Goal: Transaction & Acquisition: Purchase product/service

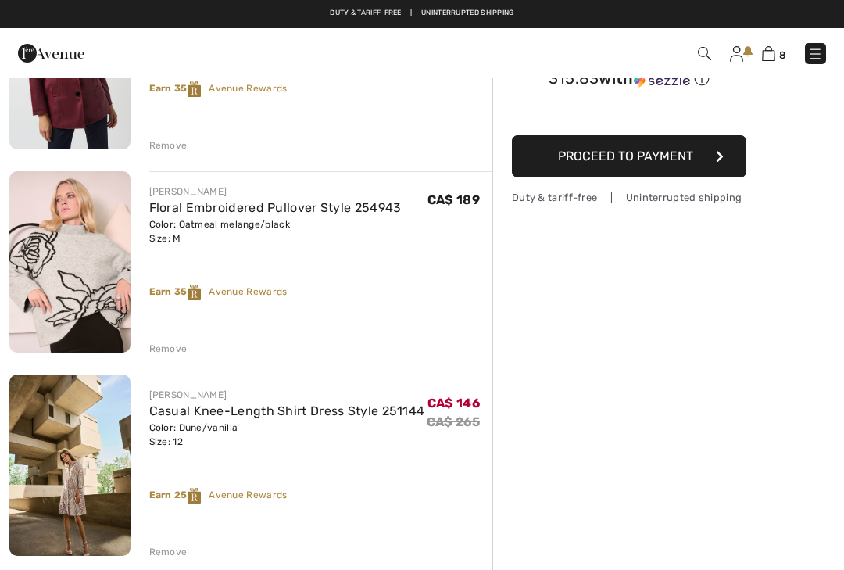
scroll to position [190, 0]
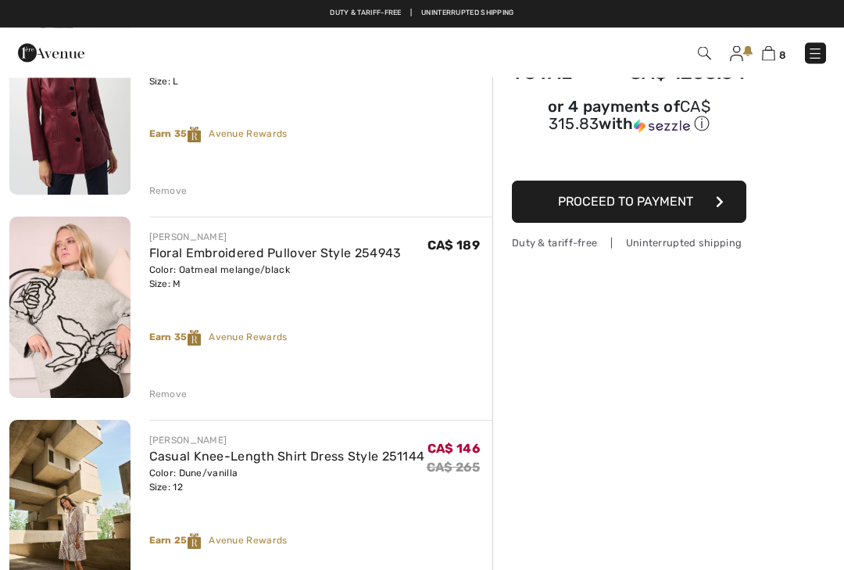
click at [165, 388] on div "Remove" at bounding box center [168, 395] width 38 height 14
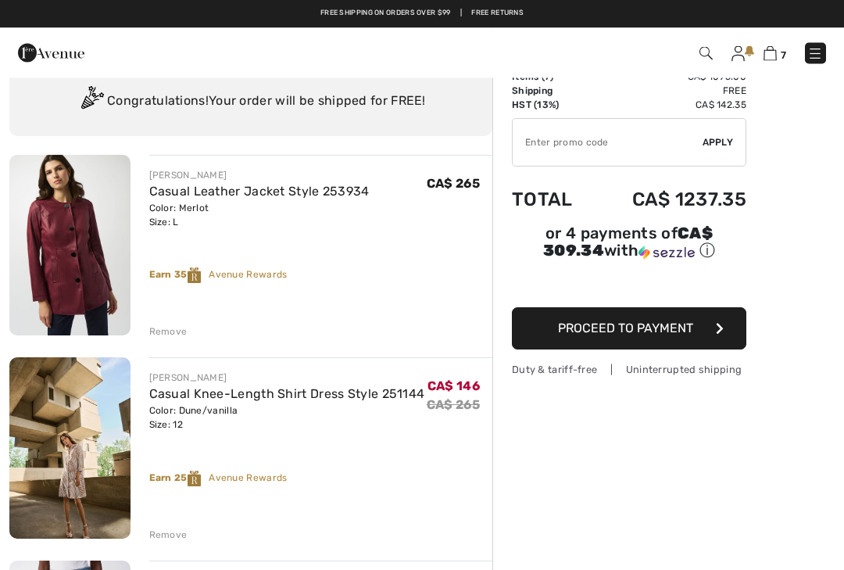
scroll to position [50, 0]
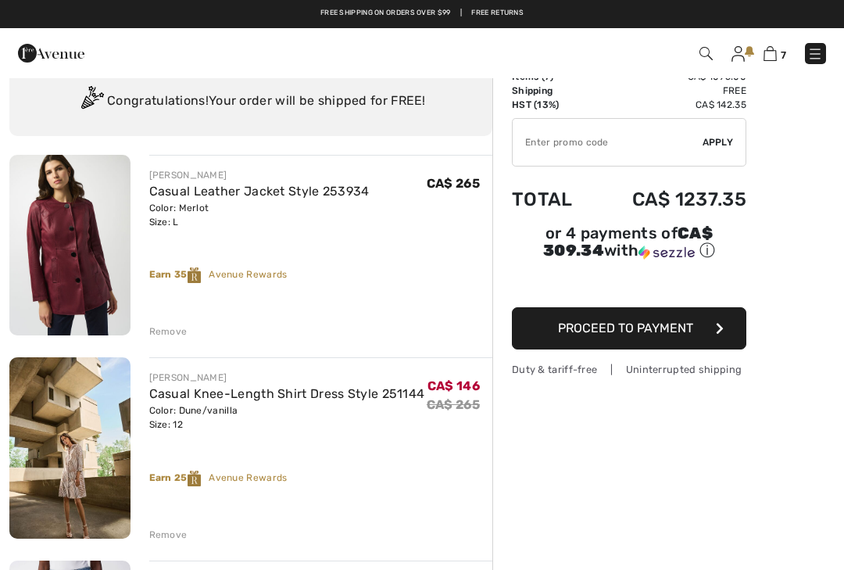
click at [153, 337] on div "Remove" at bounding box center [168, 331] width 38 height 14
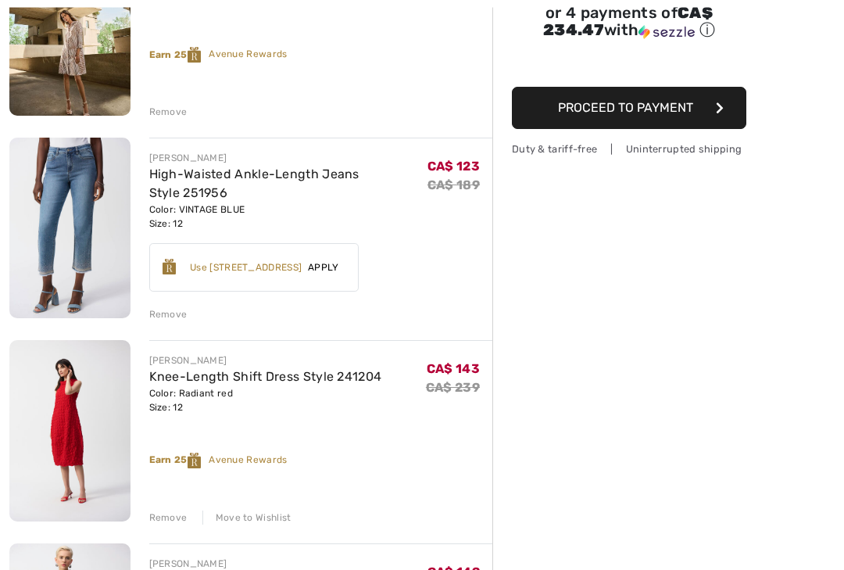
scroll to position [270, 0]
click at [167, 314] on div "Remove" at bounding box center [168, 314] width 38 height 14
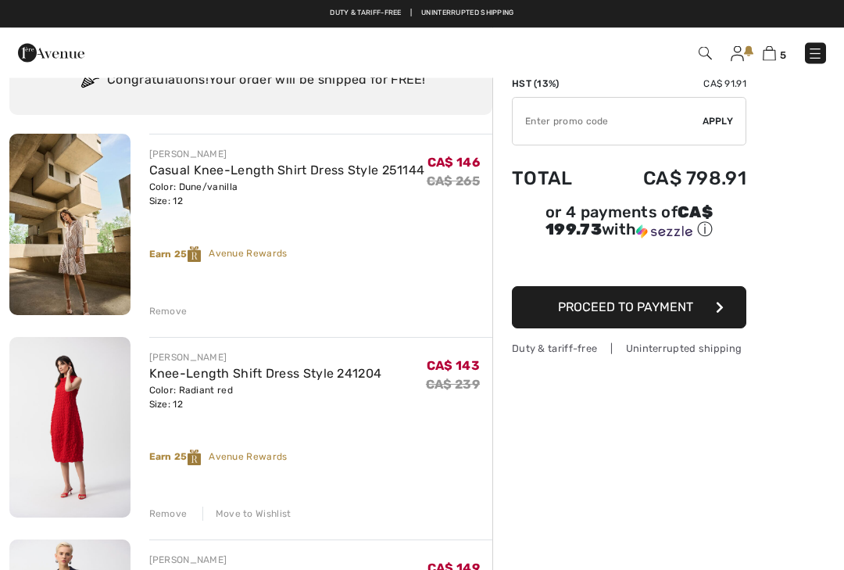
scroll to position [2, 0]
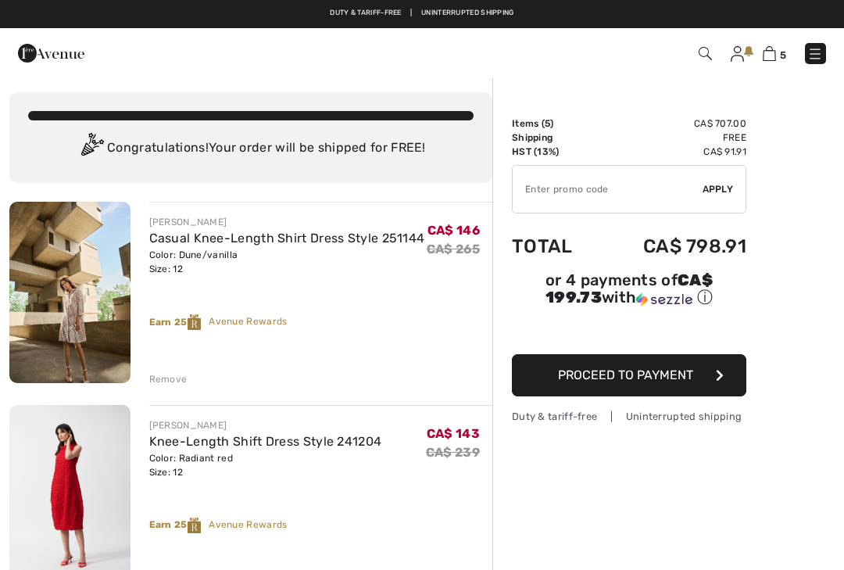
click at [655, 174] on input "TEXT" at bounding box center [608, 189] width 190 height 47
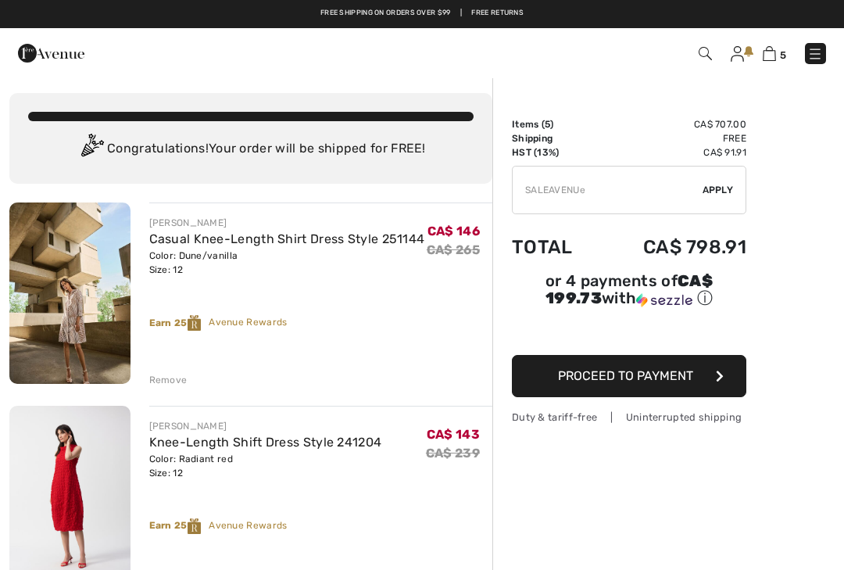
type input "SALEAVENUE"
click at [727, 191] on span "Apply" at bounding box center [718, 190] width 31 height 14
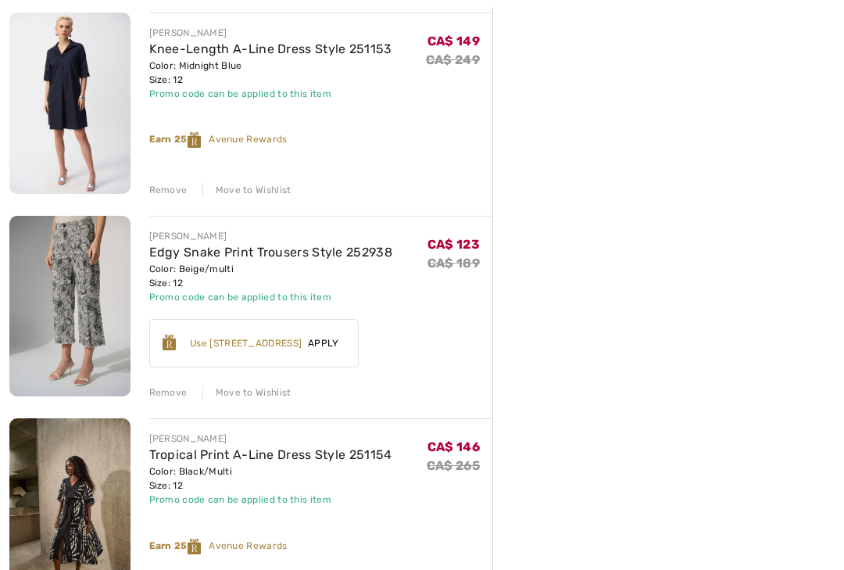
scroll to position [610, 0]
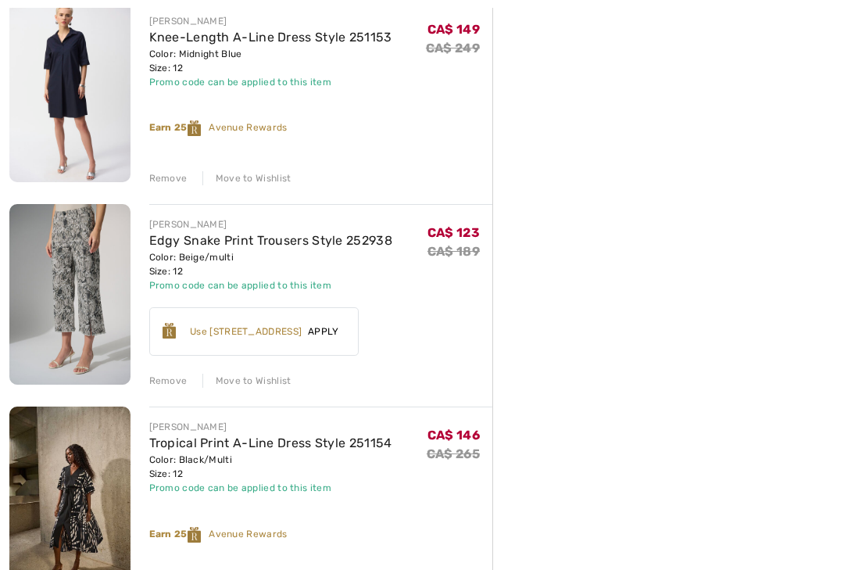
click at [169, 385] on div "Remove" at bounding box center [168, 381] width 38 height 14
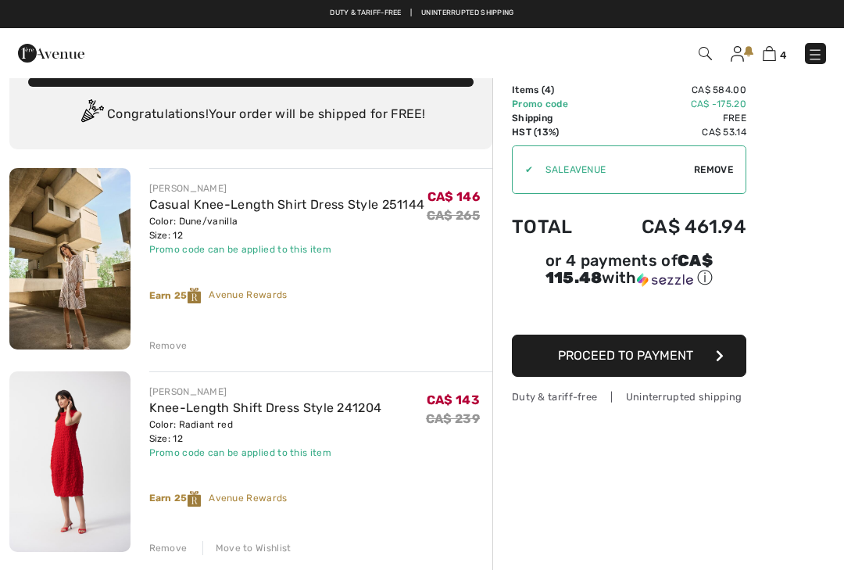
scroll to position [0, 0]
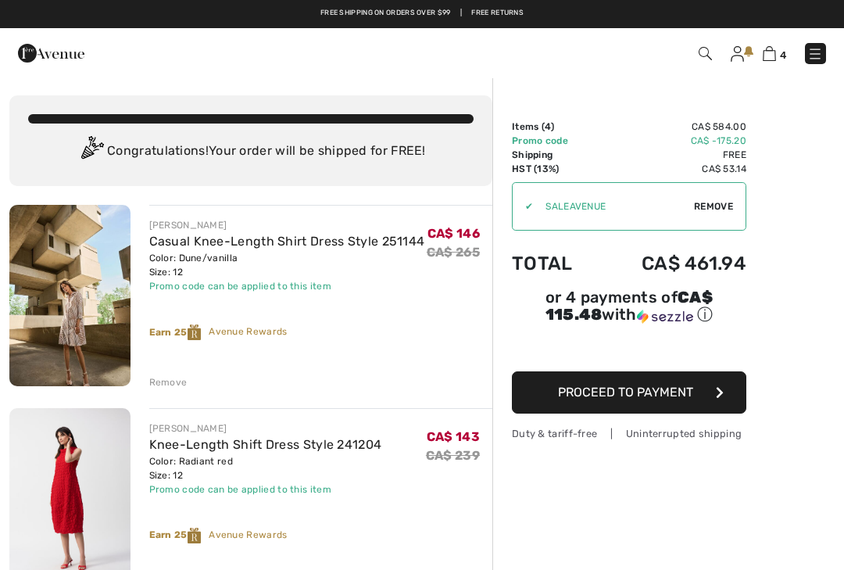
click at [740, 56] on img at bounding box center [737, 54] width 13 height 16
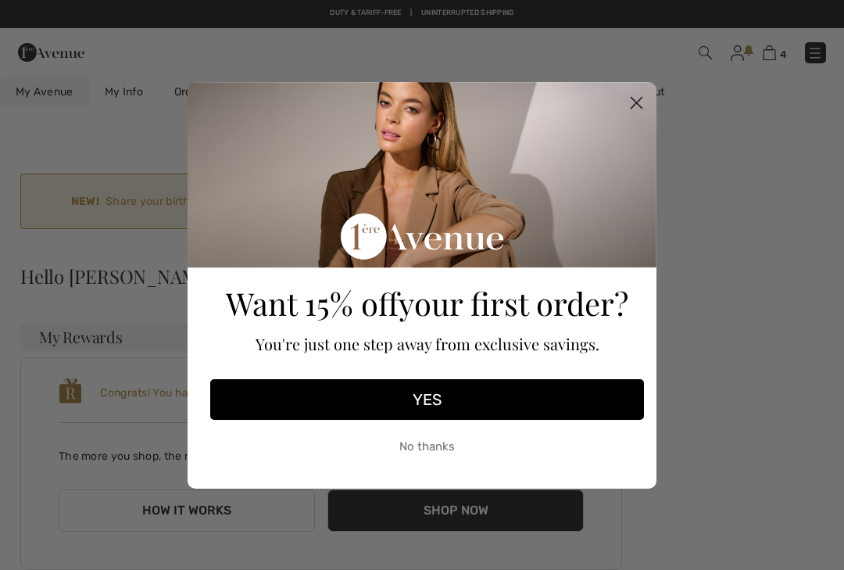
click at [638, 108] on circle "Close dialog" at bounding box center [637, 102] width 26 height 26
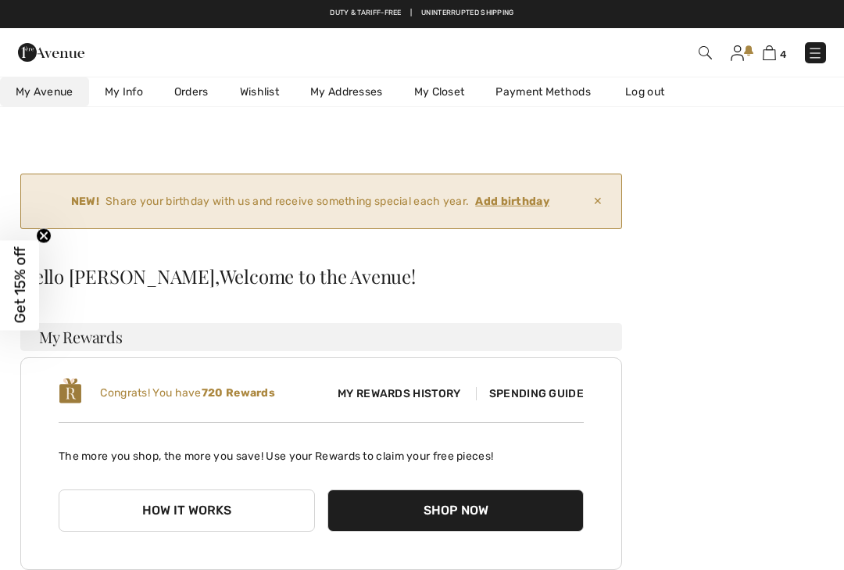
click at [268, 93] on link "Wishlist" at bounding box center [259, 91] width 70 height 29
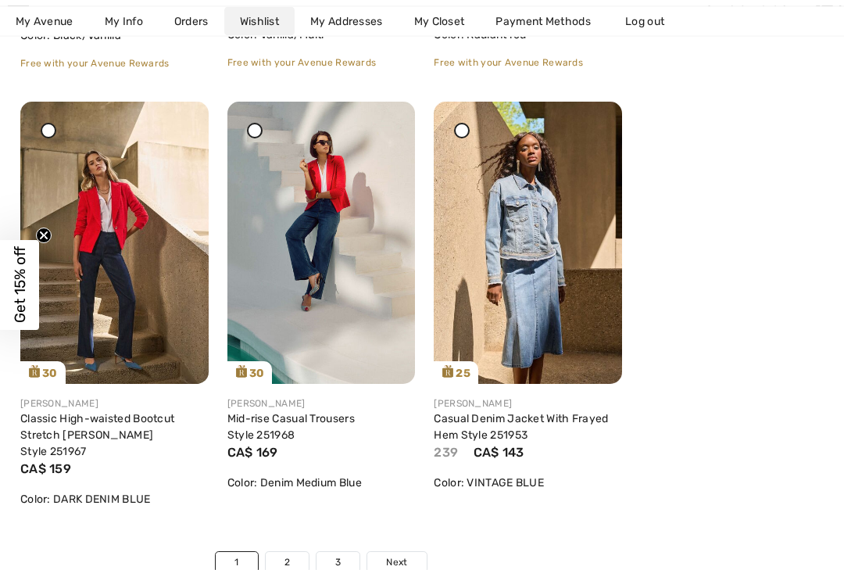
scroll to position [5100, 0]
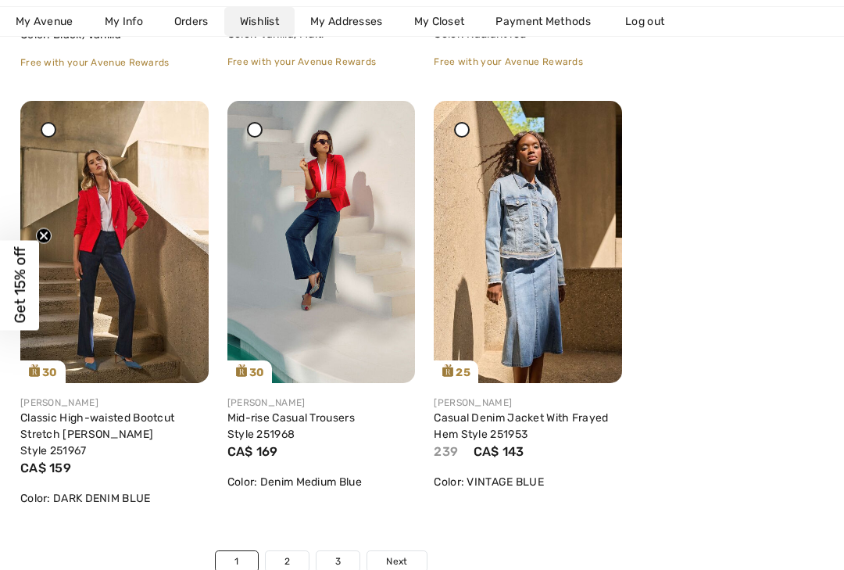
click at [297, 551] on link "2" at bounding box center [287, 561] width 43 height 20
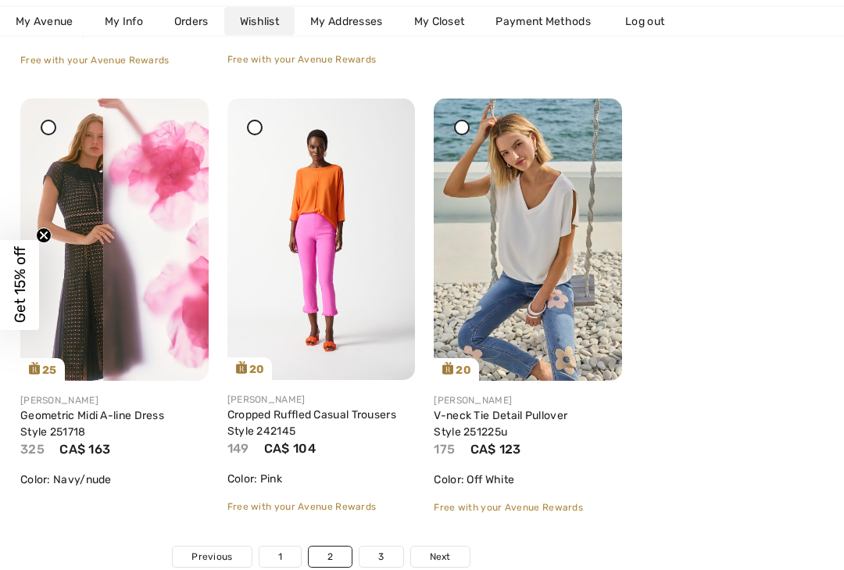
scroll to position [5221, 0]
click at [384, 552] on link "3" at bounding box center [381, 556] width 43 height 20
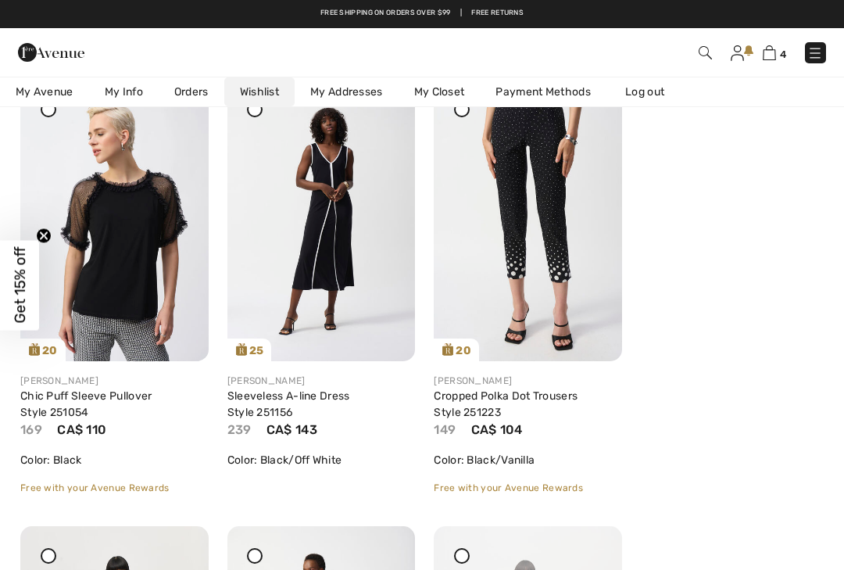
scroll to position [327, 0]
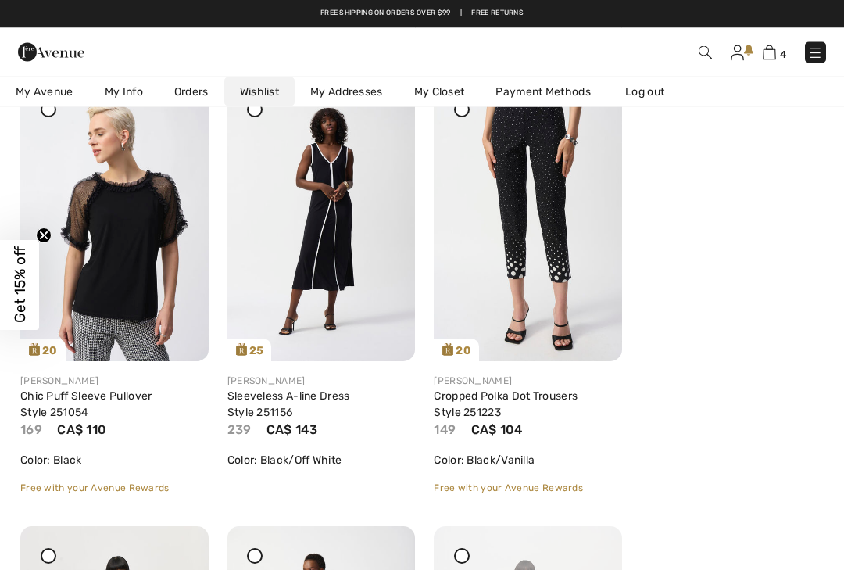
click at [815, 51] on img at bounding box center [816, 53] width 16 height 16
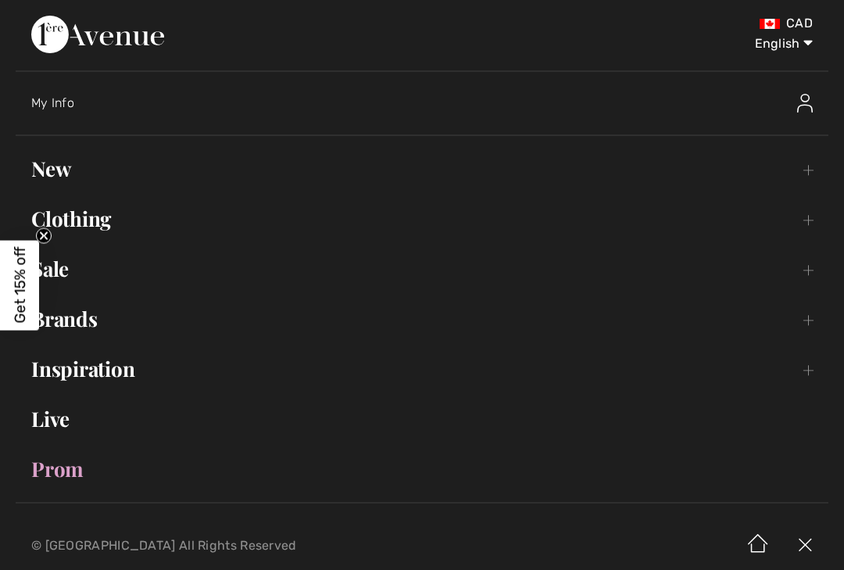
click at [66, 272] on link "Sale Toggle submenu" at bounding box center [422, 269] width 813 height 34
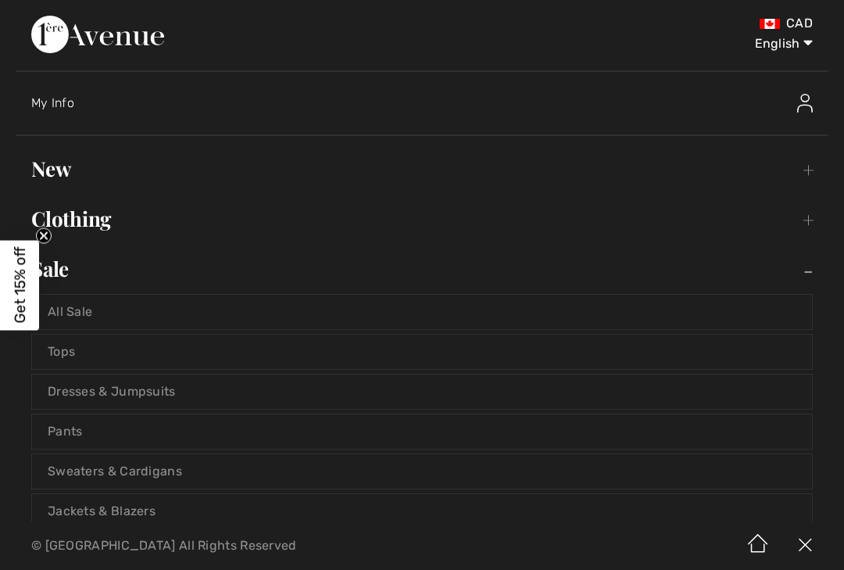
click at [88, 304] on link "All Sale" at bounding box center [422, 312] width 780 height 34
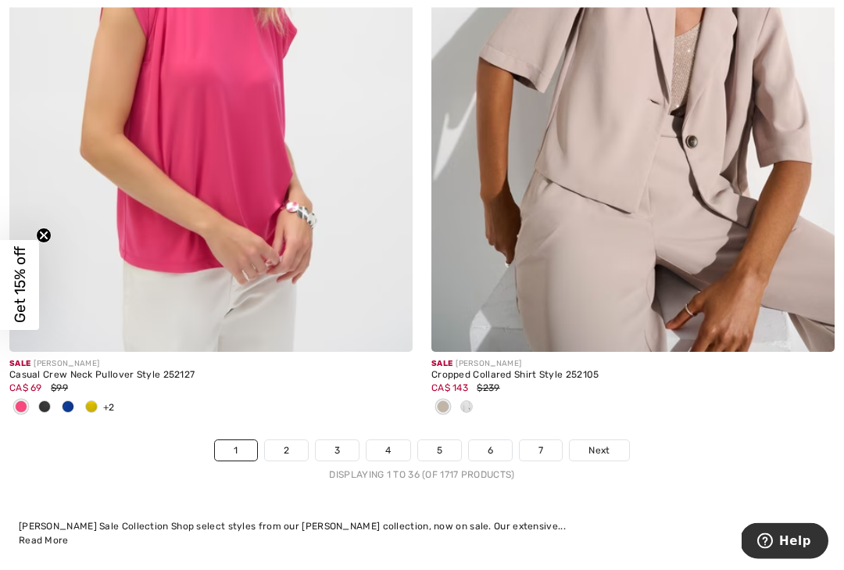
scroll to position [12324, 0]
click at [293, 440] on link "2" at bounding box center [286, 450] width 43 height 20
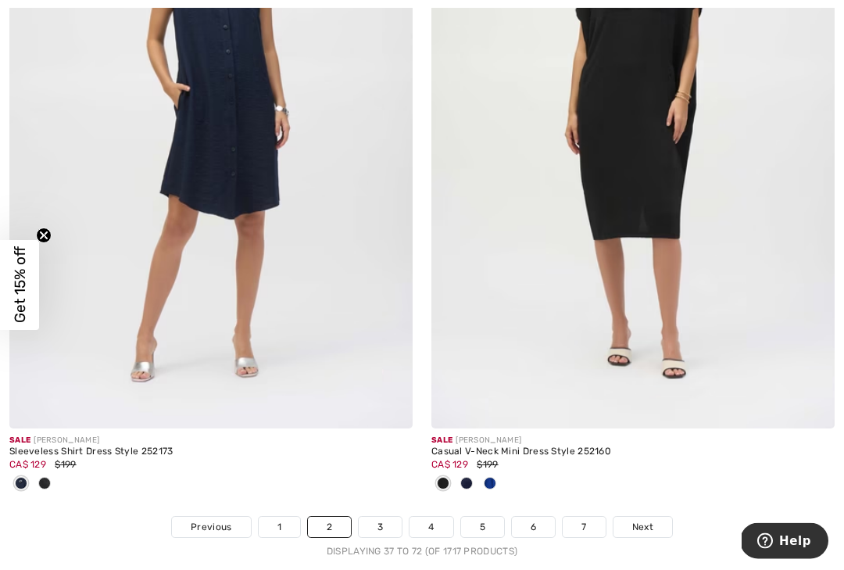
scroll to position [12454, 0]
click at [647, 520] on span "Next" at bounding box center [642, 527] width 21 height 14
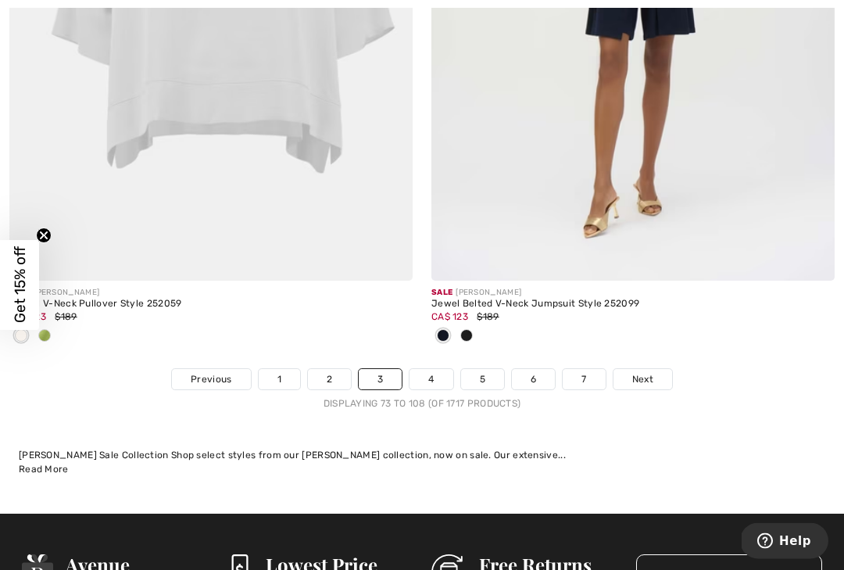
scroll to position [12591, 0]
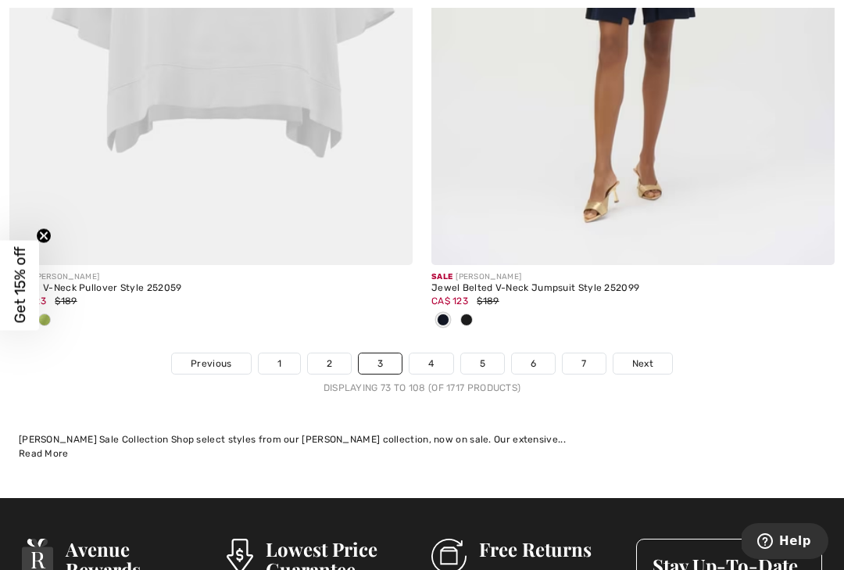
click at [654, 353] on link "Next" at bounding box center [643, 363] width 59 height 20
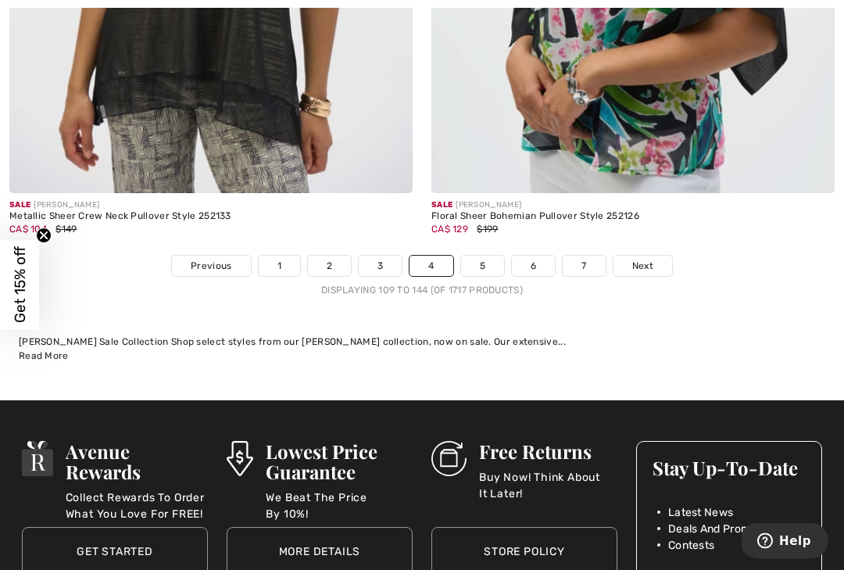
scroll to position [12566, 0]
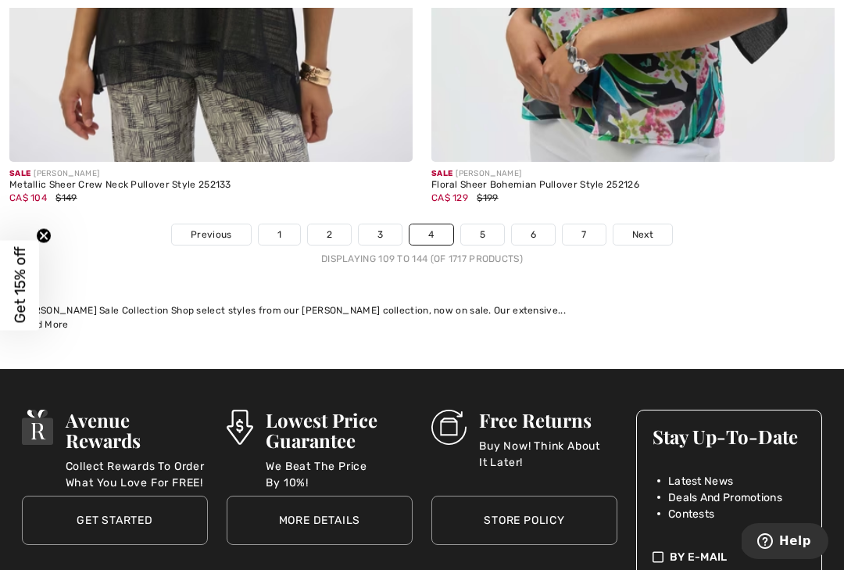
click at [651, 228] on span "Next" at bounding box center [642, 235] width 21 height 14
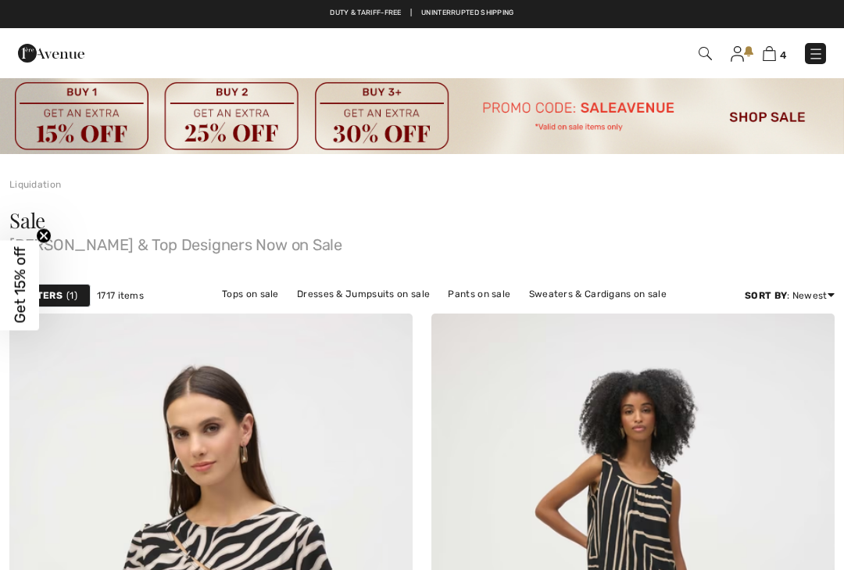
checkbox input "true"
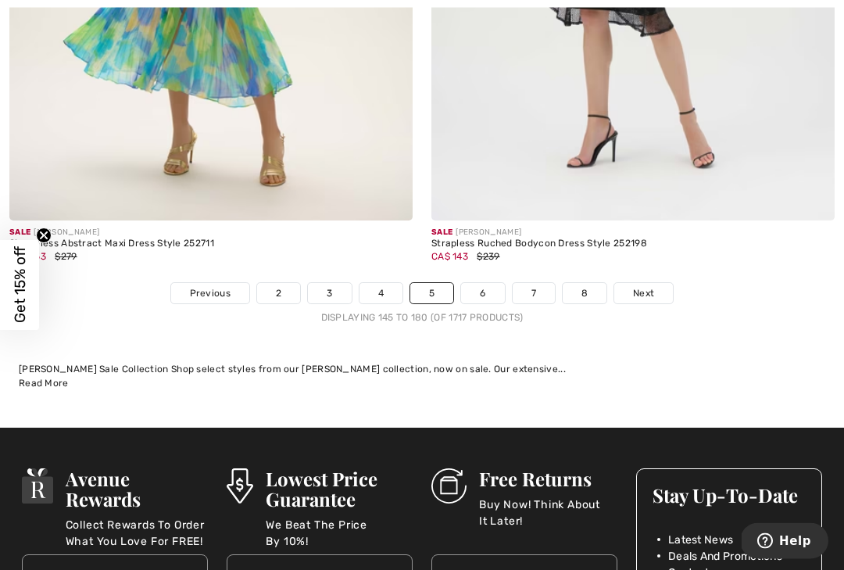
scroll to position [12480, 0]
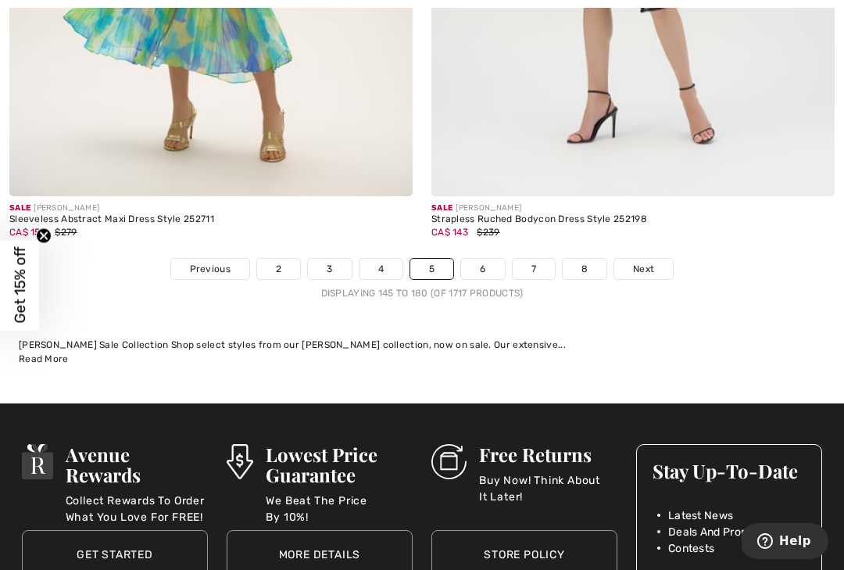
click at [650, 262] on span "Next" at bounding box center [643, 269] width 21 height 14
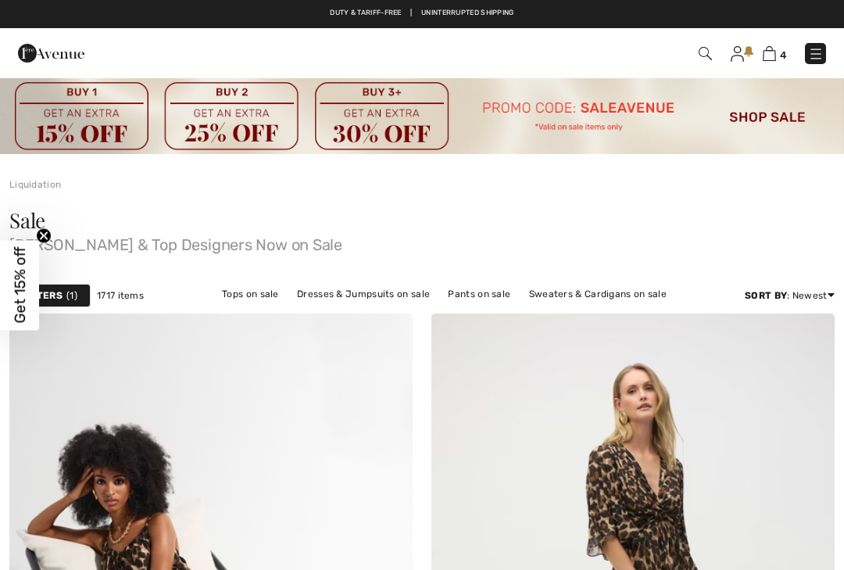
checkbox input "true"
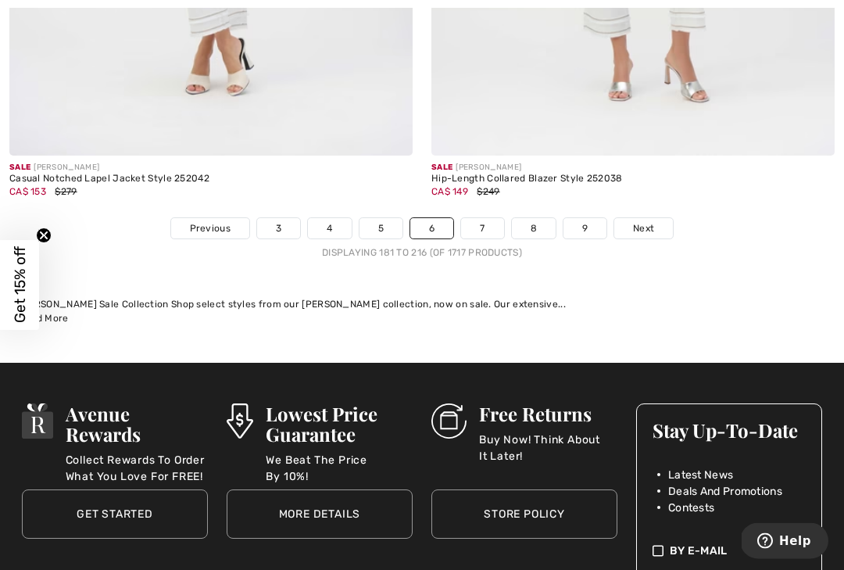
scroll to position [12417, 0]
click at [654, 221] on span "Next" at bounding box center [643, 228] width 21 height 14
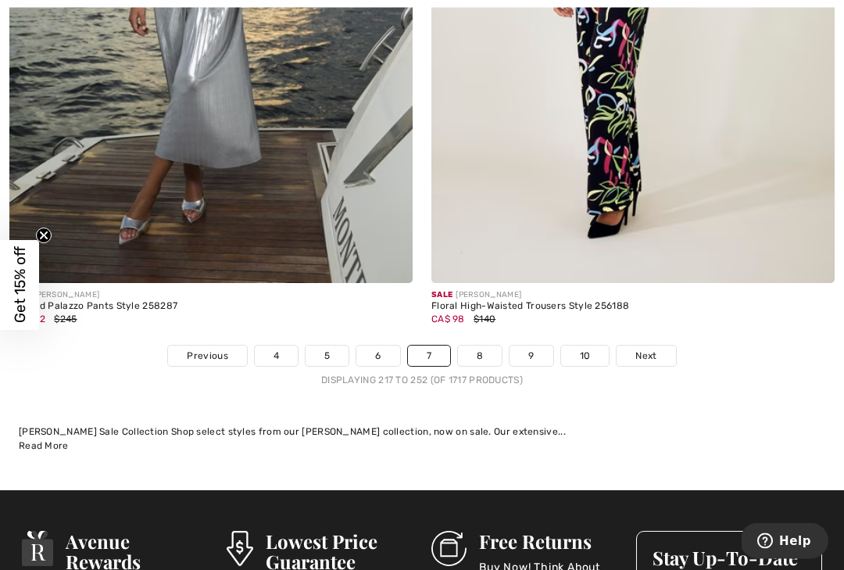
scroll to position [12582, 0]
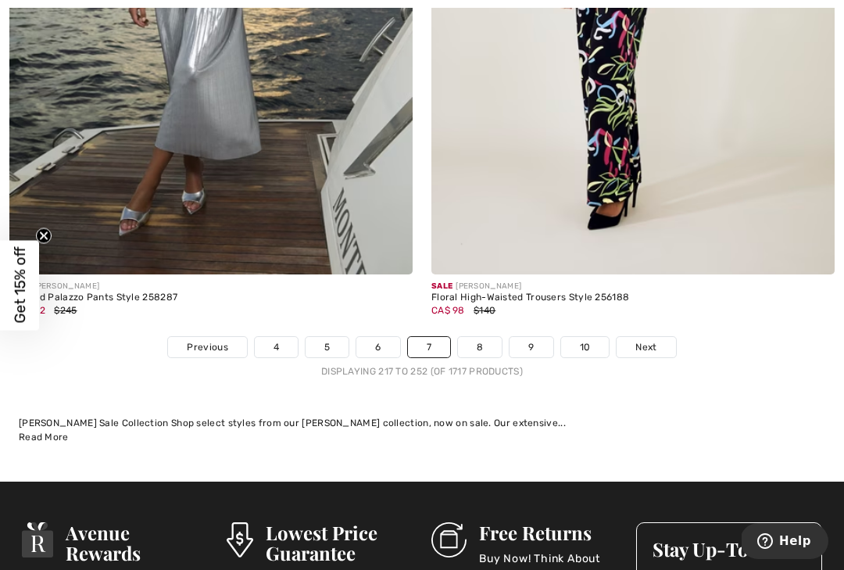
click at [654, 340] on span "Next" at bounding box center [646, 347] width 21 height 14
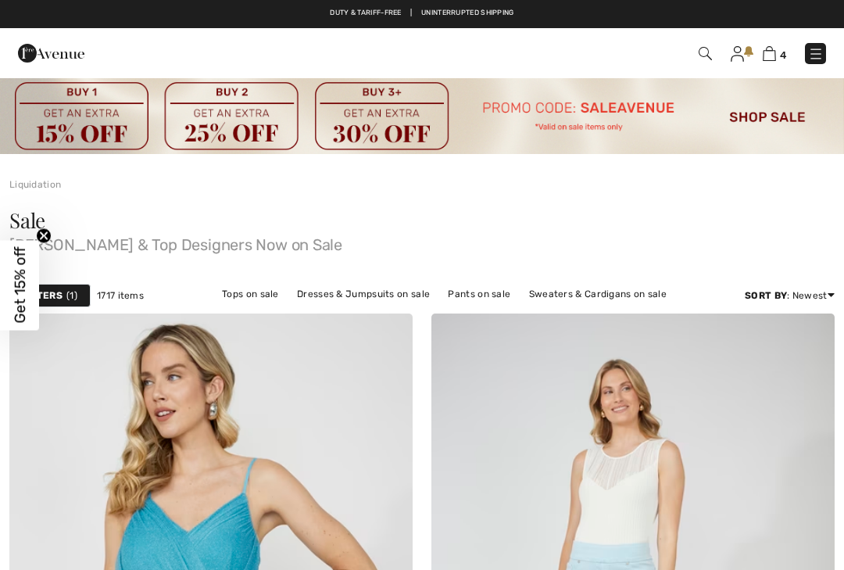
checkbox input "true"
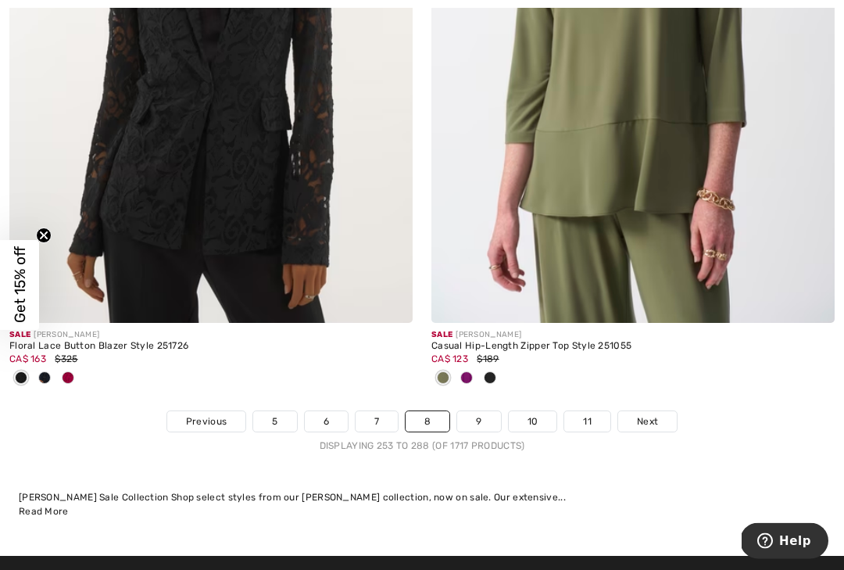
scroll to position [12456, 0]
click at [660, 411] on link "Next" at bounding box center [647, 421] width 59 height 20
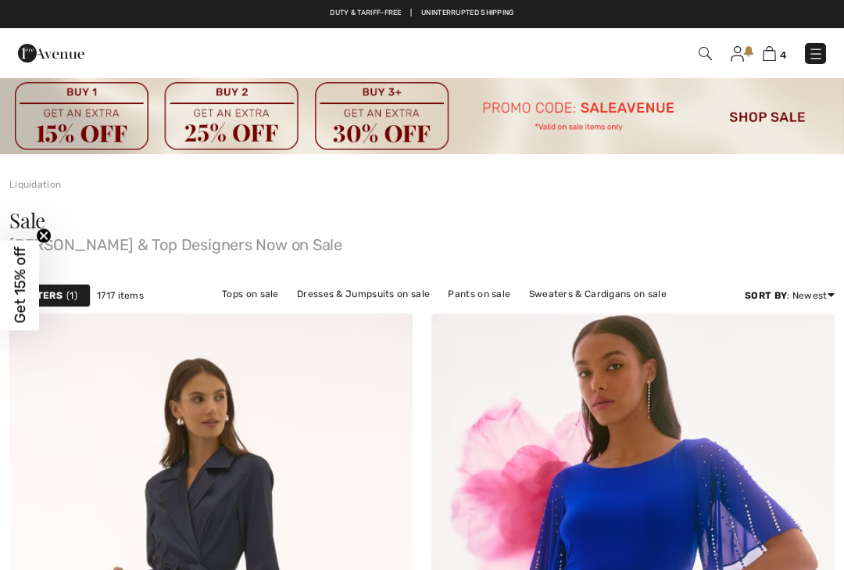
checkbox input "true"
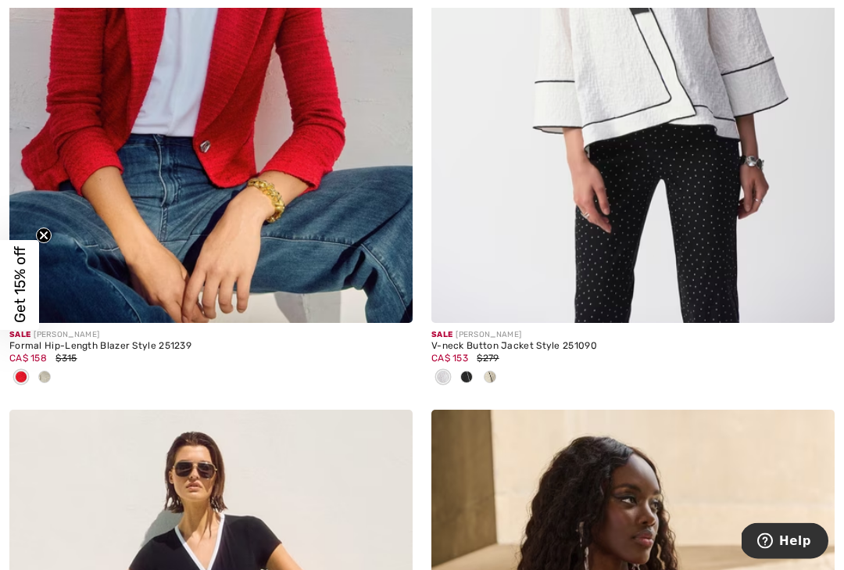
scroll to position [6270, 0]
click at [81, 119] on img at bounding box center [210, 20] width 403 height 605
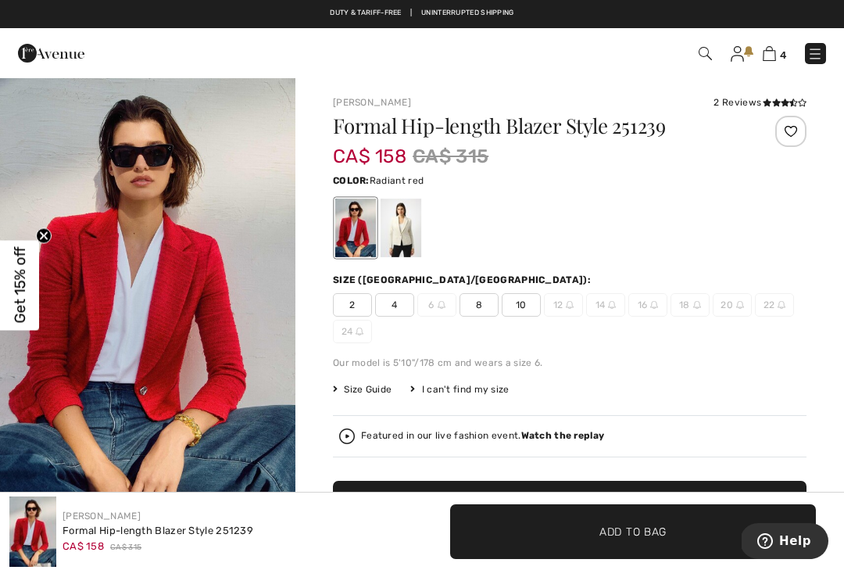
click at [407, 230] on div at bounding box center [401, 228] width 41 height 59
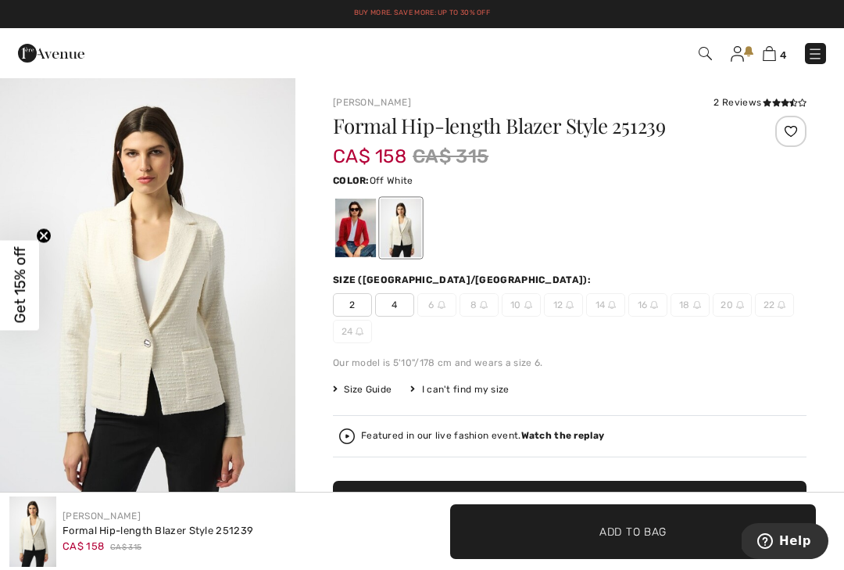
click at [772, 369] on div "Our model is 5'10"/178 cm and wears a size 6." at bounding box center [570, 363] width 474 height 14
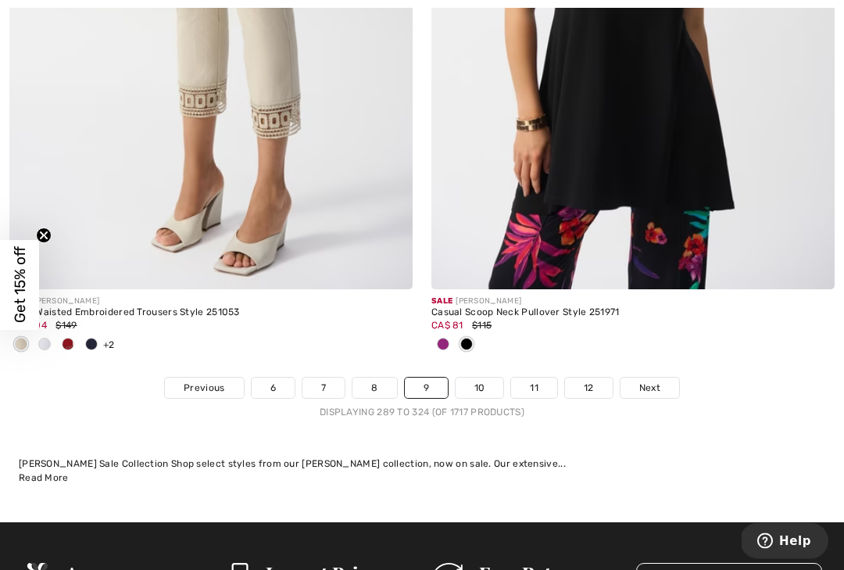
scroll to position [12696, 0]
click at [655, 381] on span "Next" at bounding box center [650, 388] width 21 height 14
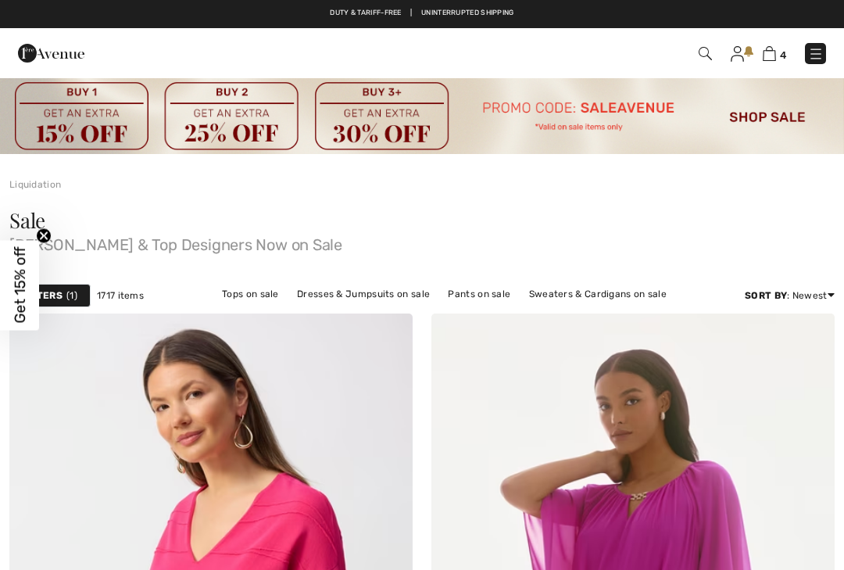
checkbox input "true"
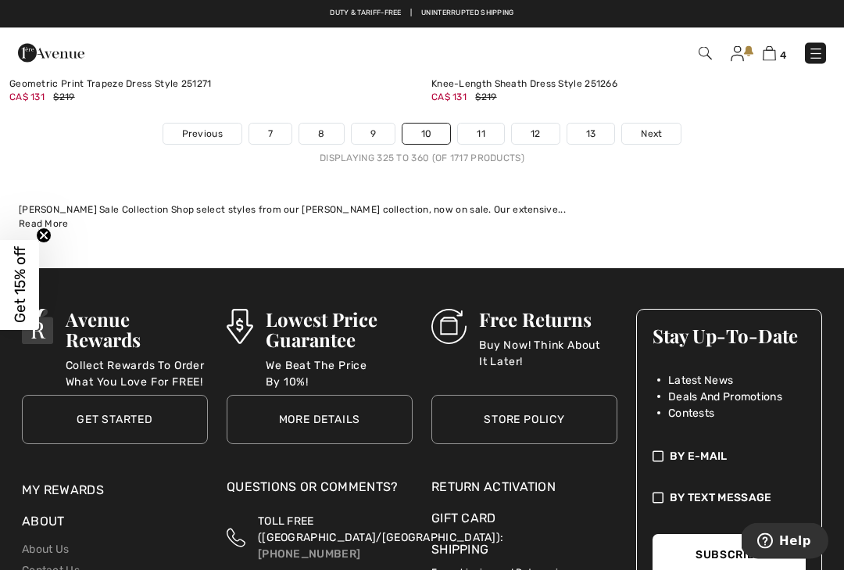
scroll to position [12764, 0]
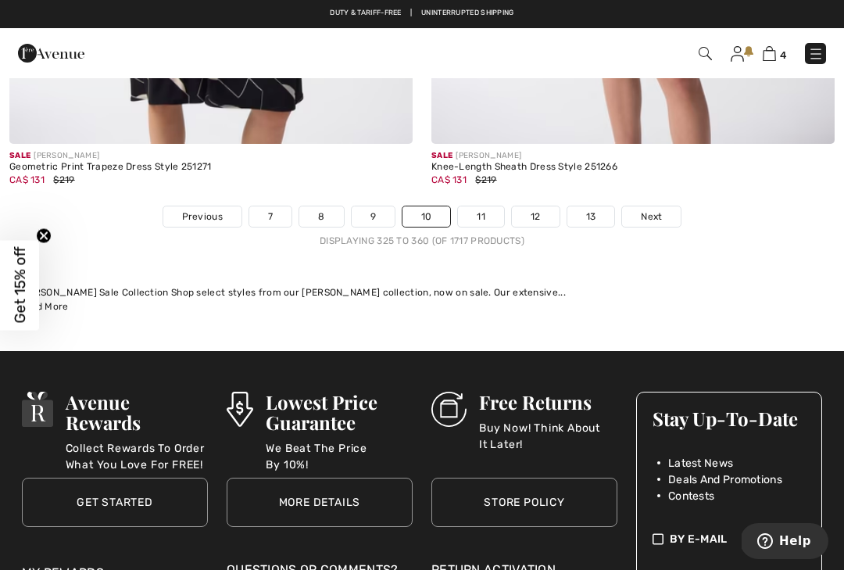
click at [656, 210] on span "Next" at bounding box center [651, 217] width 21 height 14
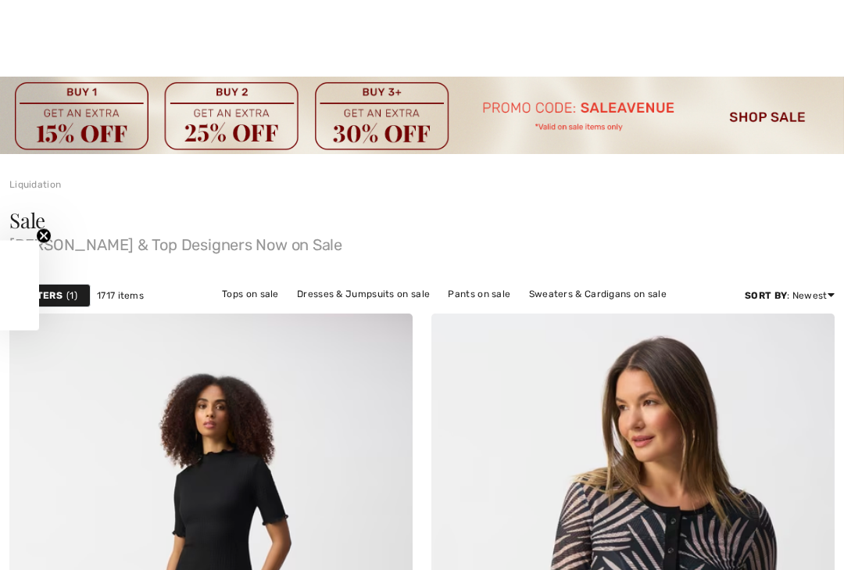
checkbox input "true"
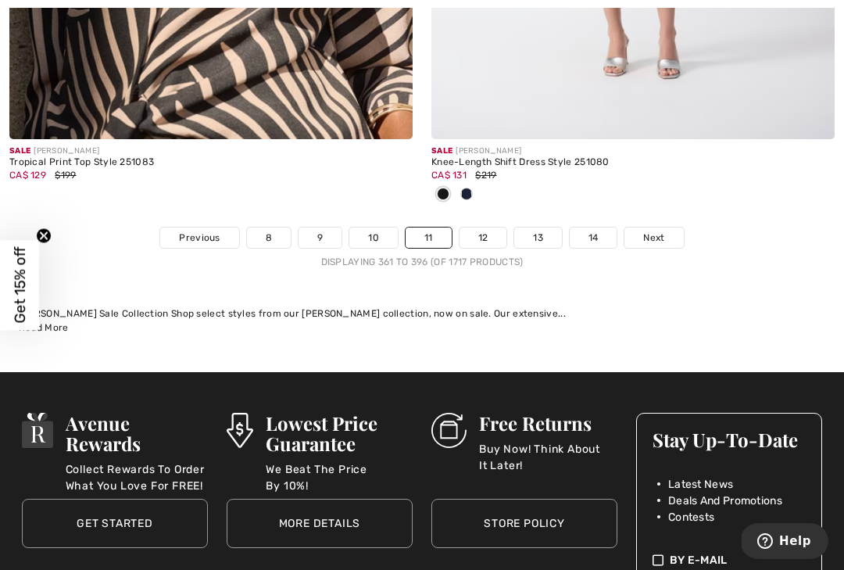
scroll to position [12492, 0]
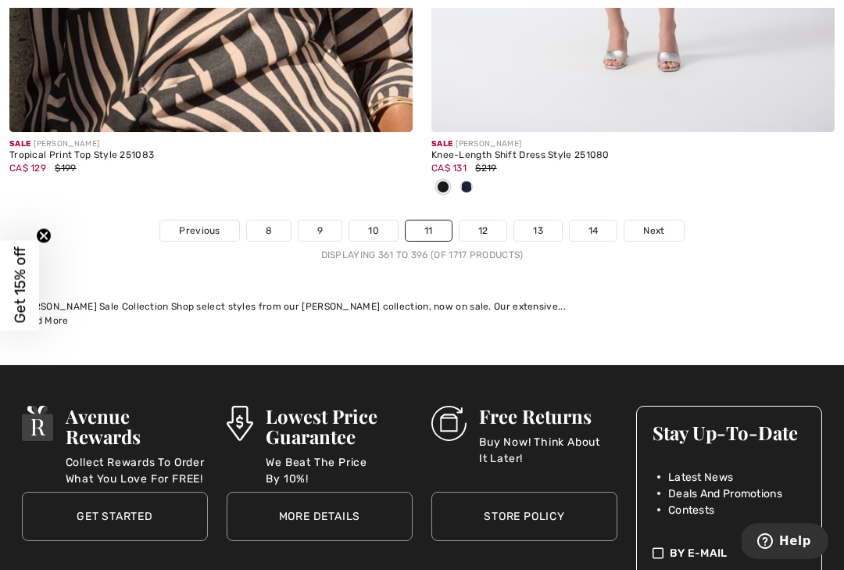
click at [661, 224] on span "Next" at bounding box center [653, 231] width 21 height 14
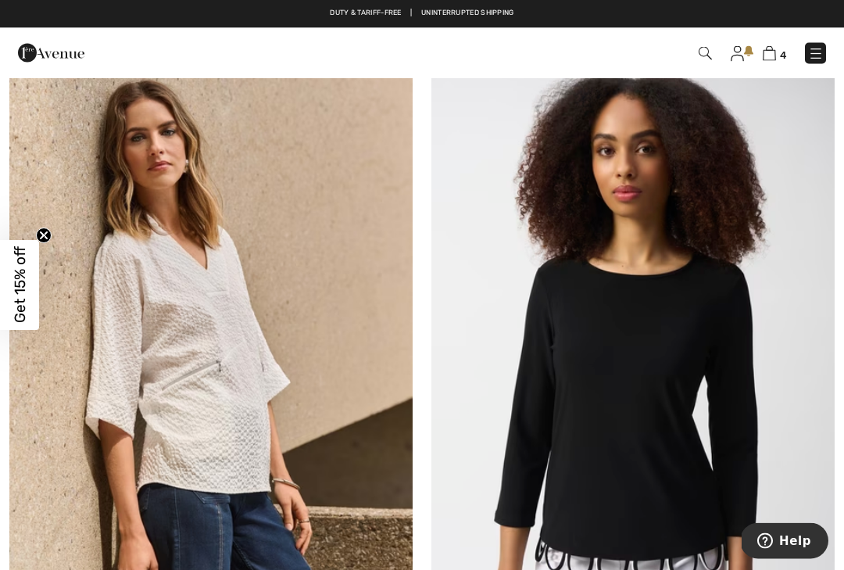
scroll to position [3640, 0]
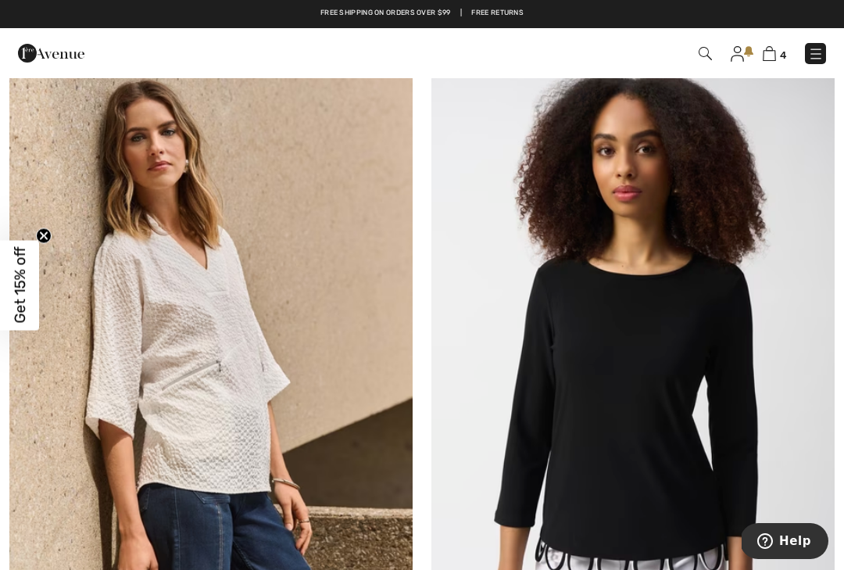
click at [264, 415] on img at bounding box center [210, 361] width 403 height 605
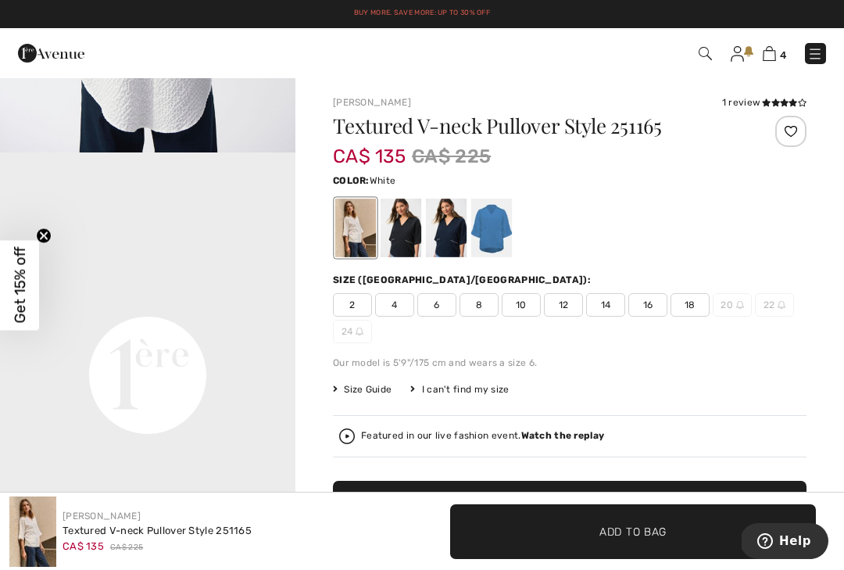
scroll to position [813, 0]
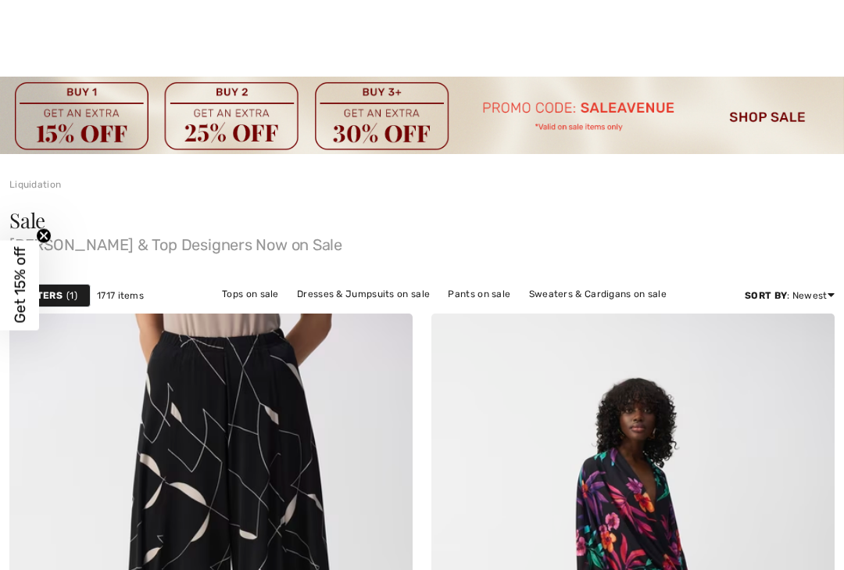
checkbox input "true"
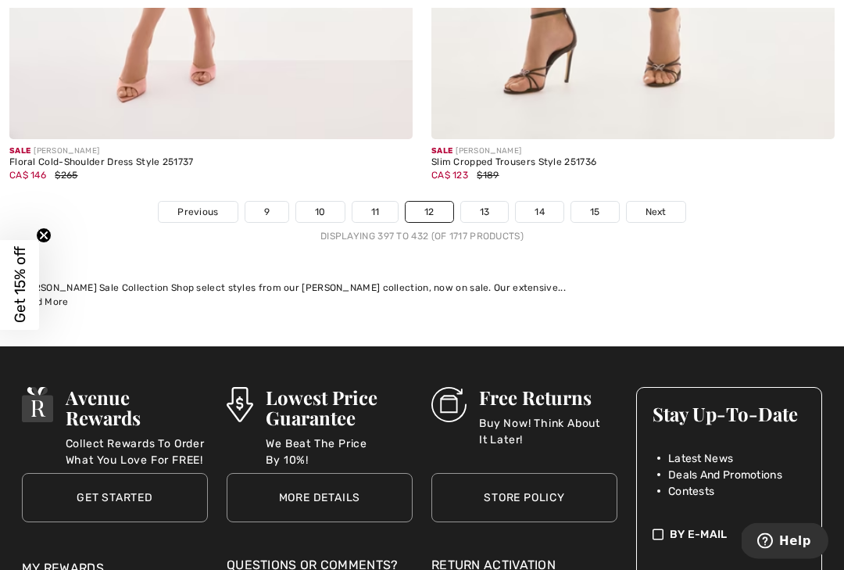
scroll to position [12719, 0]
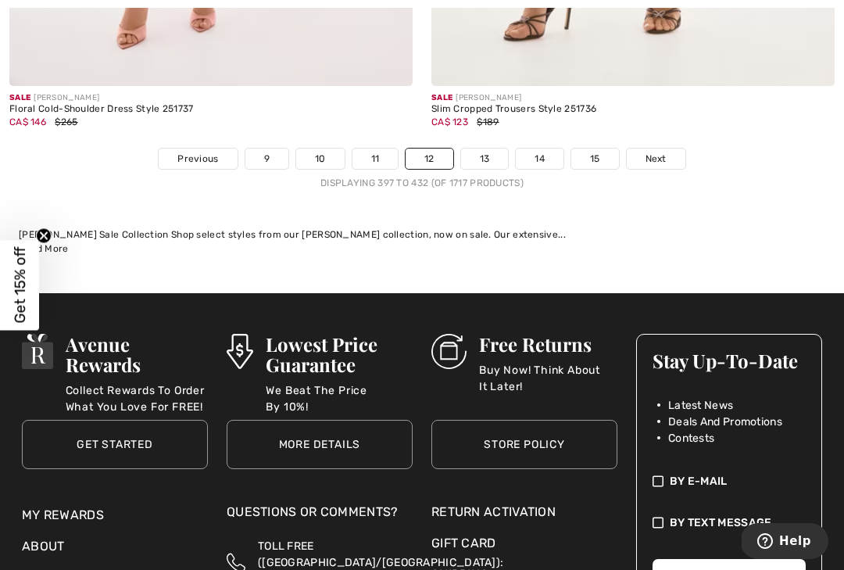
click at [667, 149] on link "Next" at bounding box center [656, 159] width 59 height 20
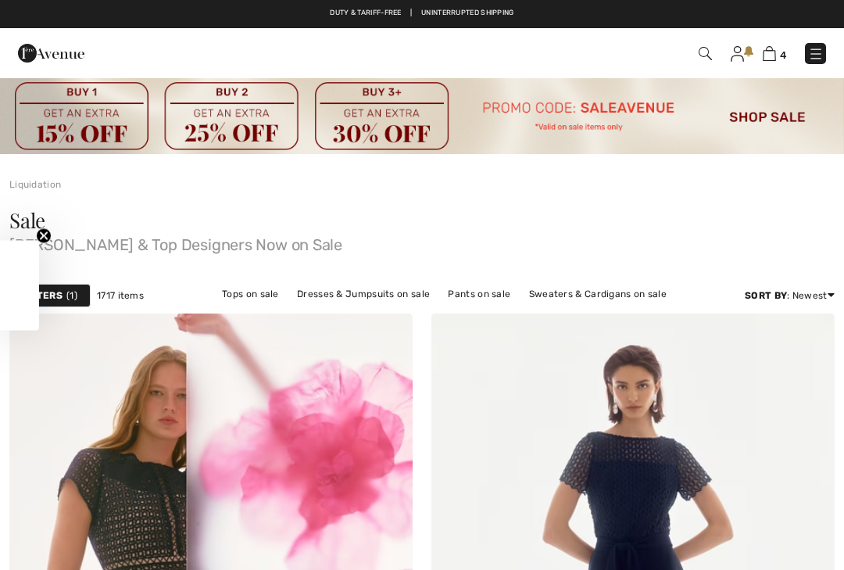
checkbox input "true"
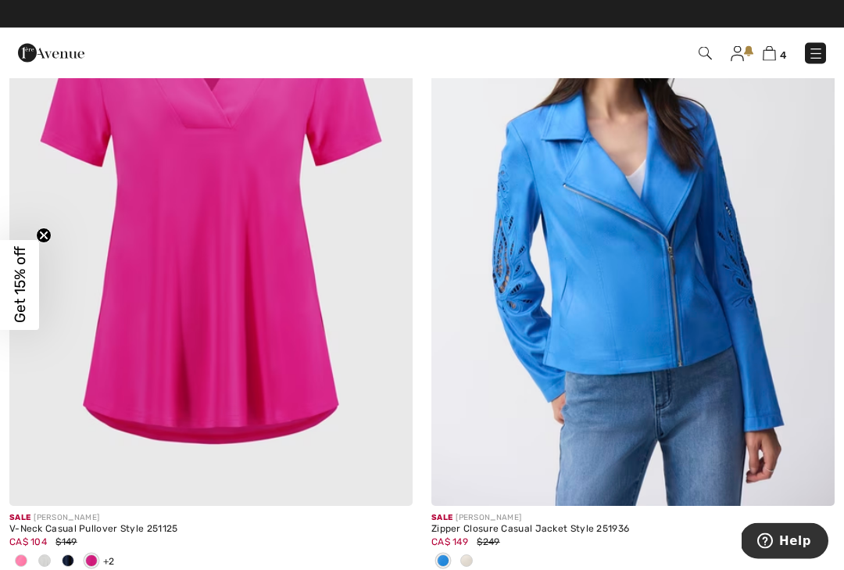
scroll to position [3131, 0]
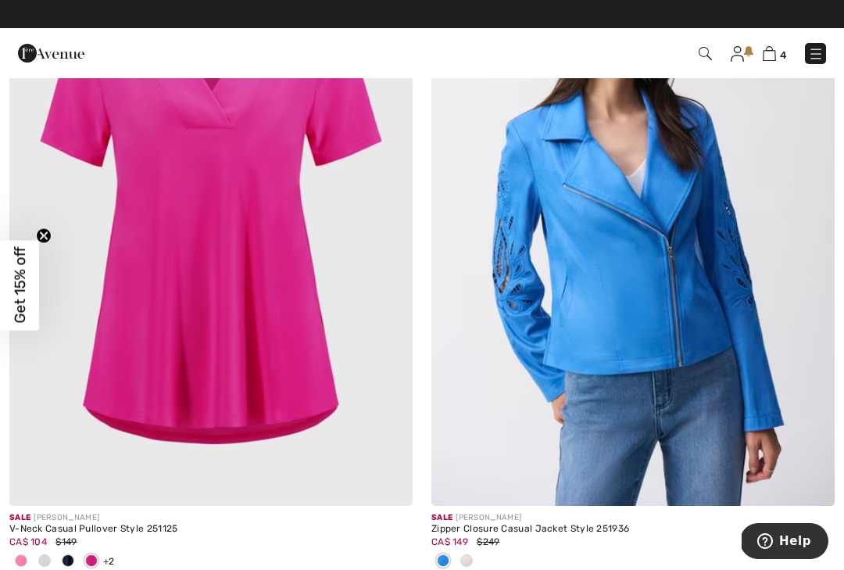
click at [759, 364] on img at bounding box center [633, 203] width 403 height 605
click at [726, 376] on img at bounding box center [633, 203] width 403 height 605
click at [706, 355] on img at bounding box center [633, 203] width 403 height 605
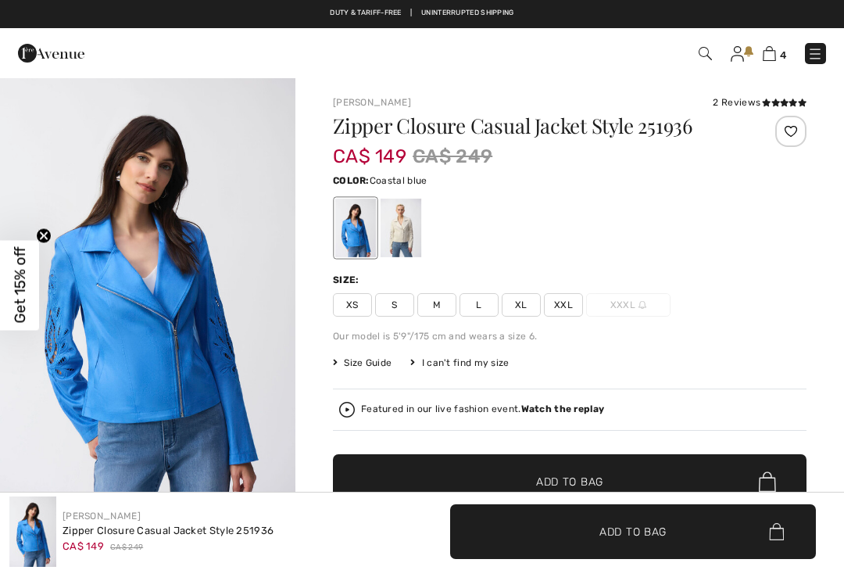
checkbox input "true"
click at [790, 367] on div "Size Guide I can't find my size Select Size XS S M L XL XXL XXXL - Sold Out" at bounding box center [570, 363] width 474 height 14
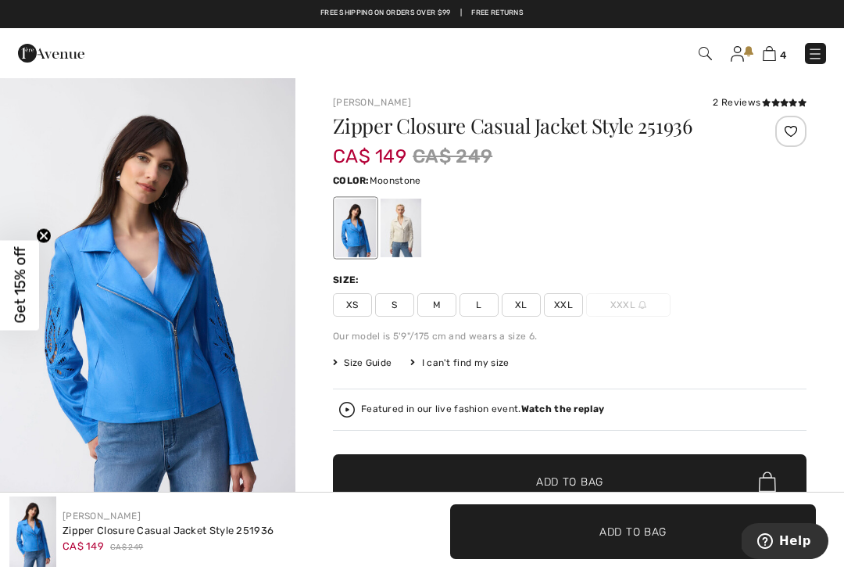
click at [400, 222] on div at bounding box center [401, 228] width 41 height 59
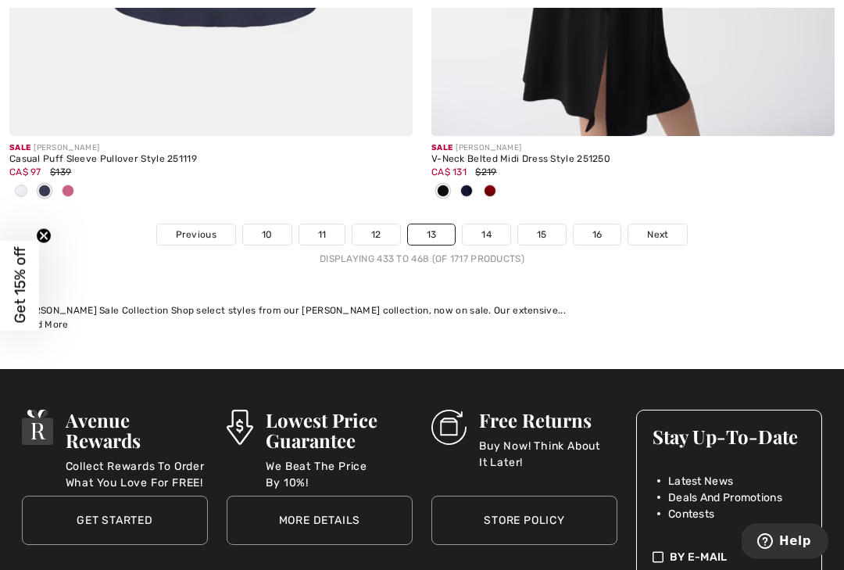
scroll to position [12792, 0]
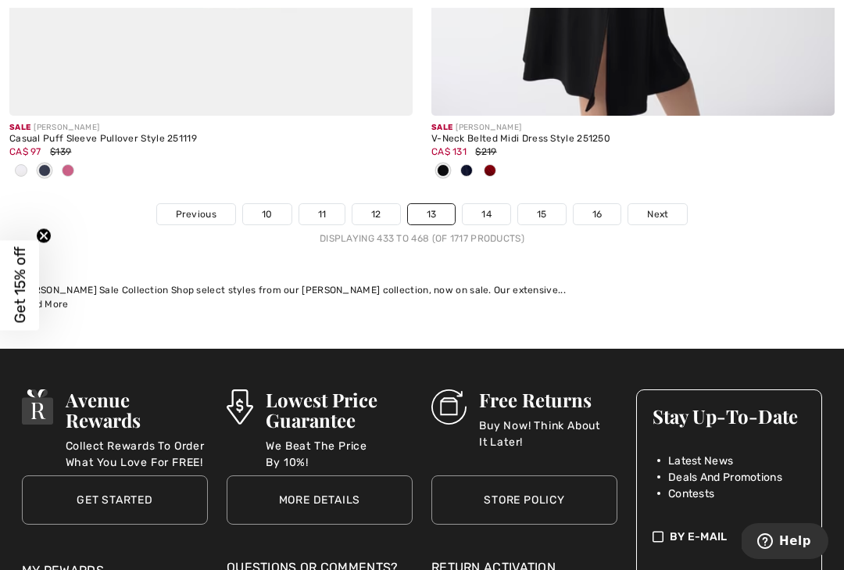
click at [665, 204] on link "Next" at bounding box center [658, 214] width 59 height 20
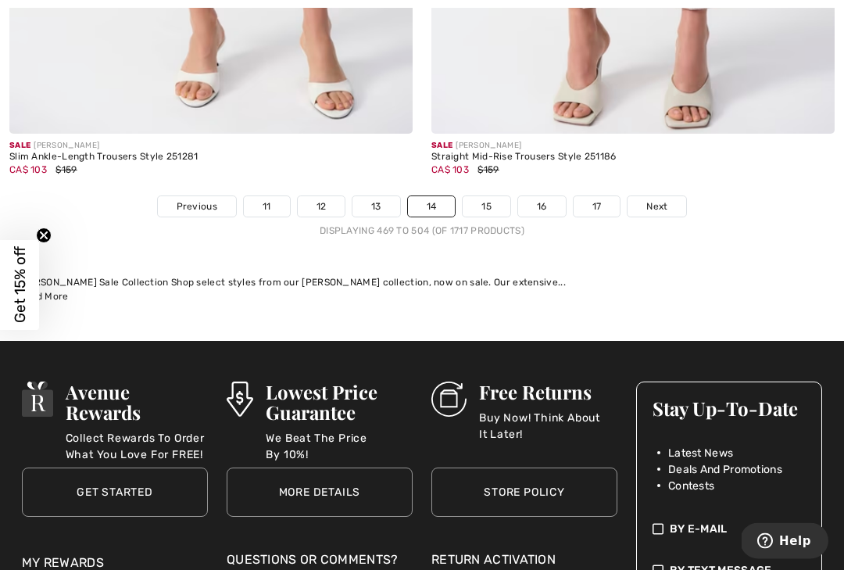
scroll to position [12708, 0]
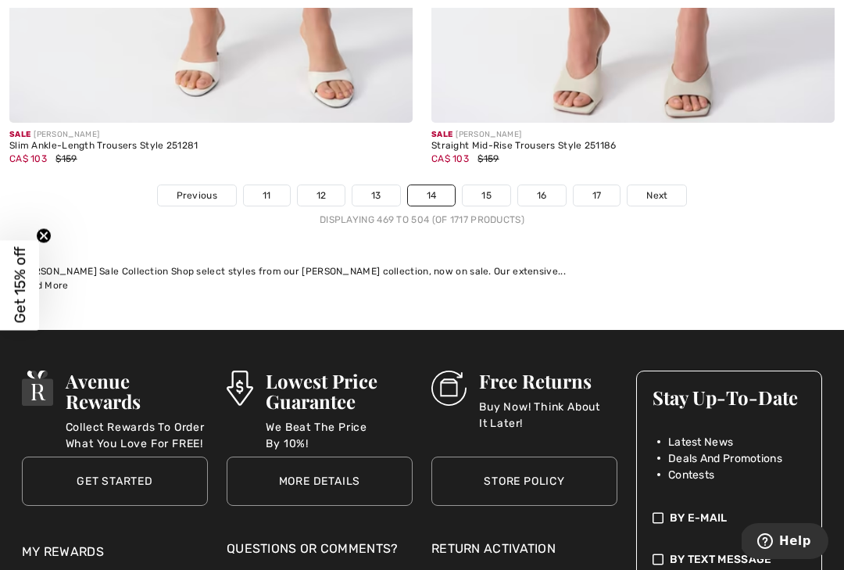
click at [661, 188] on span "Next" at bounding box center [657, 195] width 21 height 14
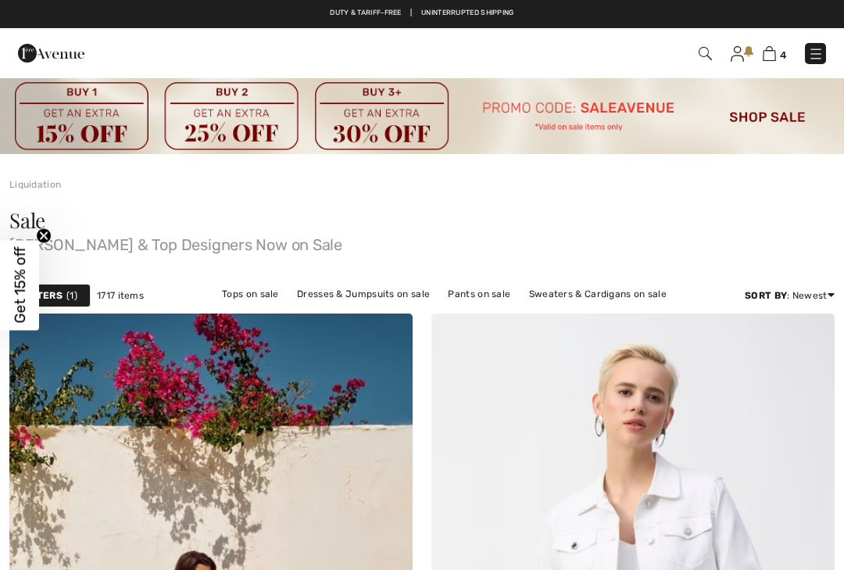
checkbox input "true"
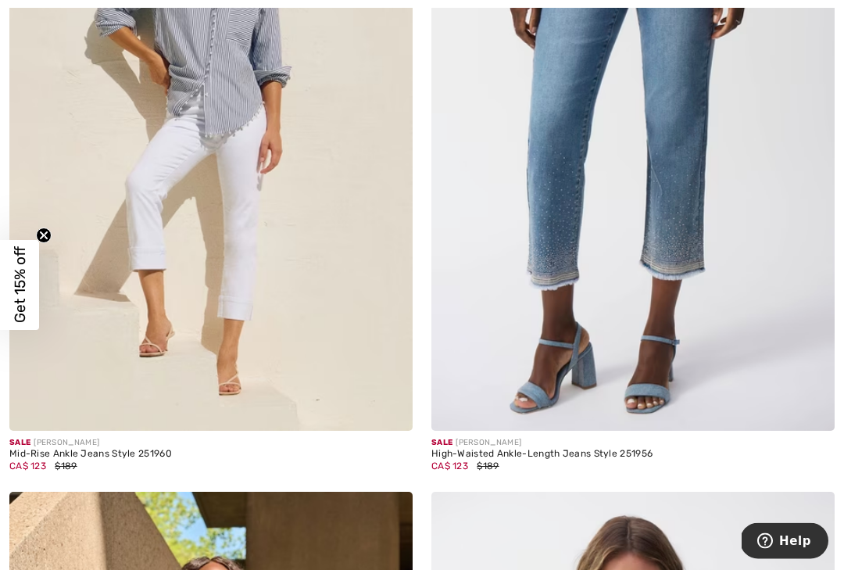
scroll to position [1837, 0]
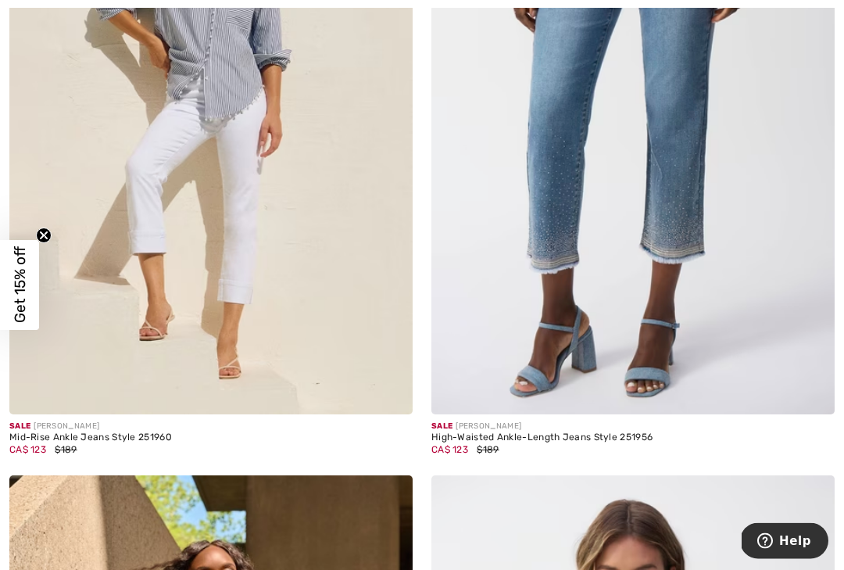
click at [683, 238] on img at bounding box center [633, 112] width 403 height 605
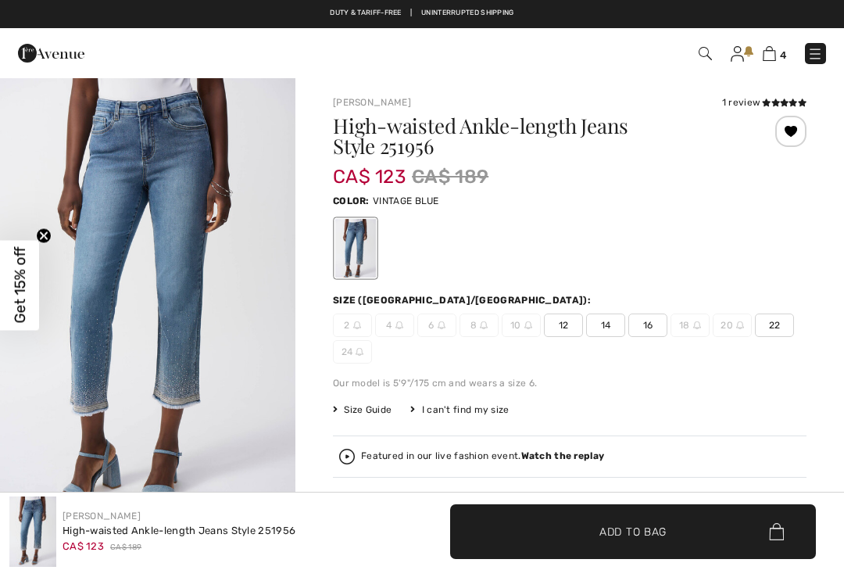
checkbox input "true"
click at [561, 327] on span "12" at bounding box center [563, 324] width 39 height 23
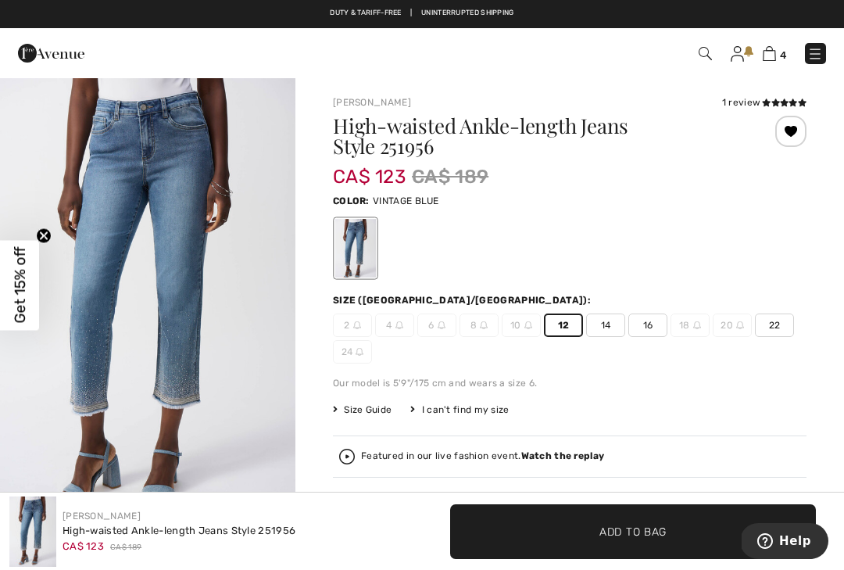
click at [532, 522] on span "✔ Added to Bag Add to Bag" at bounding box center [633, 531] width 366 height 55
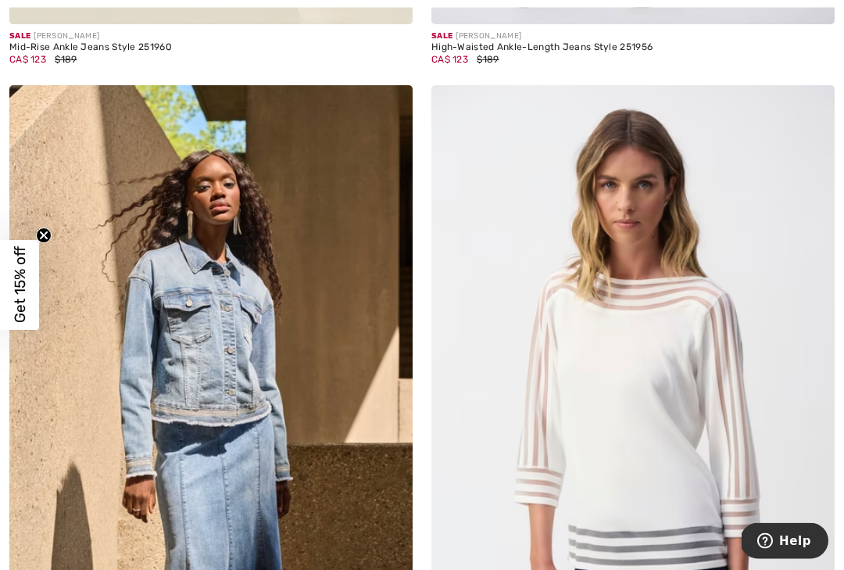
scroll to position [2256, 0]
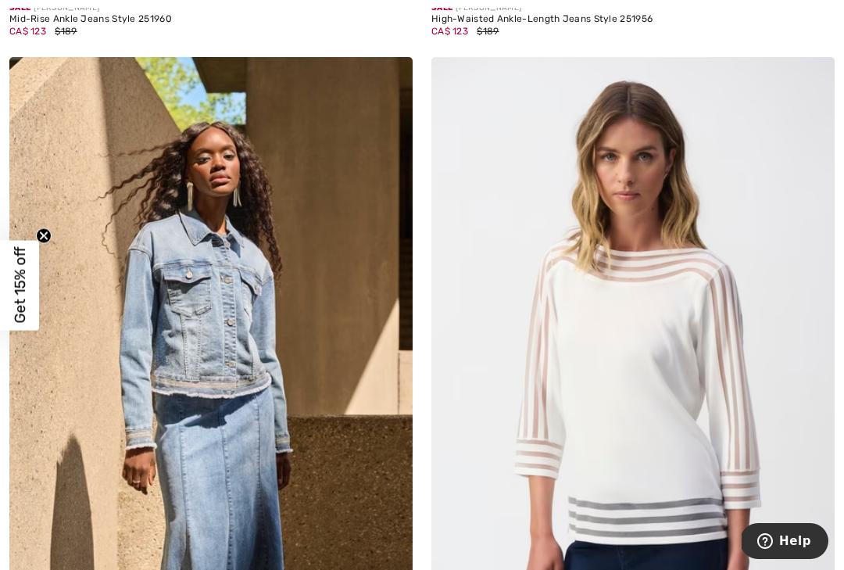
click at [303, 492] on img at bounding box center [210, 359] width 403 height 605
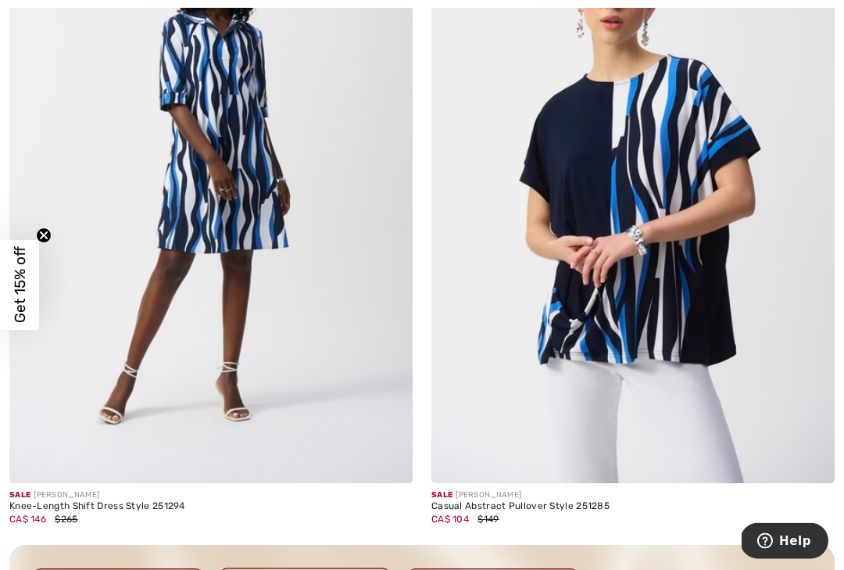
scroll to position [7962, 0]
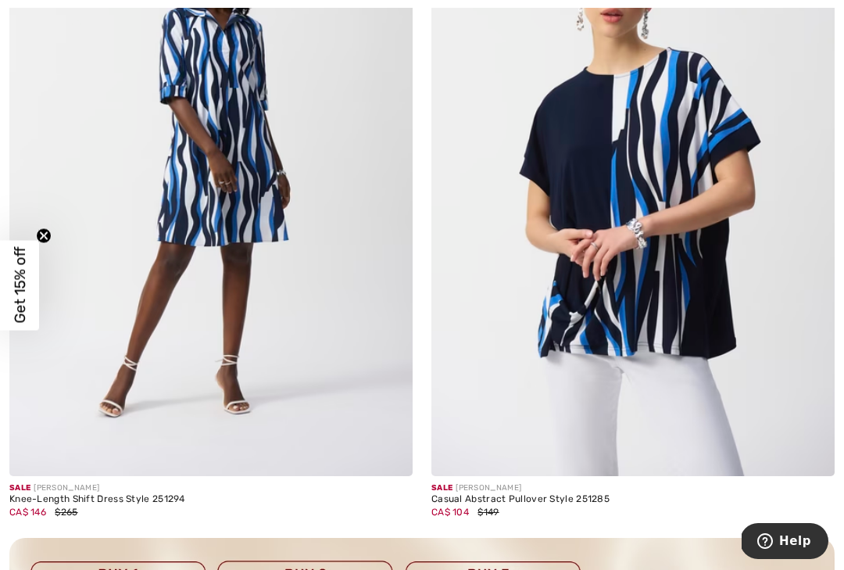
click at [275, 224] on img at bounding box center [210, 173] width 403 height 605
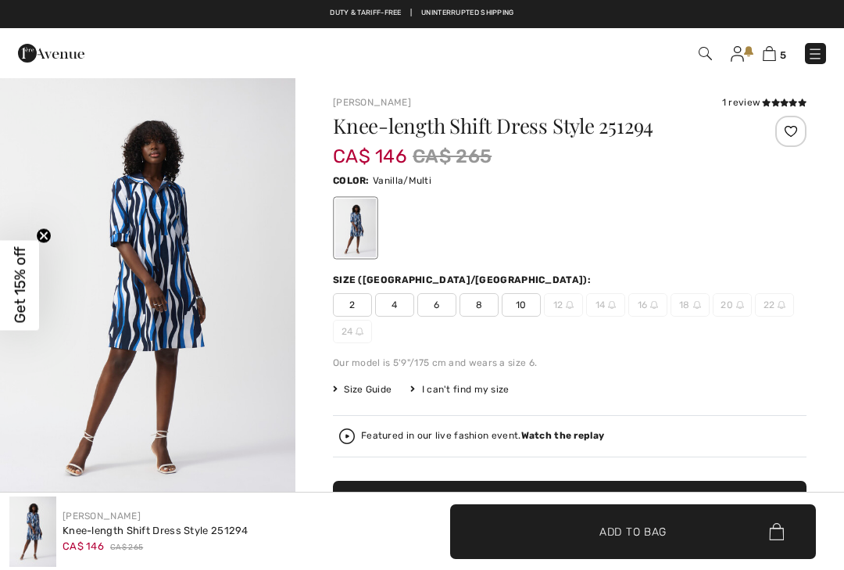
checkbox input "true"
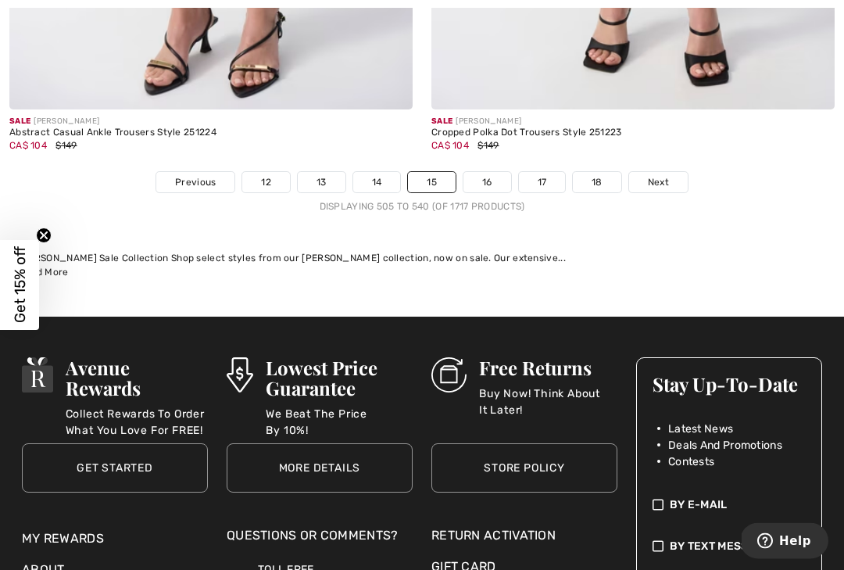
scroll to position [12515, 0]
click at [666, 175] on span "Next" at bounding box center [658, 182] width 21 height 14
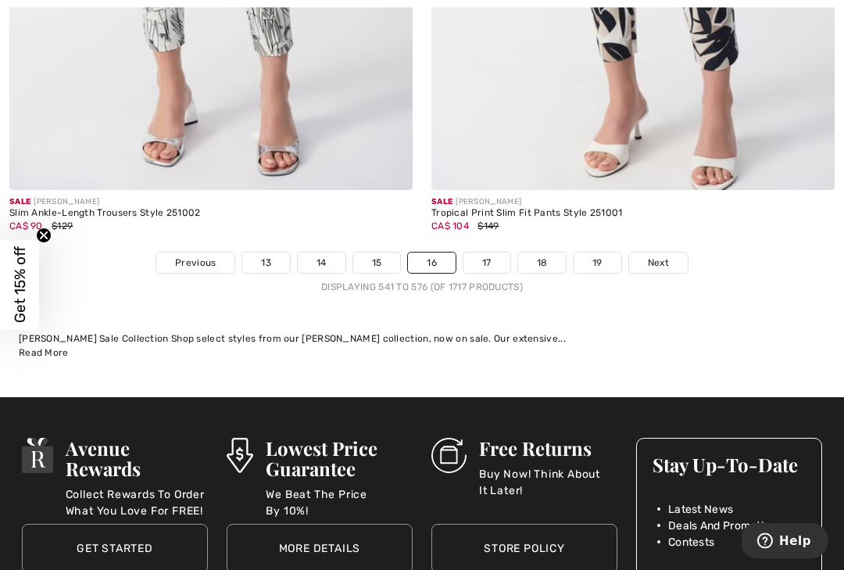
scroll to position [12434, 0]
click at [667, 256] on span "Next" at bounding box center [658, 263] width 21 height 14
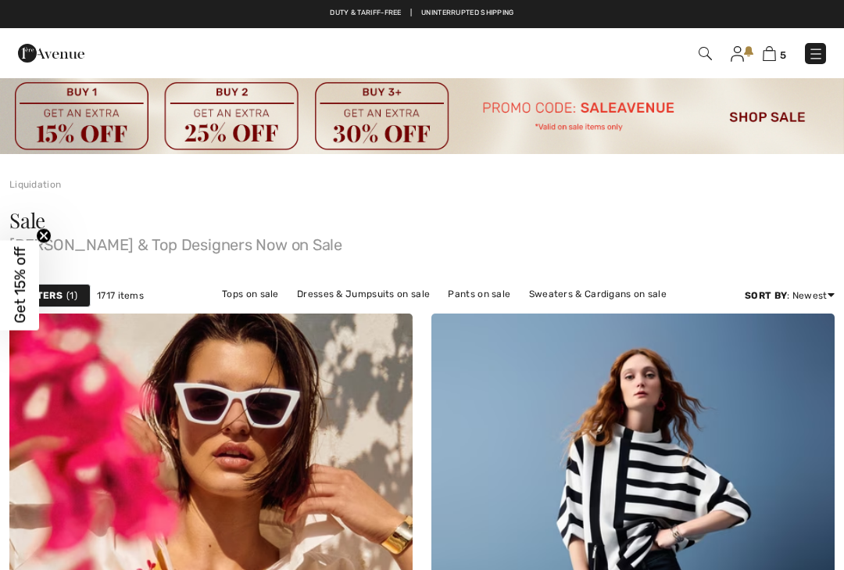
checkbox input "true"
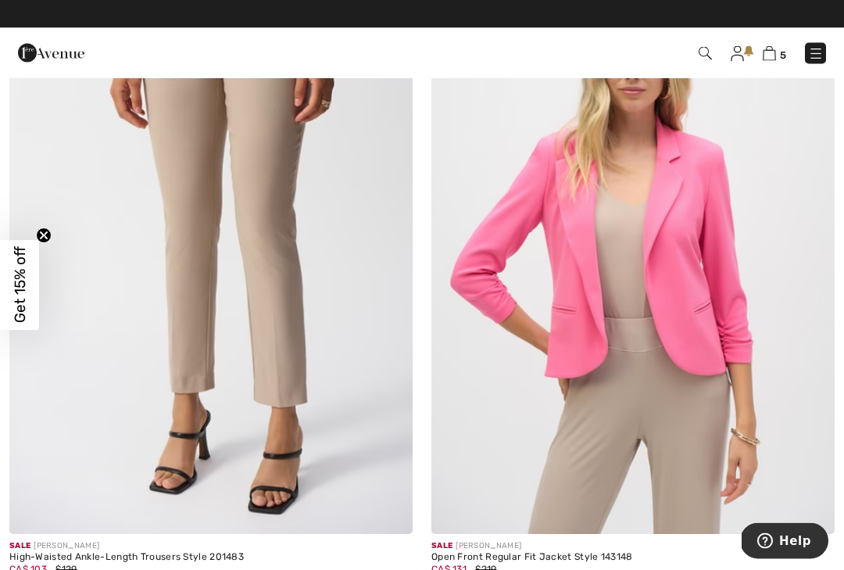
scroll to position [1744, 0]
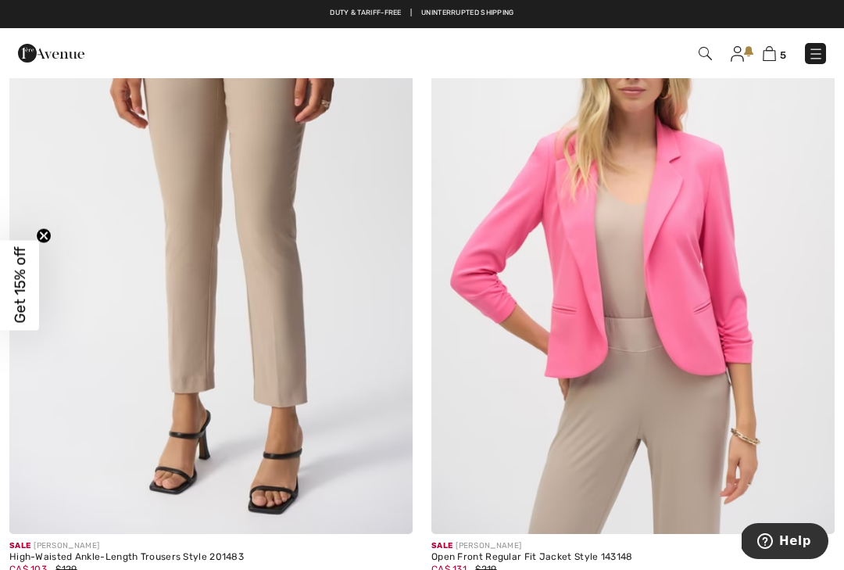
click at [735, 358] on img at bounding box center [633, 231] width 403 height 605
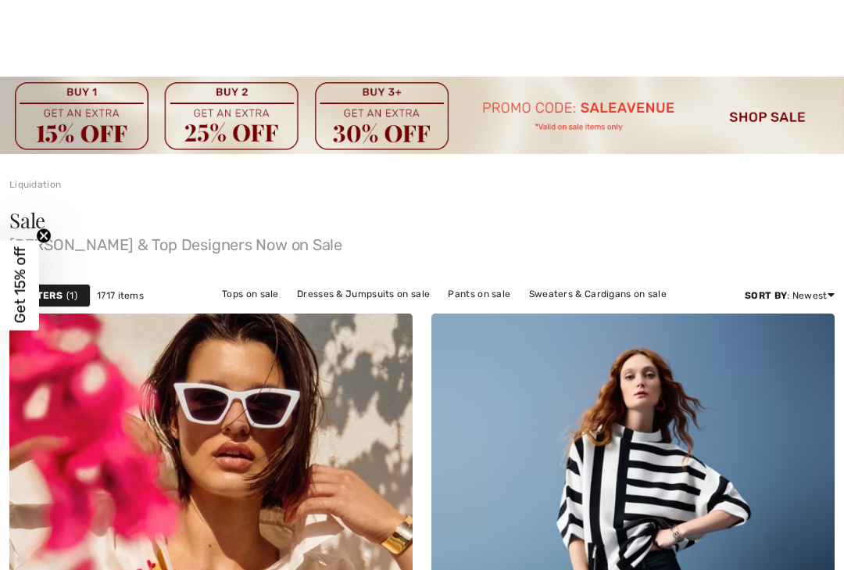
checkbox input "true"
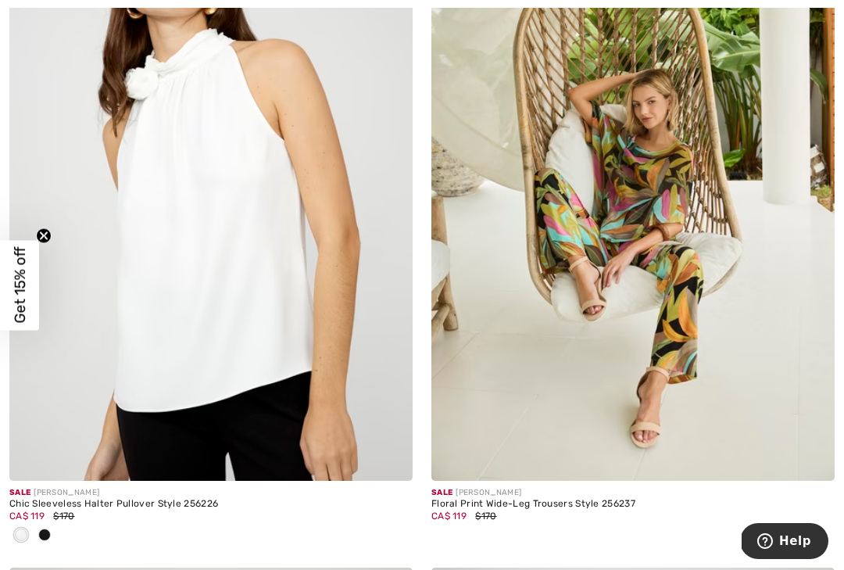
scroll to position [10306, 0]
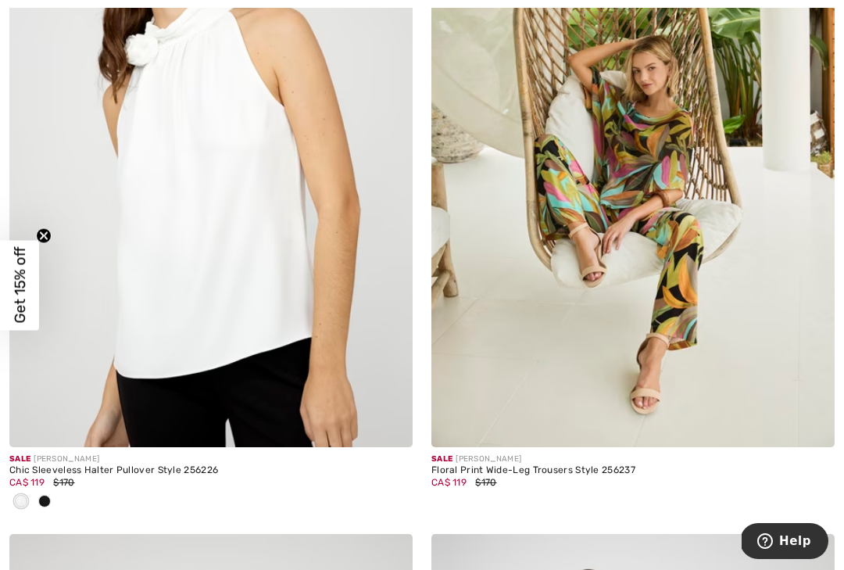
click at [686, 313] on img at bounding box center [633, 144] width 403 height 605
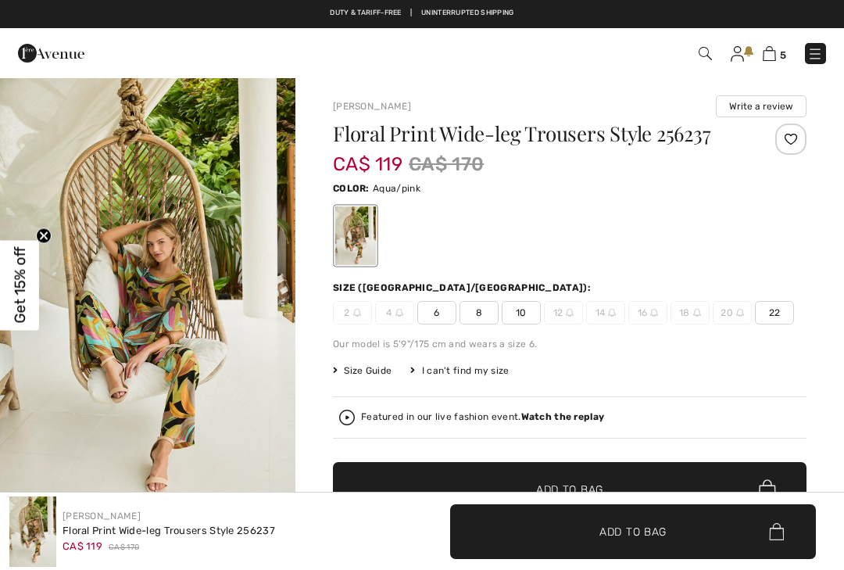
checkbox input "true"
click at [441, 313] on span "6" at bounding box center [436, 312] width 39 height 23
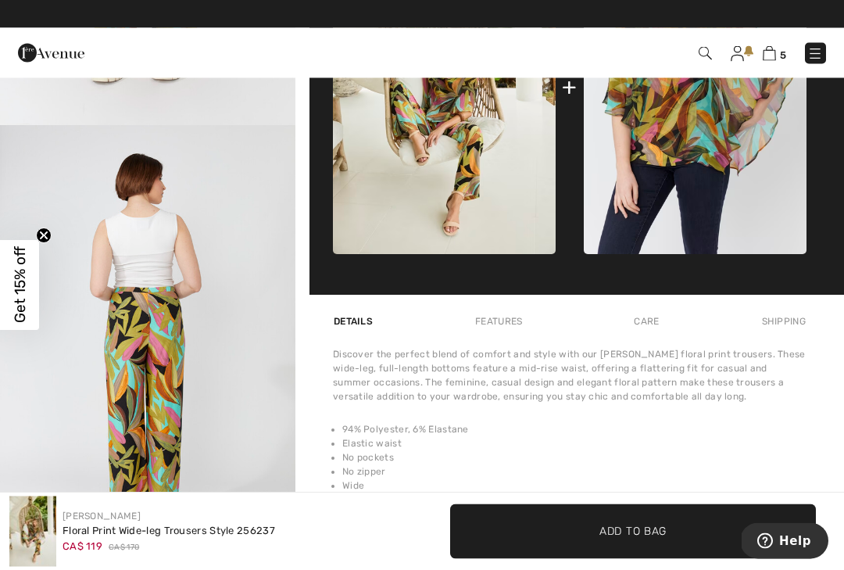
scroll to position [820, 0]
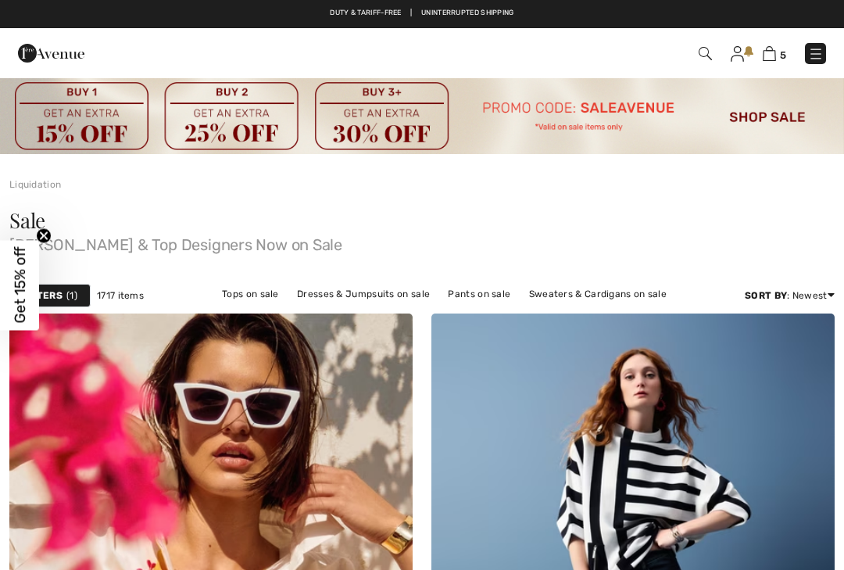
checkbox input "true"
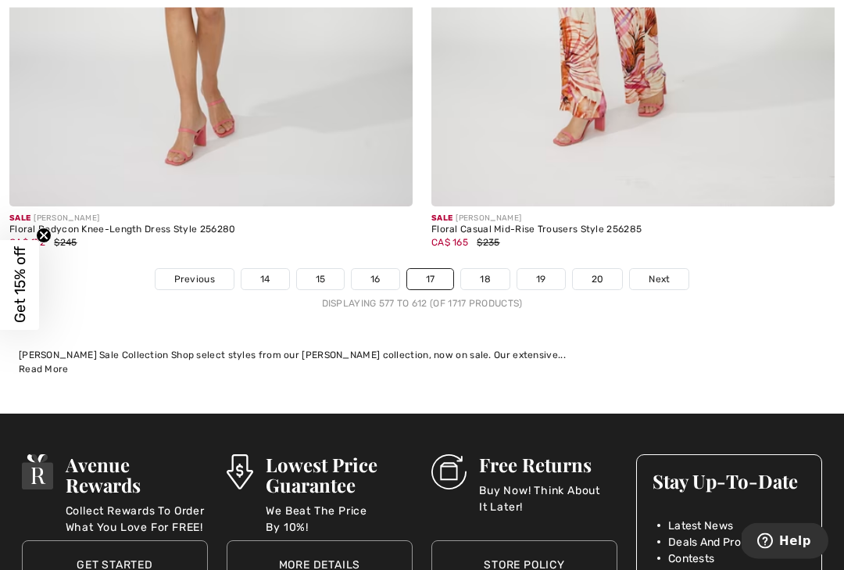
scroll to position [12573, 0]
click at [499, 269] on link "18" at bounding box center [485, 279] width 48 height 20
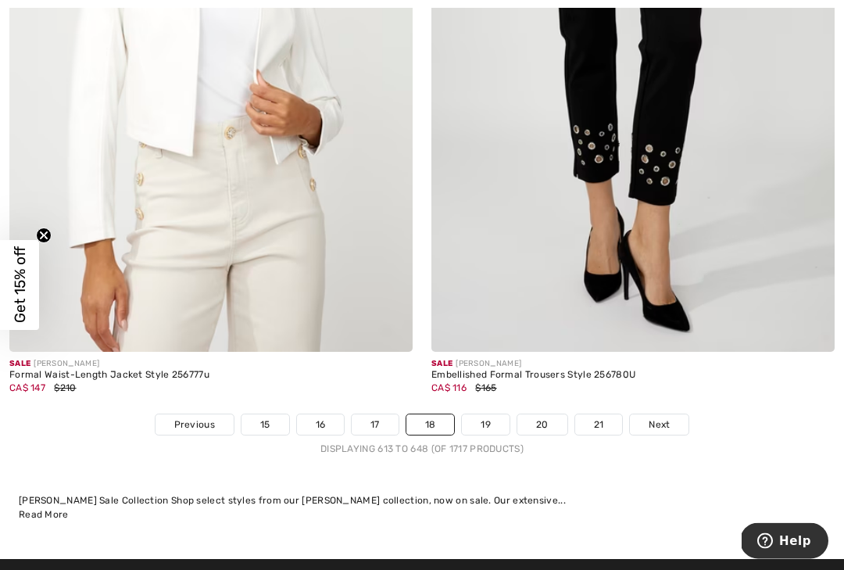
scroll to position [12247, 0]
click at [667, 417] on span "Next" at bounding box center [659, 424] width 21 height 14
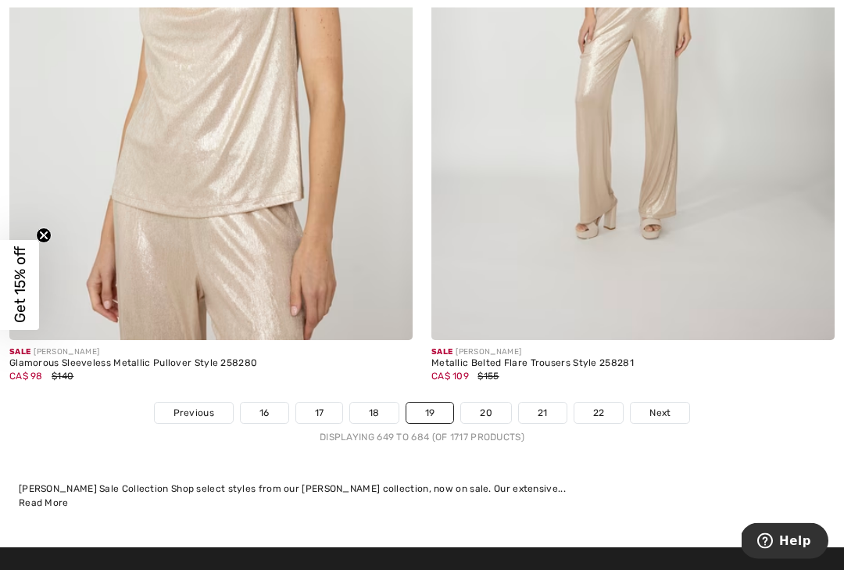
scroll to position [12258, 0]
click at [661, 406] on span "Next" at bounding box center [660, 413] width 21 height 14
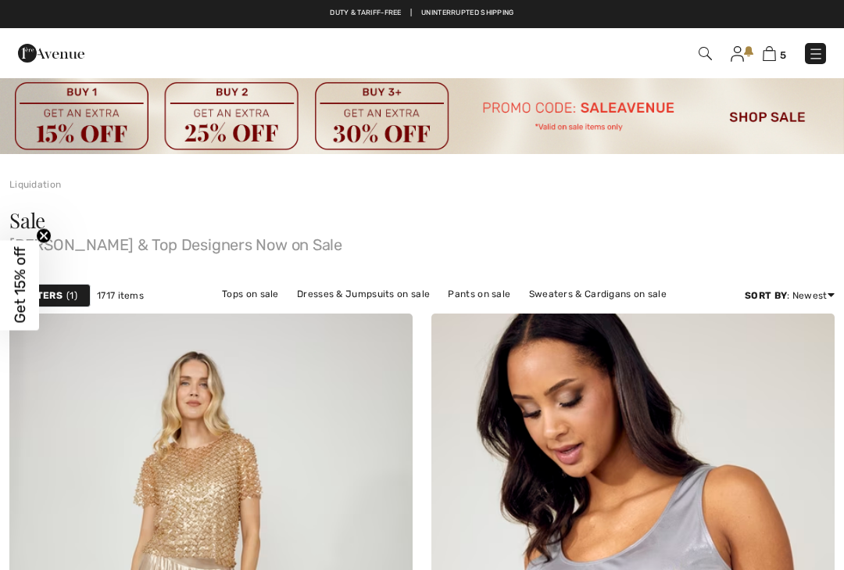
checkbox input "true"
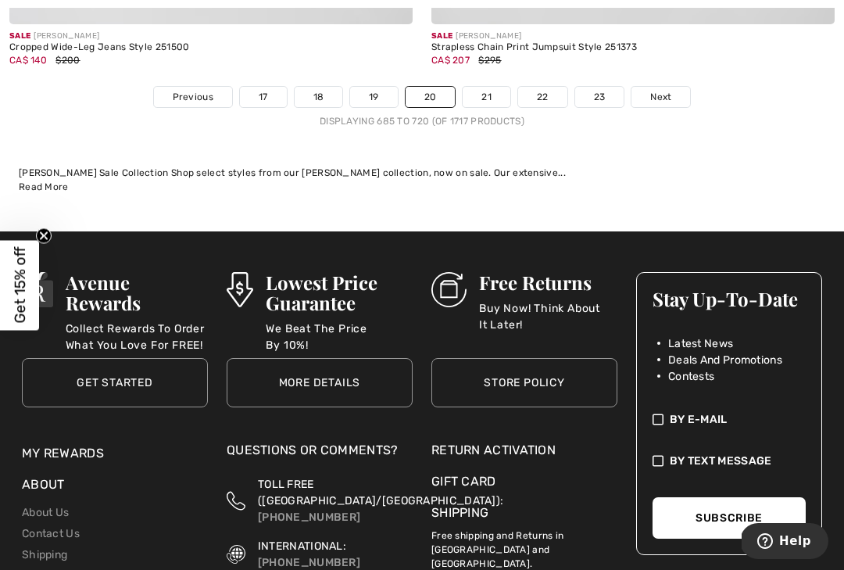
scroll to position [12704, 0]
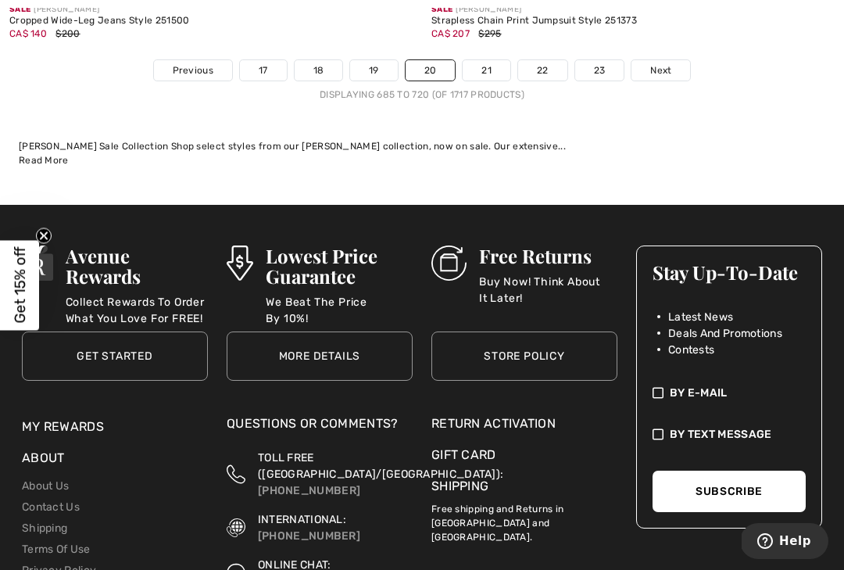
click at [665, 63] on span "Next" at bounding box center [660, 70] width 21 height 14
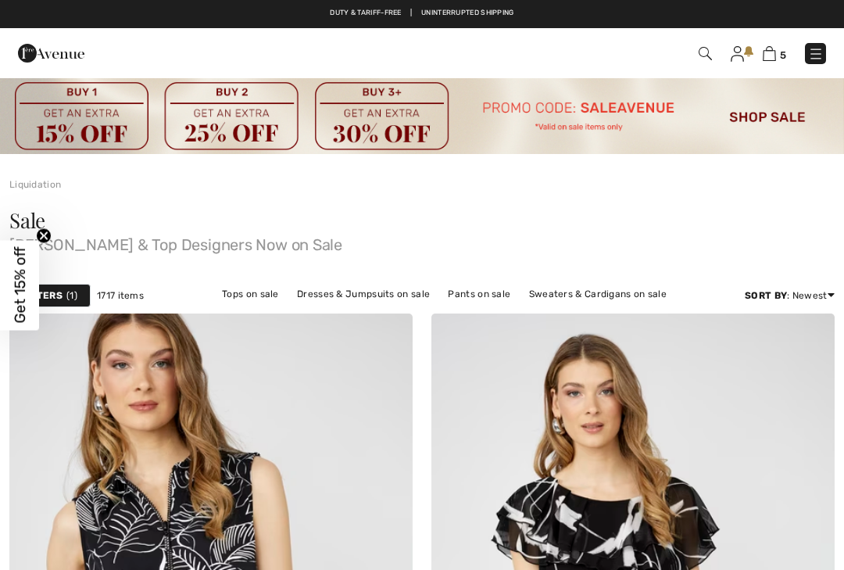
checkbox input "true"
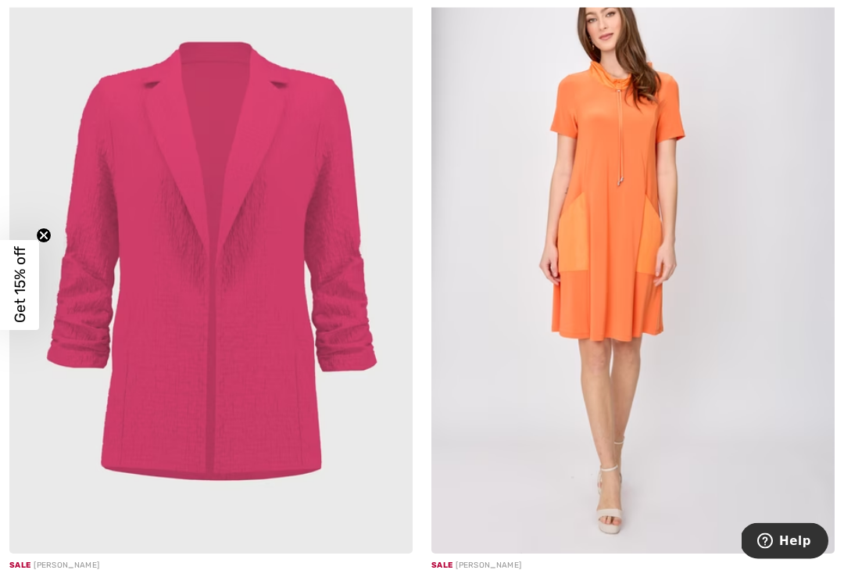
scroll to position [11404, 0]
click at [622, 289] on img at bounding box center [633, 250] width 403 height 605
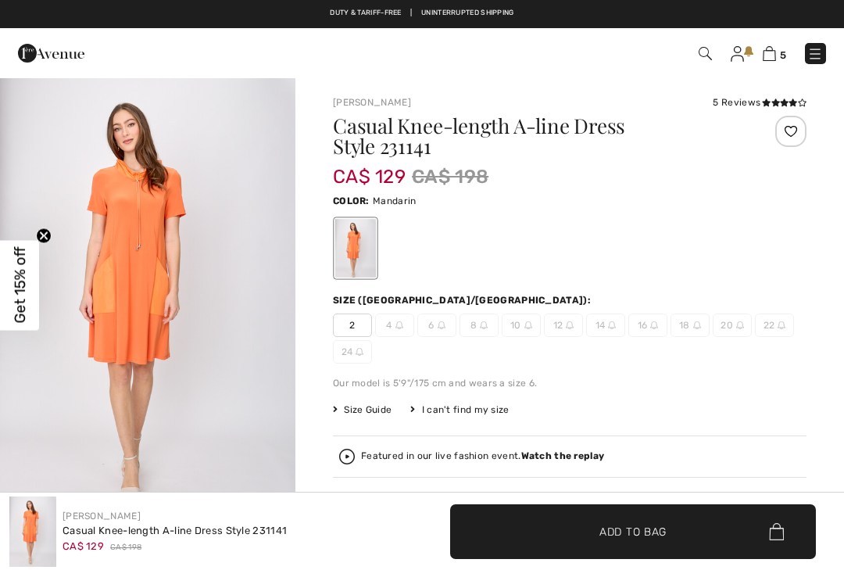
checkbox input "true"
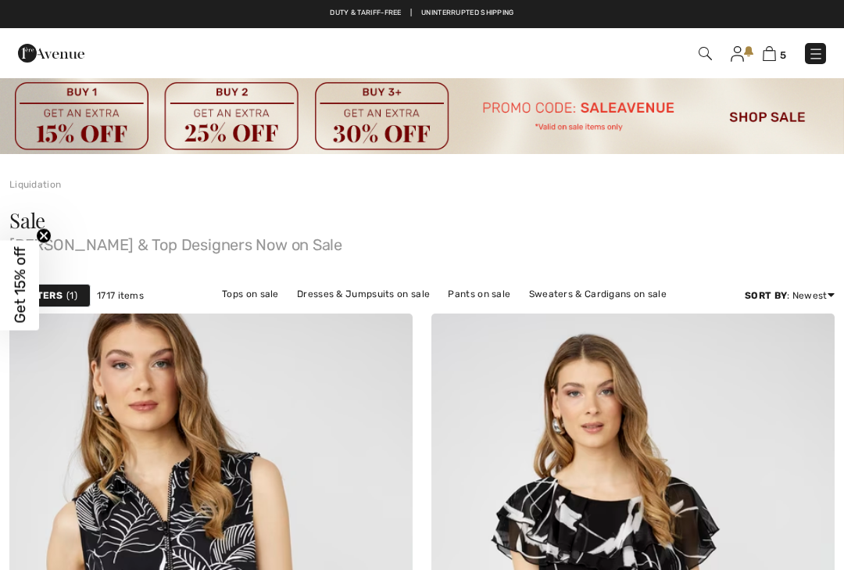
checkbox input "true"
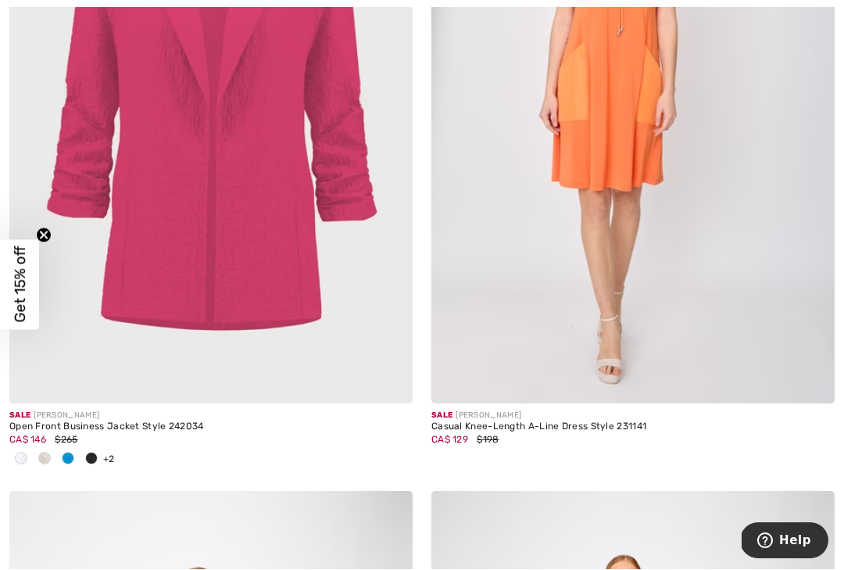
scroll to position [11554, 0]
click at [169, 162] on img at bounding box center [210, 100] width 403 height 605
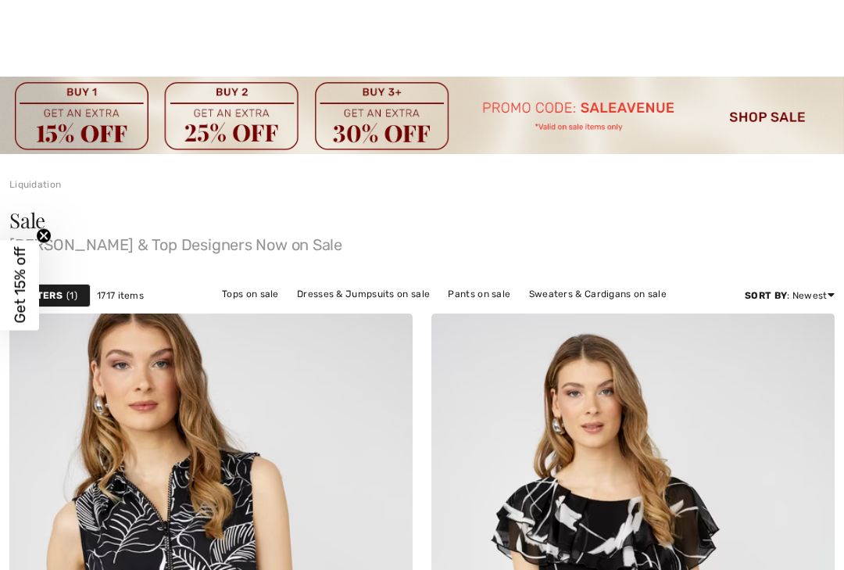
checkbox input "true"
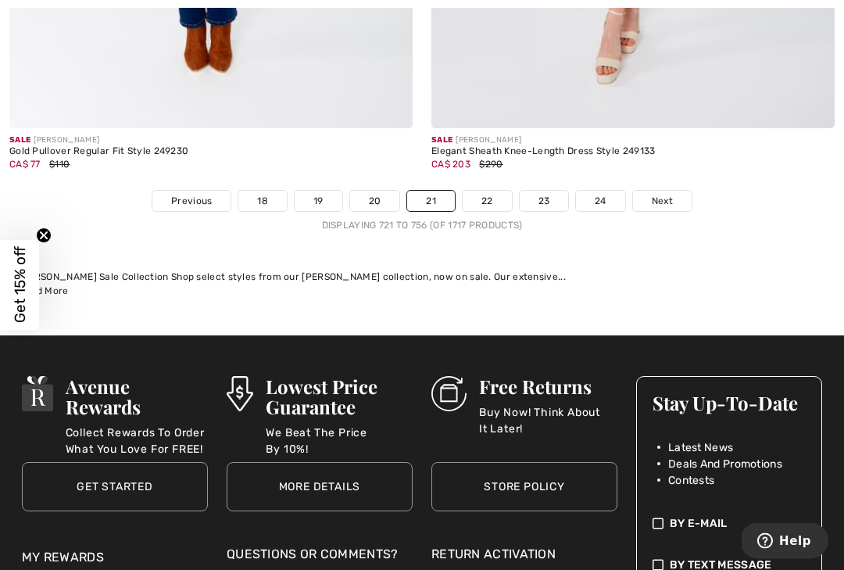
scroll to position [12519, 0]
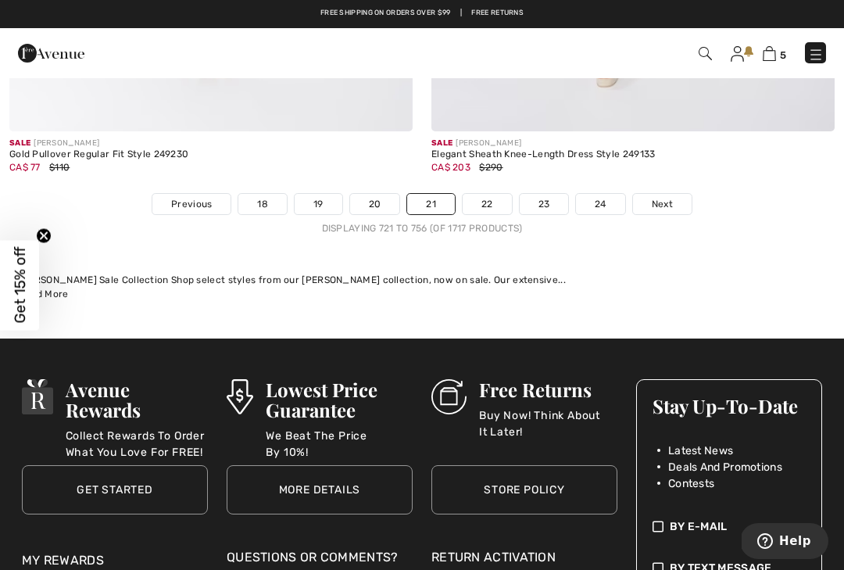
click at [689, 194] on link "Next" at bounding box center [662, 204] width 59 height 20
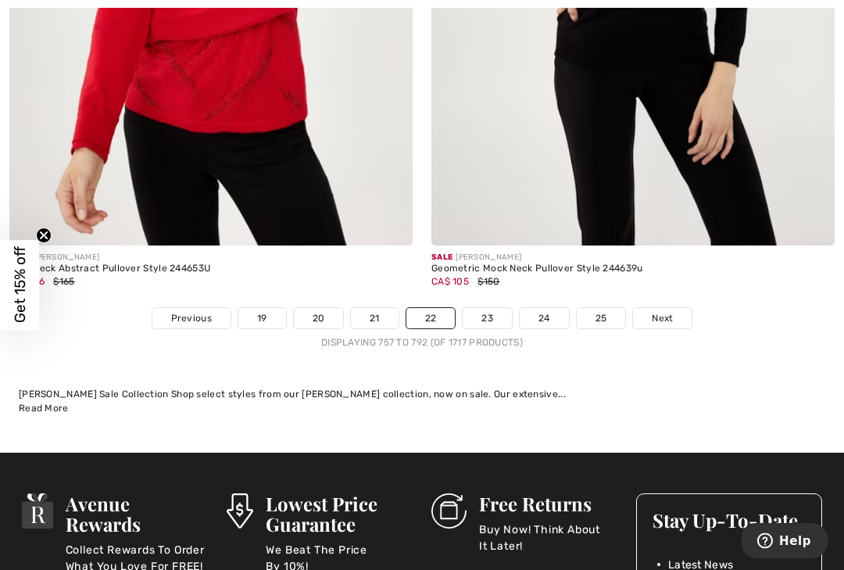
scroll to position [12456, 0]
click at [671, 311] on span "Next" at bounding box center [662, 318] width 21 height 14
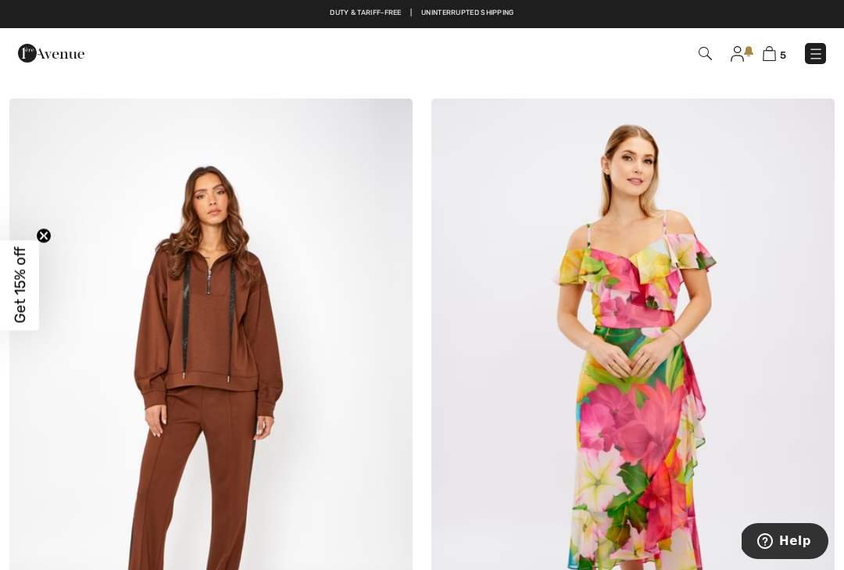
scroll to position [8509, 0]
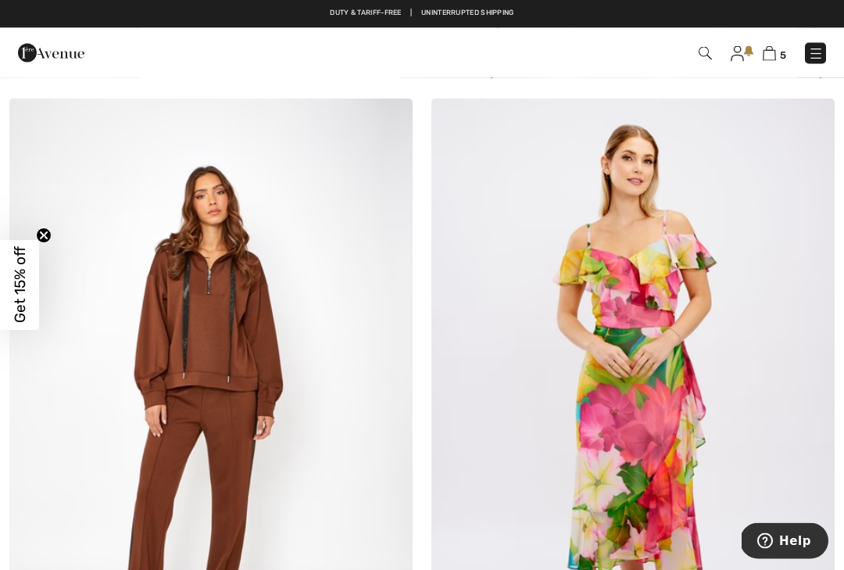
click at [382, 107] on span at bounding box center [389, 122] width 31 height 31
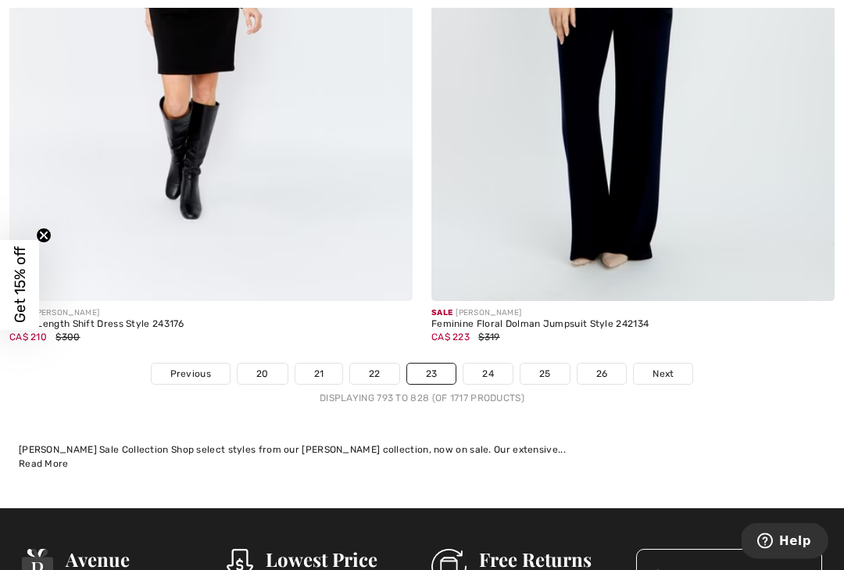
scroll to position [12246, 0]
click at [668, 367] on span "Next" at bounding box center [663, 374] width 21 height 14
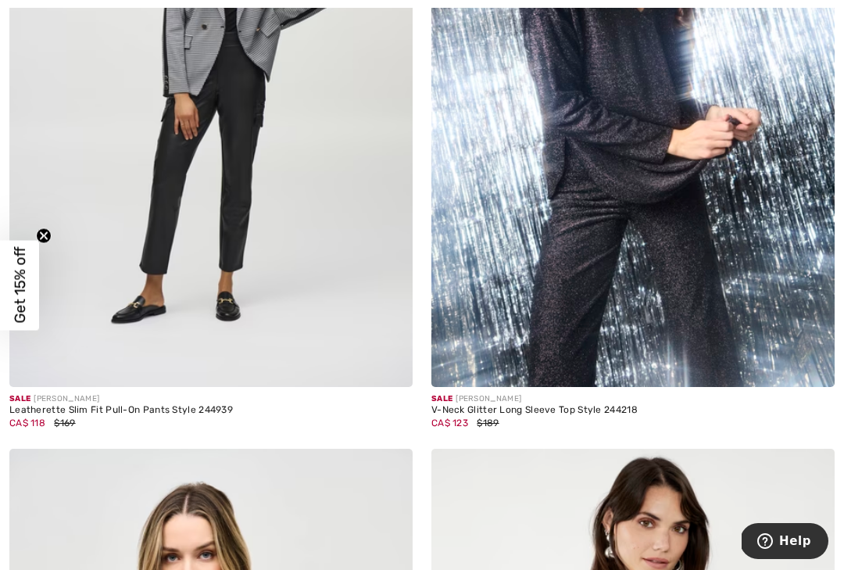
scroll to position [7447, 0]
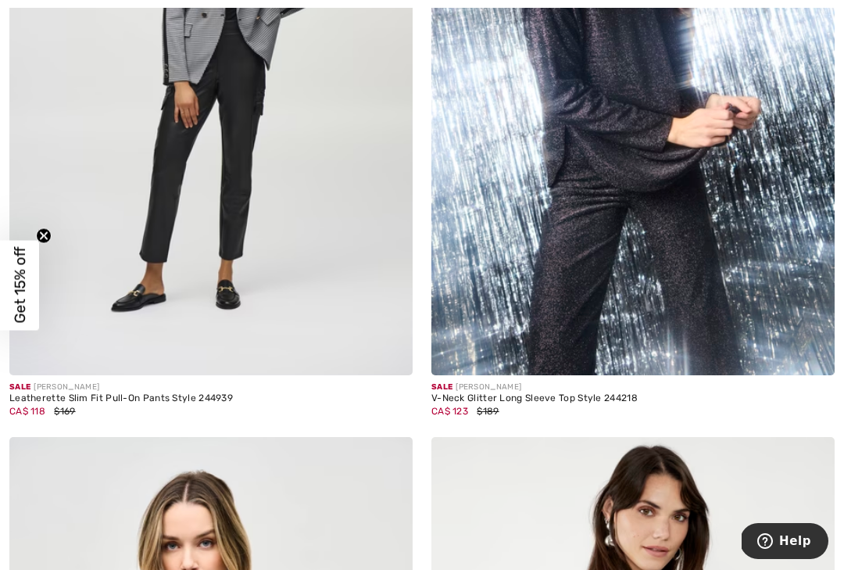
click at [706, 281] on img at bounding box center [633, 72] width 403 height 605
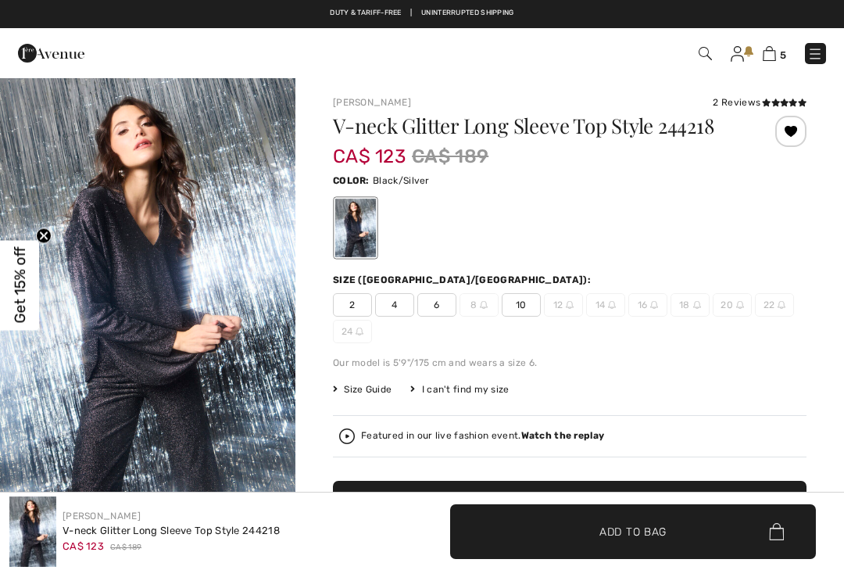
checkbox input "true"
click at [796, 133] on div at bounding box center [791, 131] width 31 height 31
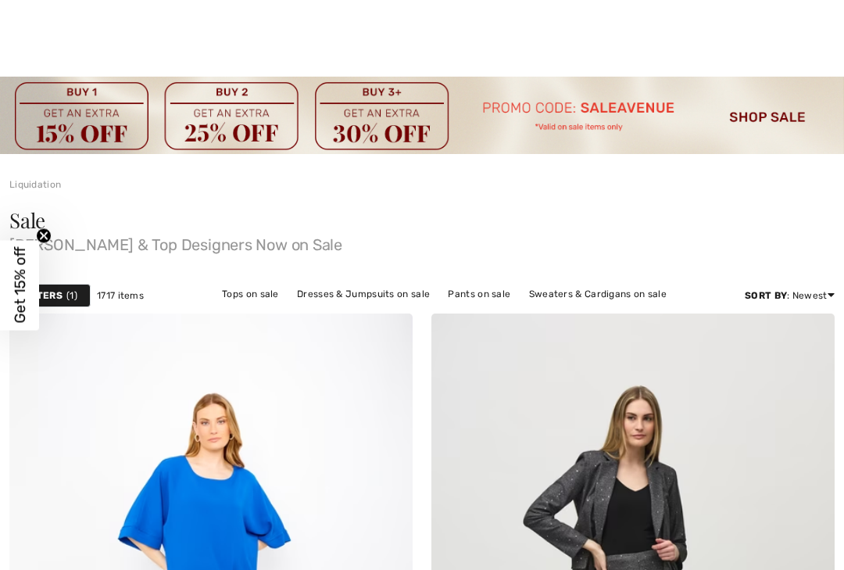
checkbox input "true"
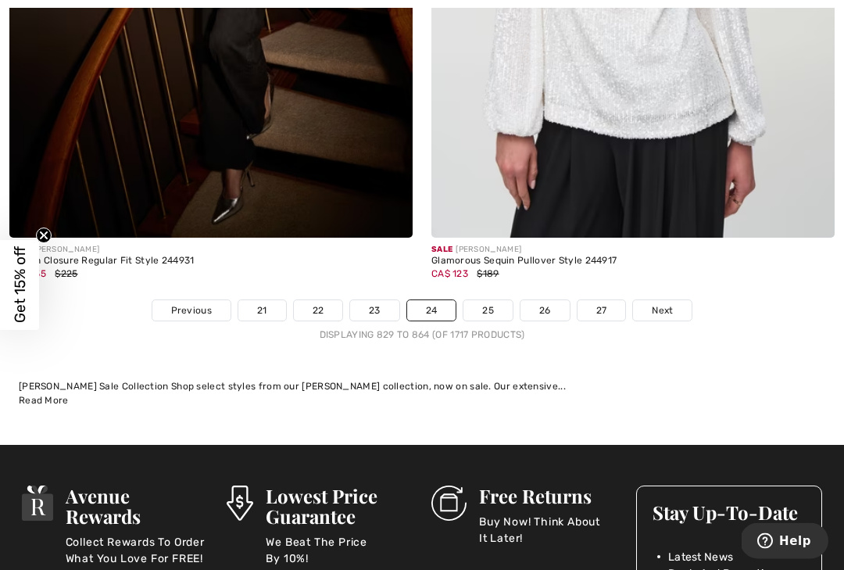
scroll to position [12464, 0]
click at [670, 303] on span "Next" at bounding box center [662, 310] width 21 height 14
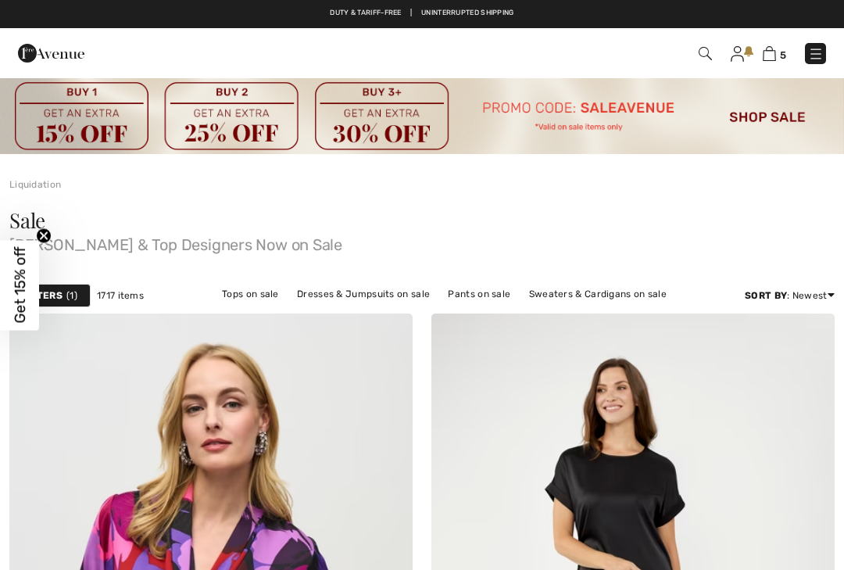
checkbox input "true"
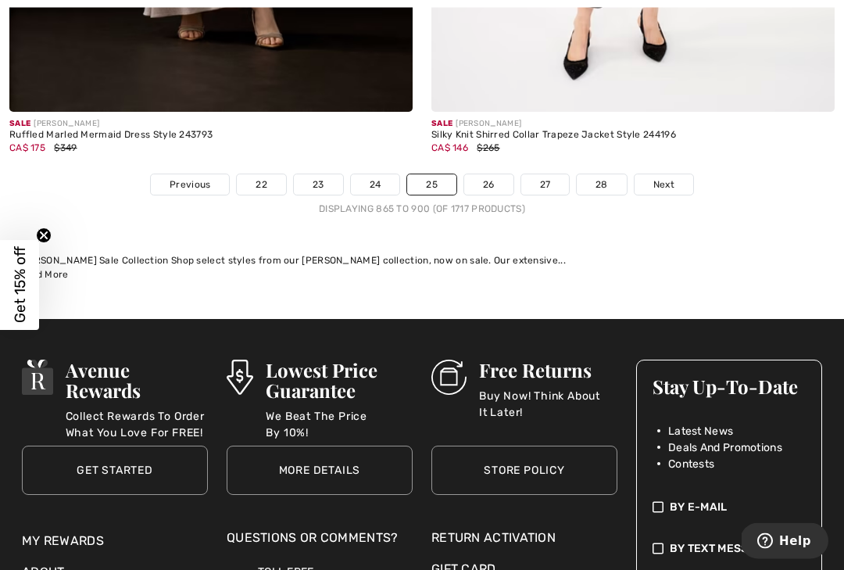
scroll to position [12641, 0]
click at [674, 174] on link "Next" at bounding box center [664, 184] width 59 height 20
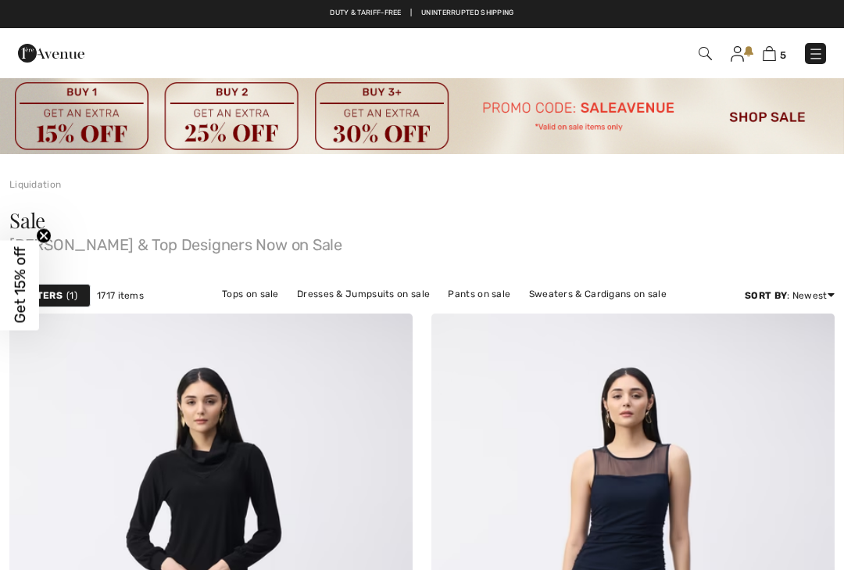
scroll to position [148, 0]
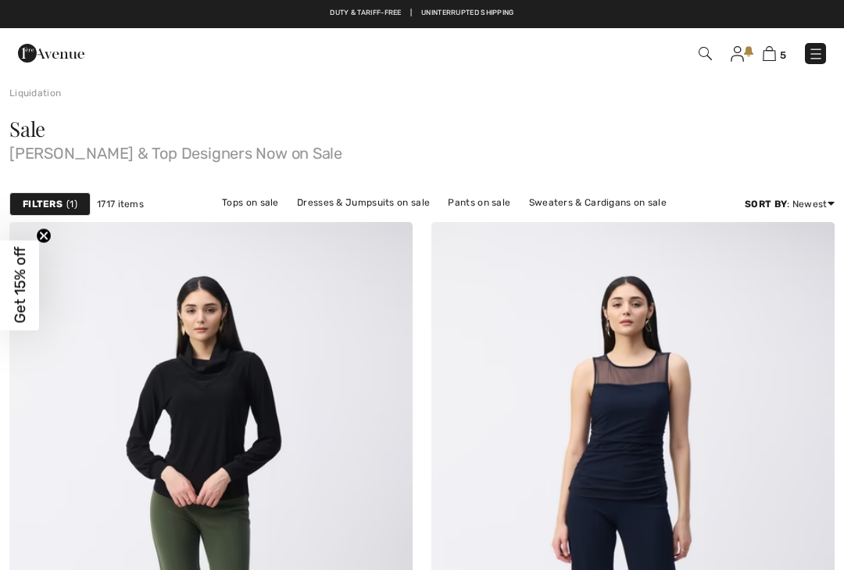
checkbox input "true"
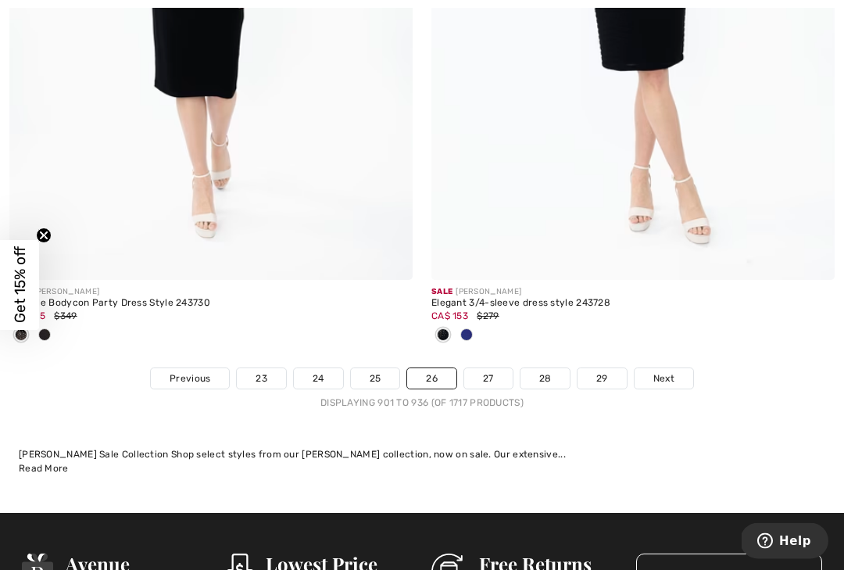
scroll to position [12651, 0]
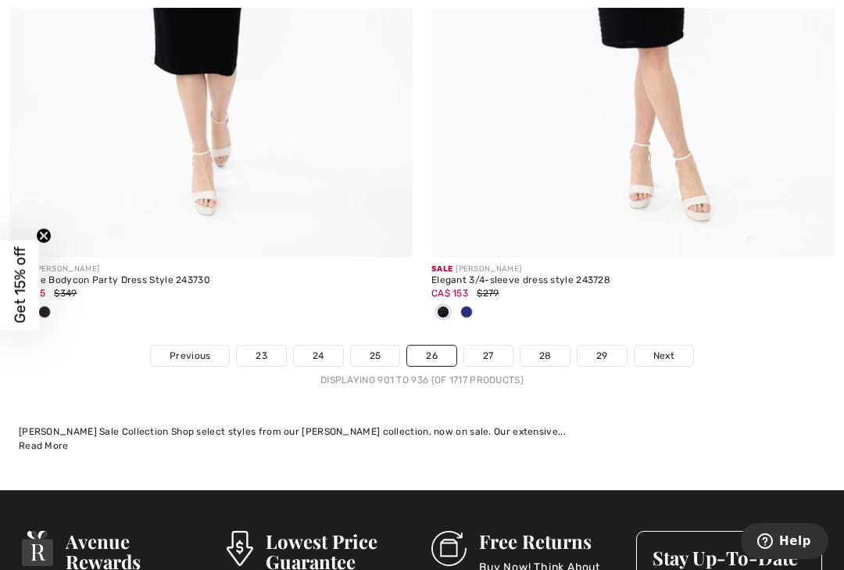
click at [672, 349] on span "Next" at bounding box center [664, 356] width 21 height 14
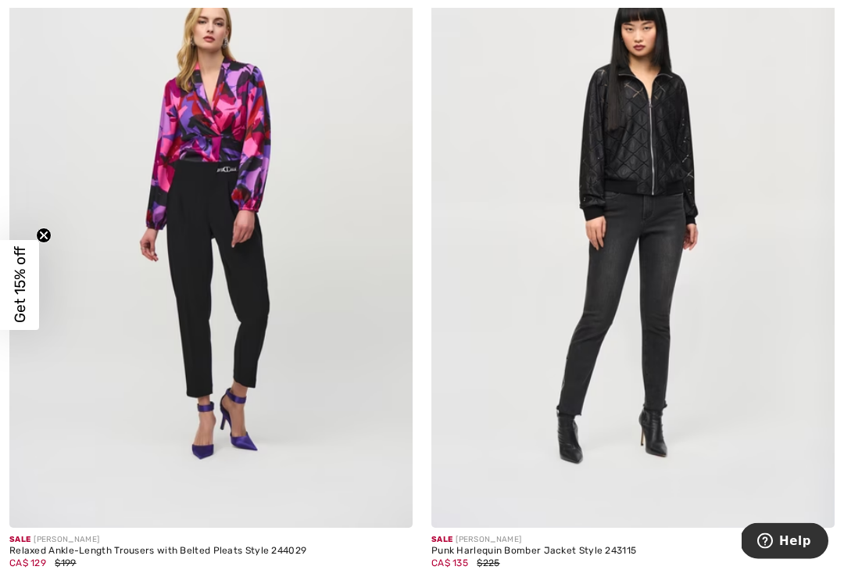
scroll to position [5962, 0]
click at [681, 214] on img at bounding box center [633, 225] width 403 height 605
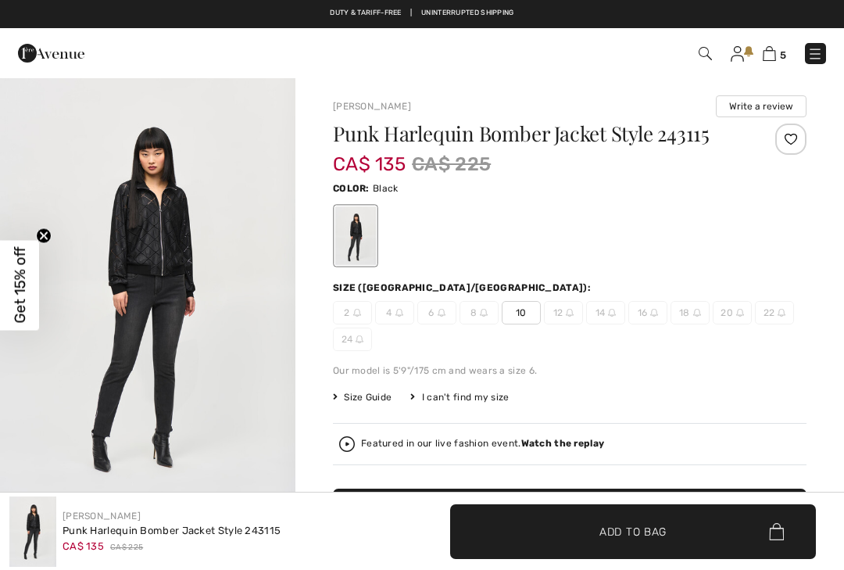
checkbox input "true"
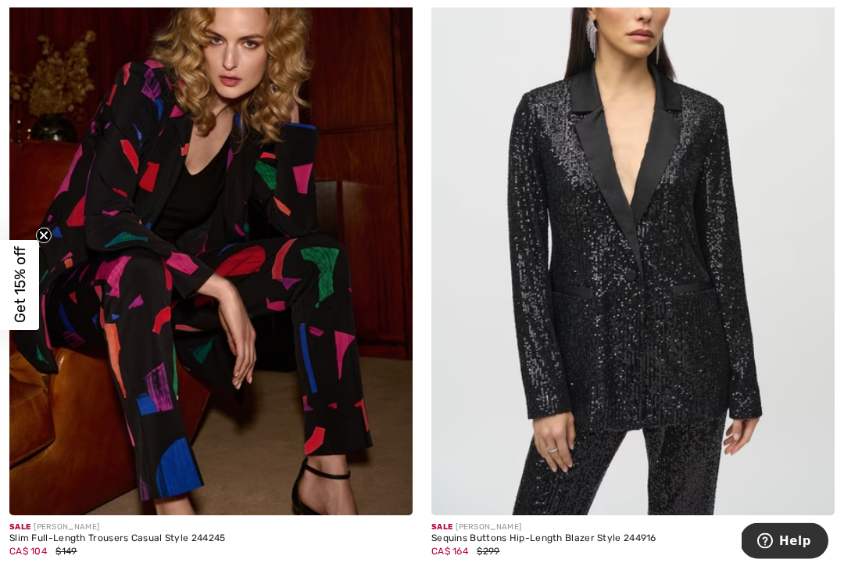
scroll to position [7974, 0]
click at [138, 219] on img at bounding box center [210, 212] width 403 height 605
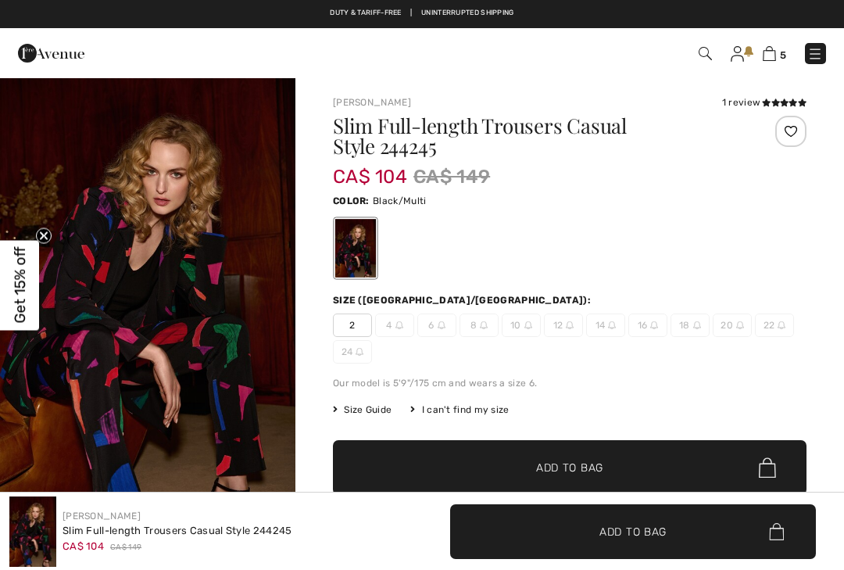
checkbox input "true"
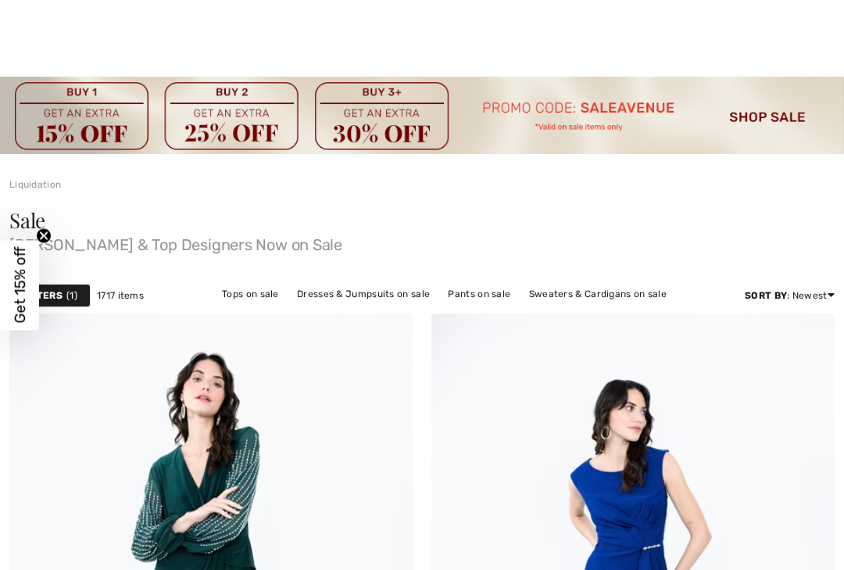
checkbox input "true"
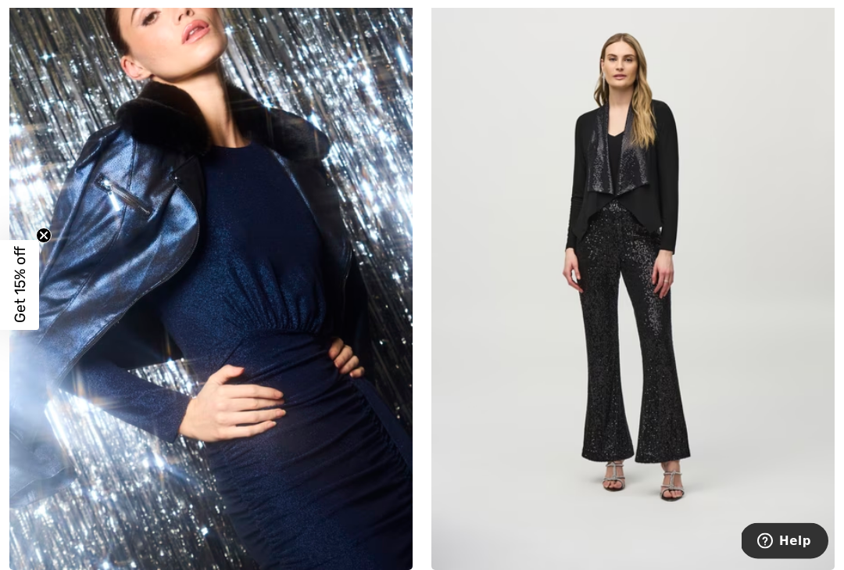
scroll to position [10798, 0]
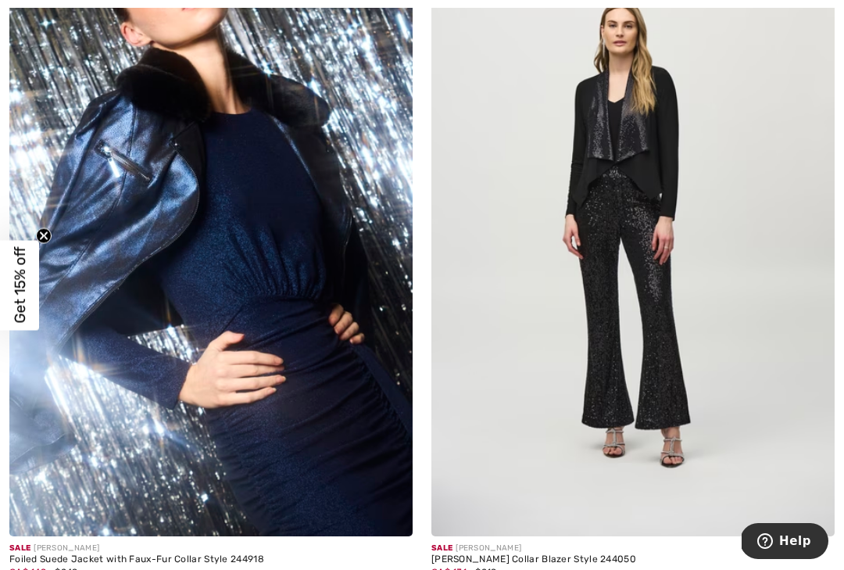
click at [82, 149] on img at bounding box center [210, 233] width 403 height 605
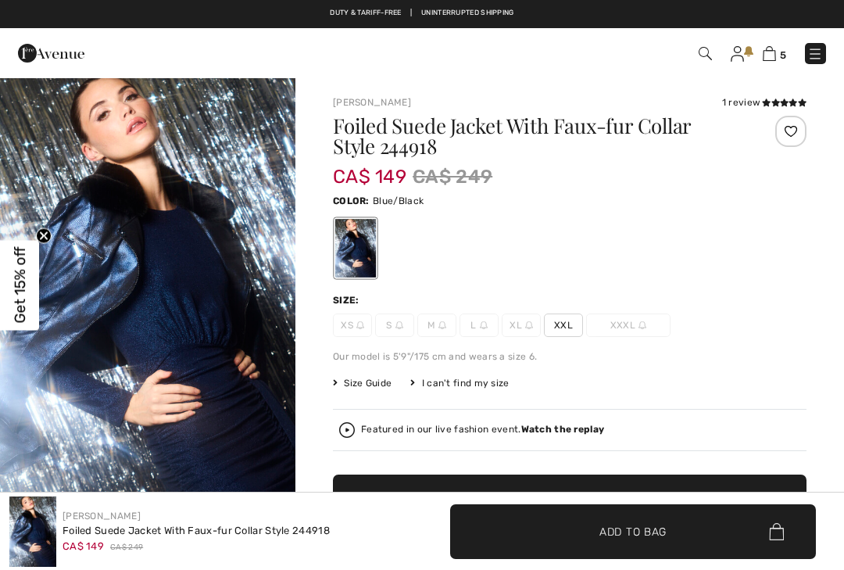
checkbox input "true"
click at [568, 320] on span "XXL" at bounding box center [563, 324] width 39 height 23
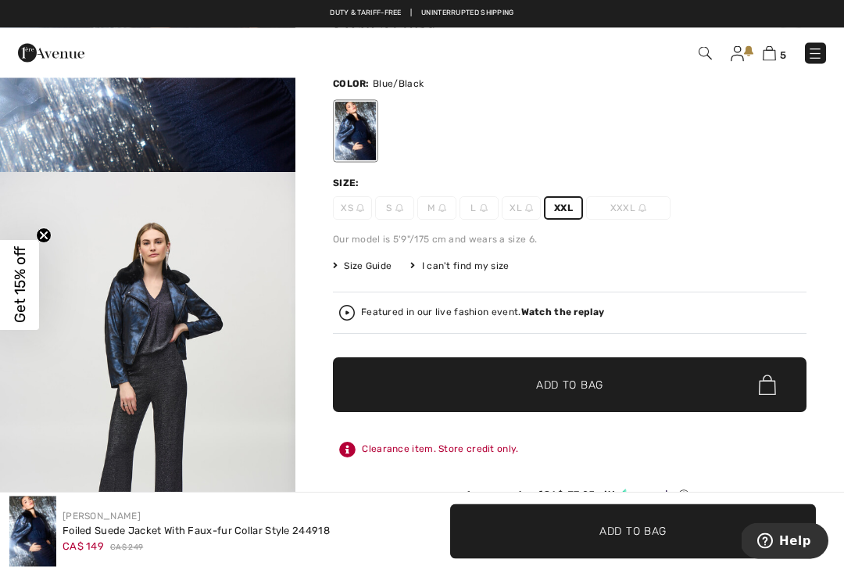
scroll to position [94, 0]
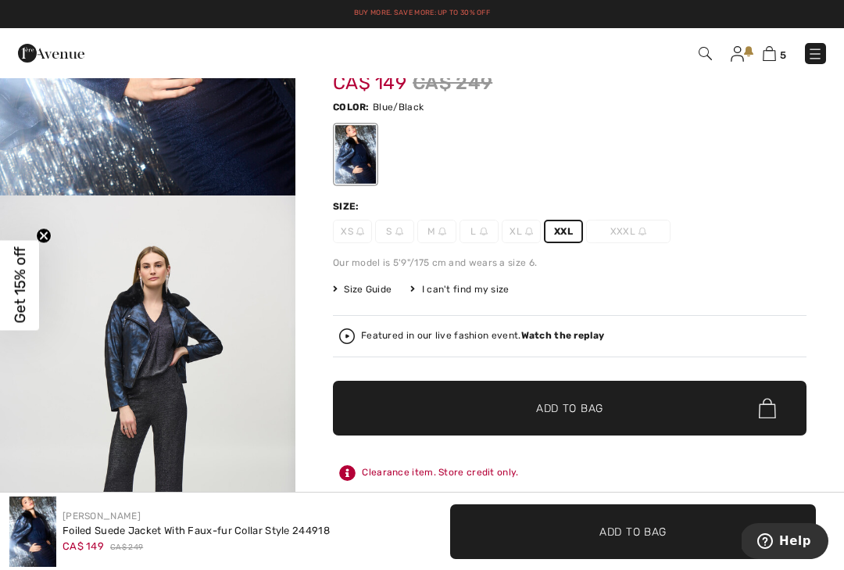
click at [370, 288] on span "Size Guide" at bounding box center [362, 289] width 59 height 14
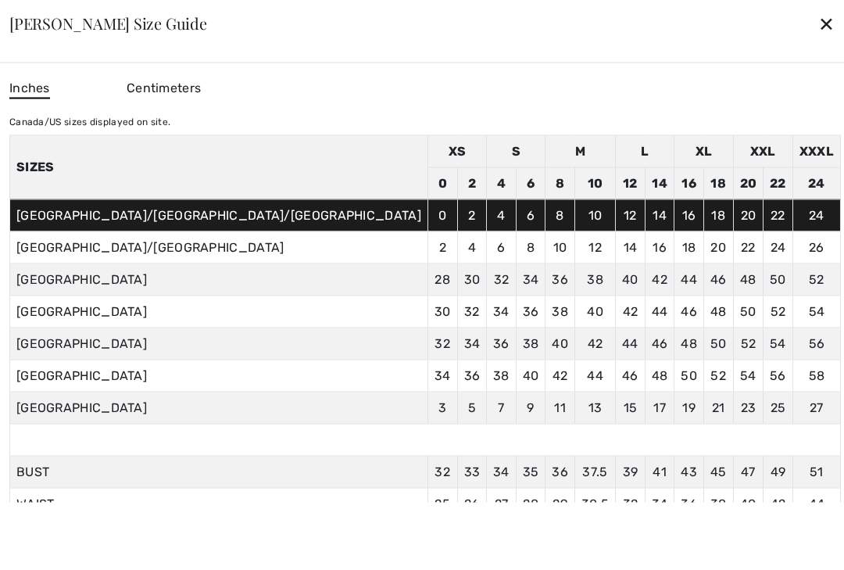
click at [819, 23] on div "✕" at bounding box center [827, 23] width 16 height 33
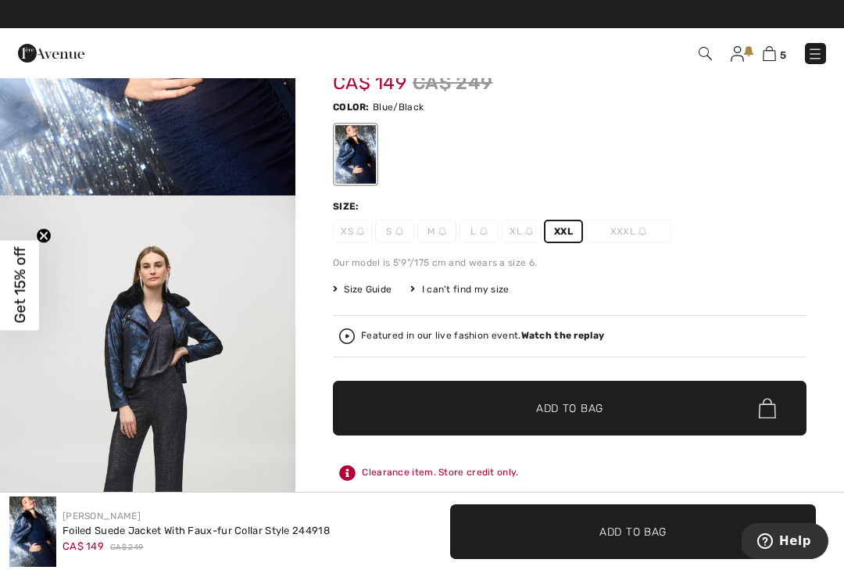
click at [683, 411] on span "✔ Added to Bag Add to Bag" at bounding box center [570, 408] width 474 height 55
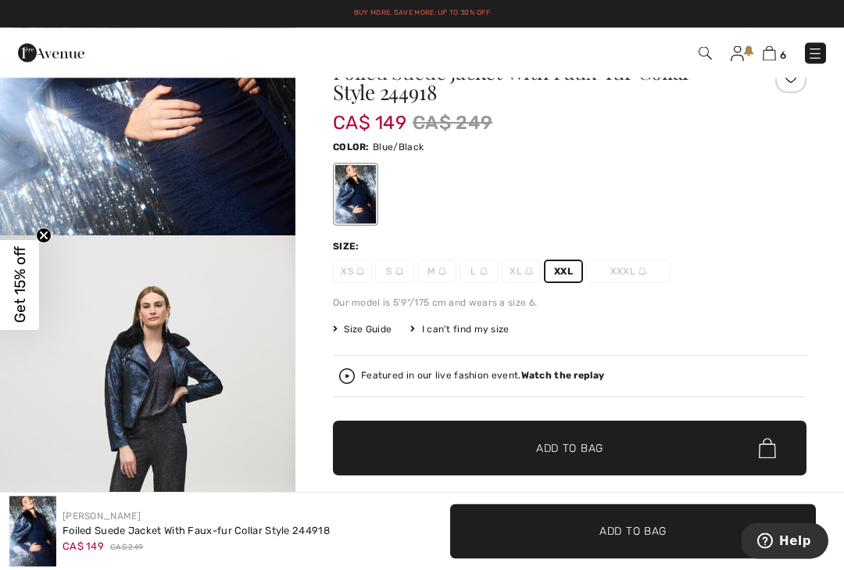
scroll to position [0, 0]
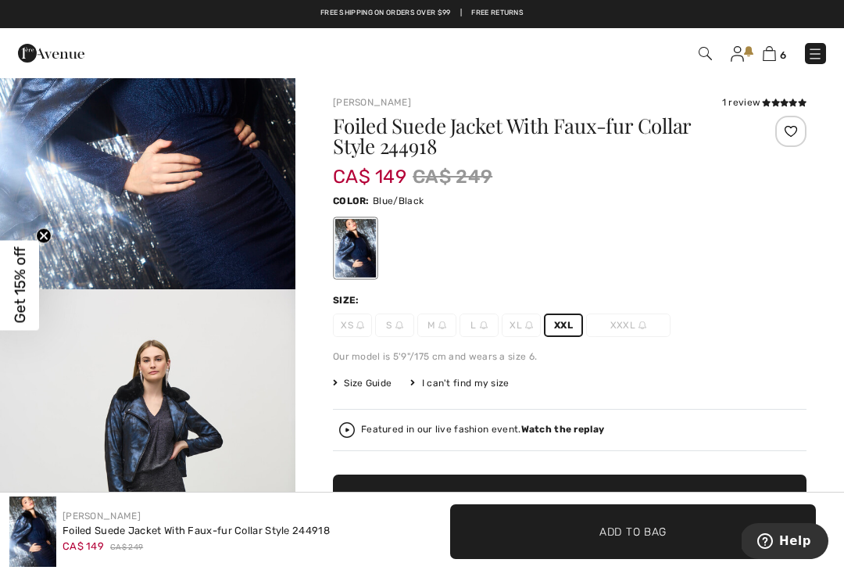
click at [783, 103] on icon at bounding box center [784, 103] width 9 height 8
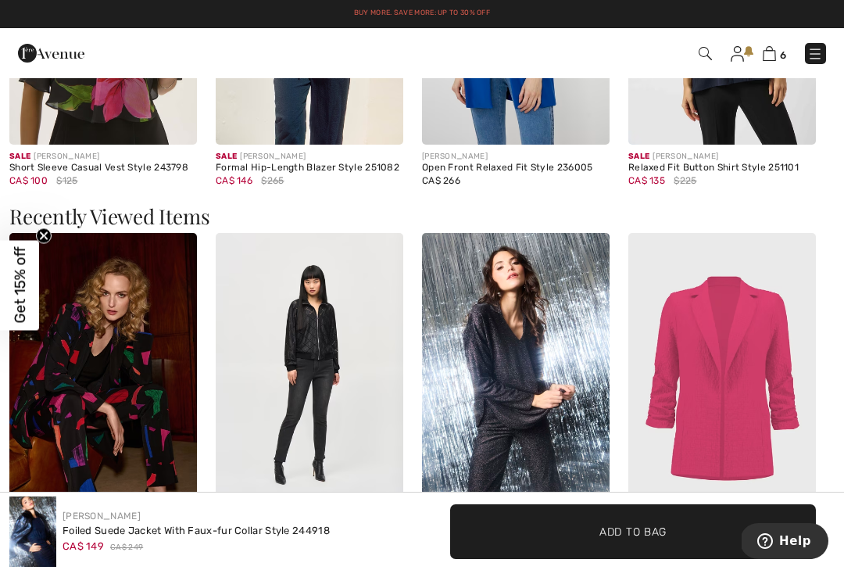
scroll to position [1601, 0]
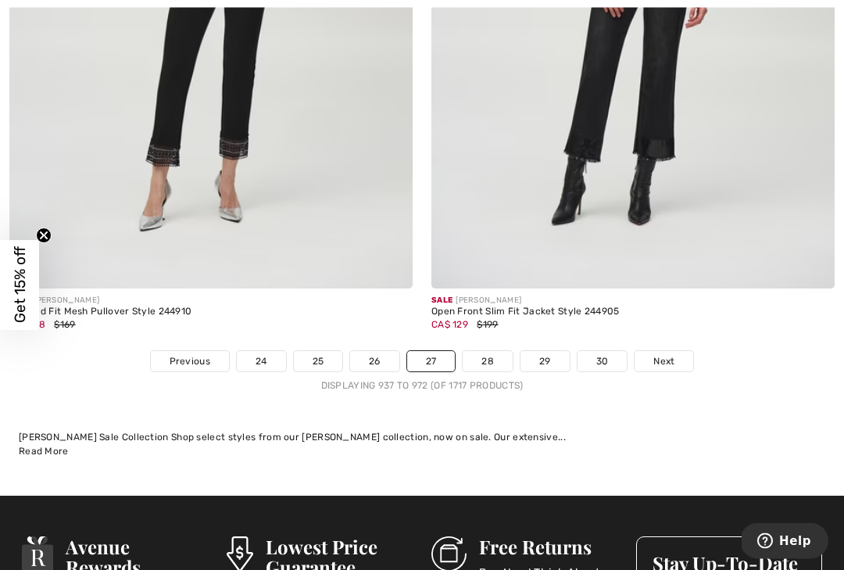
scroll to position [12380, 0]
click at [490, 351] on link "28" at bounding box center [488, 361] width 50 height 20
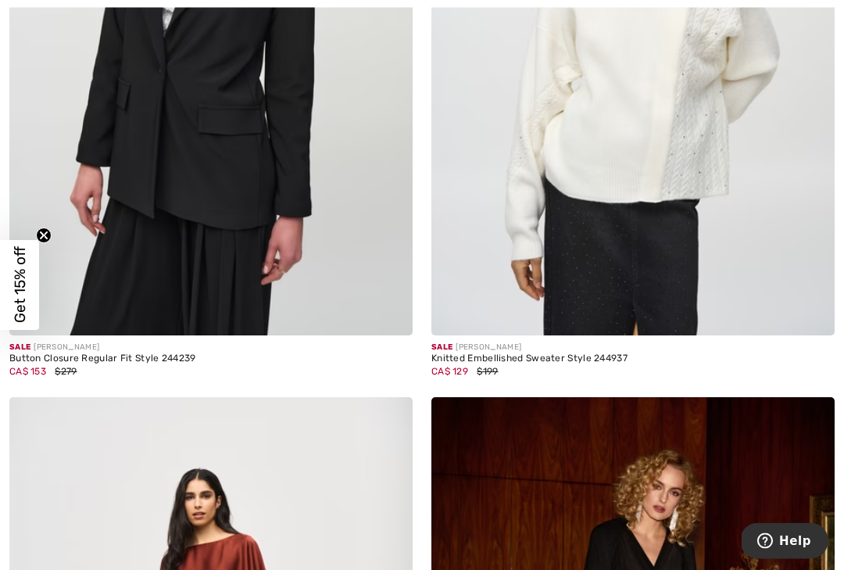
scroll to position [2583, 0]
click at [757, 263] on img at bounding box center [633, 32] width 403 height 605
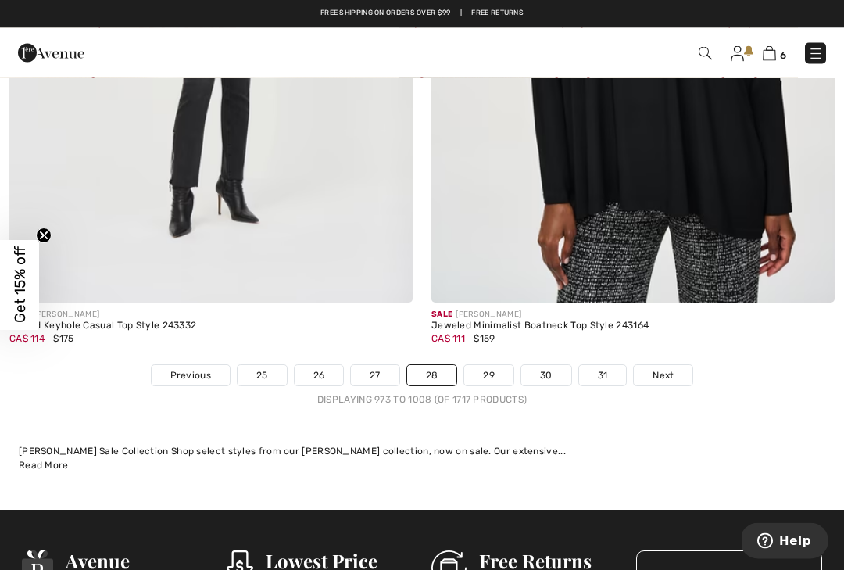
scroll to position [12348, 0]
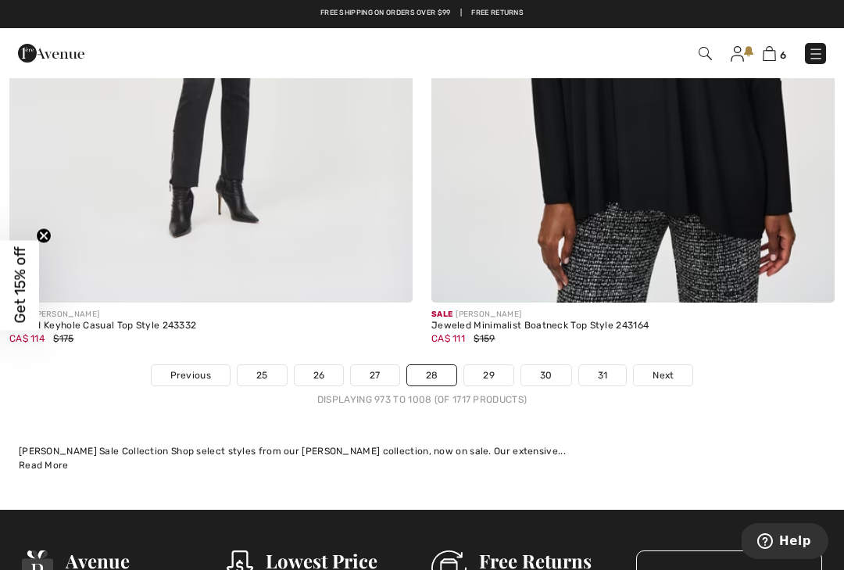
click at [672, 368] on span "Next" at bounding box center [663, 375] width 21 height 14
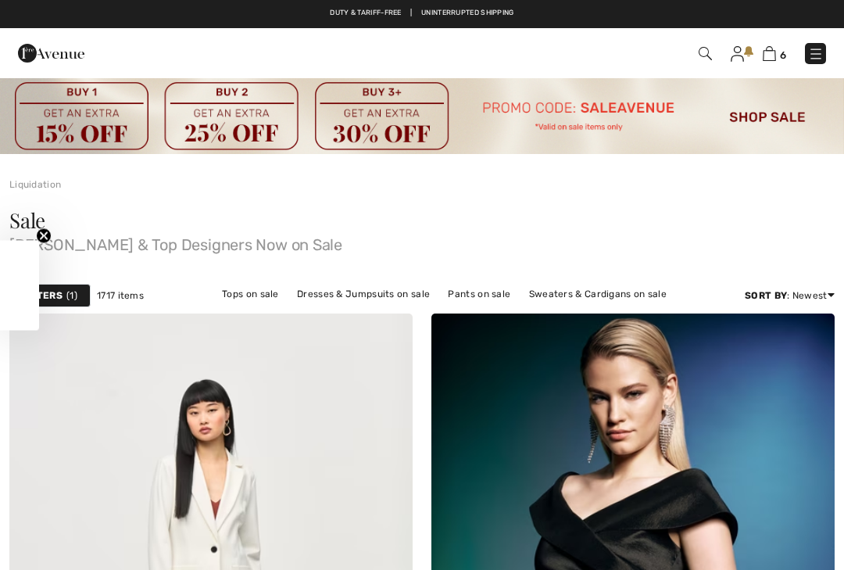
checkbox input "true"
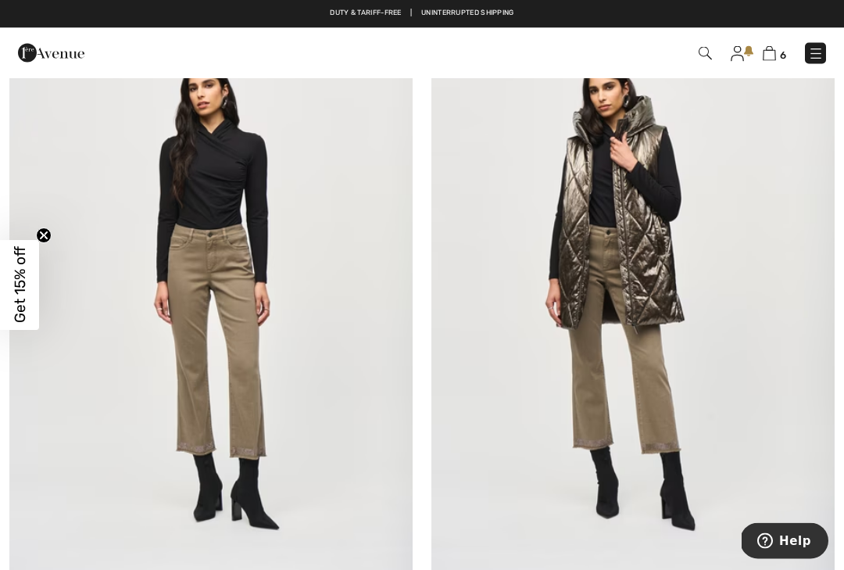
scroll to position [7224, 0]
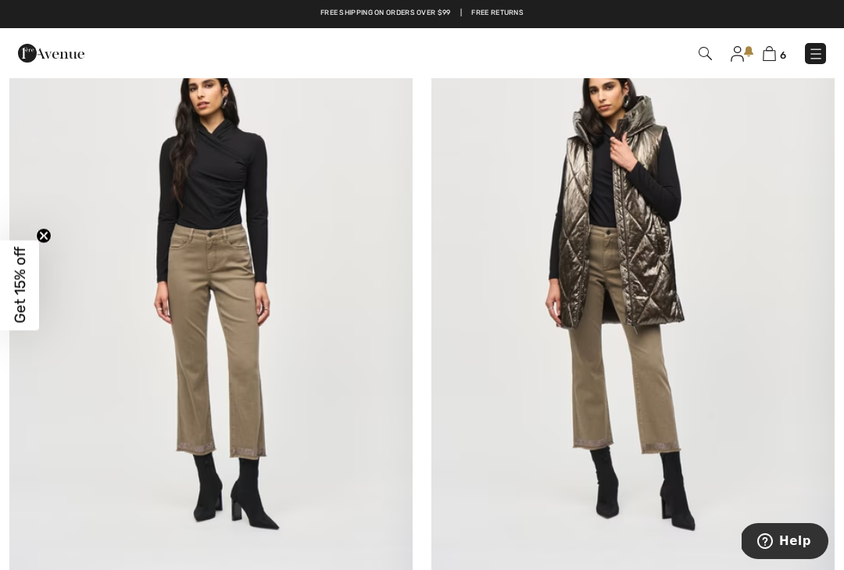
click at [758, 370] on img at bounding box center [633, 295] width 403 height 605
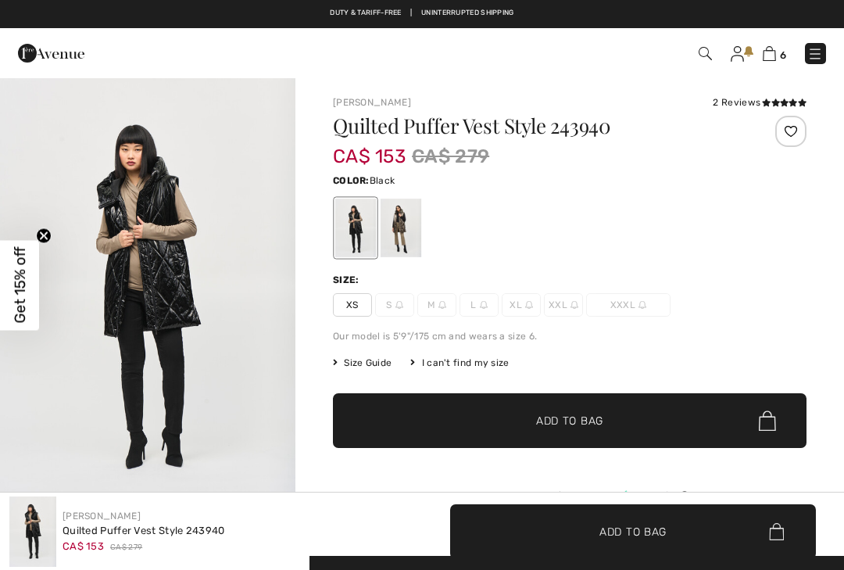
checkbox input "true"
click at [404, 235] on div at bounding box center [401, 228] width 41 height 59
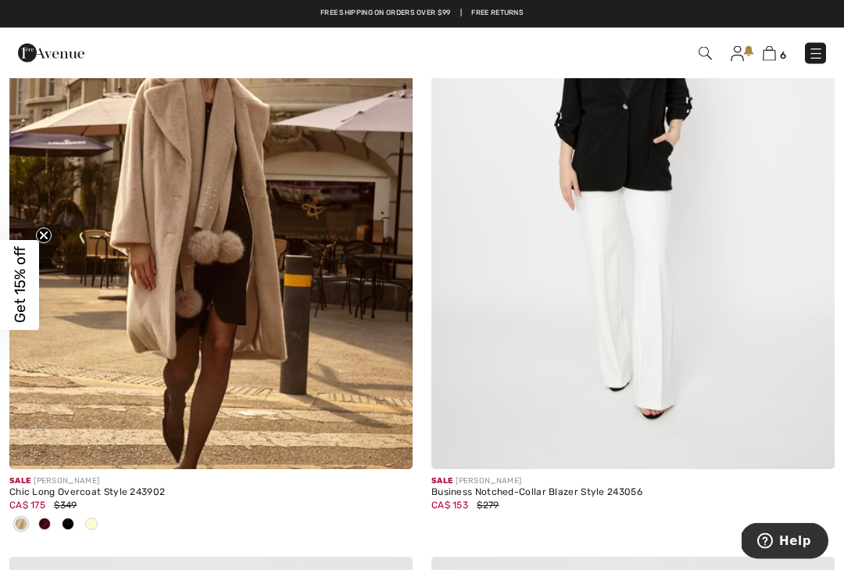
scroll to position [8873, 0]
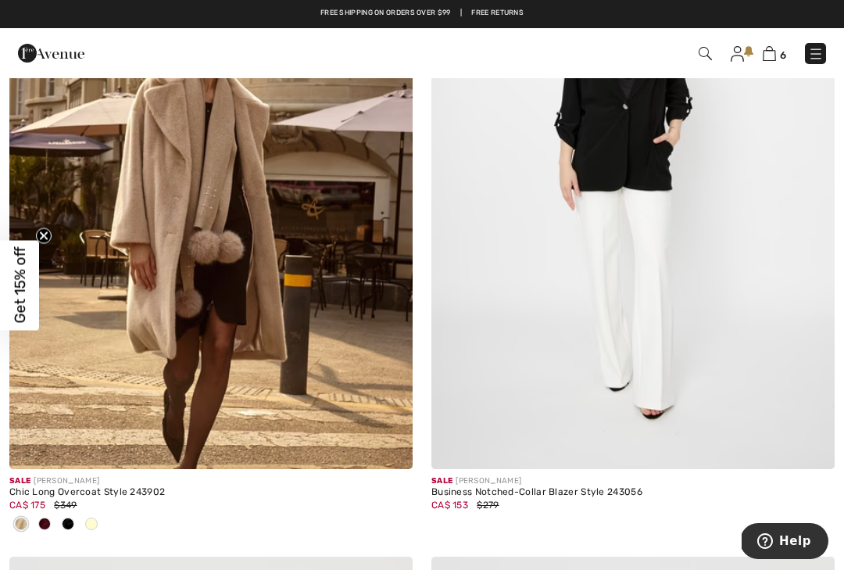
click at [90, 138] on img at bounding box center [210, 166] width 403 height 605
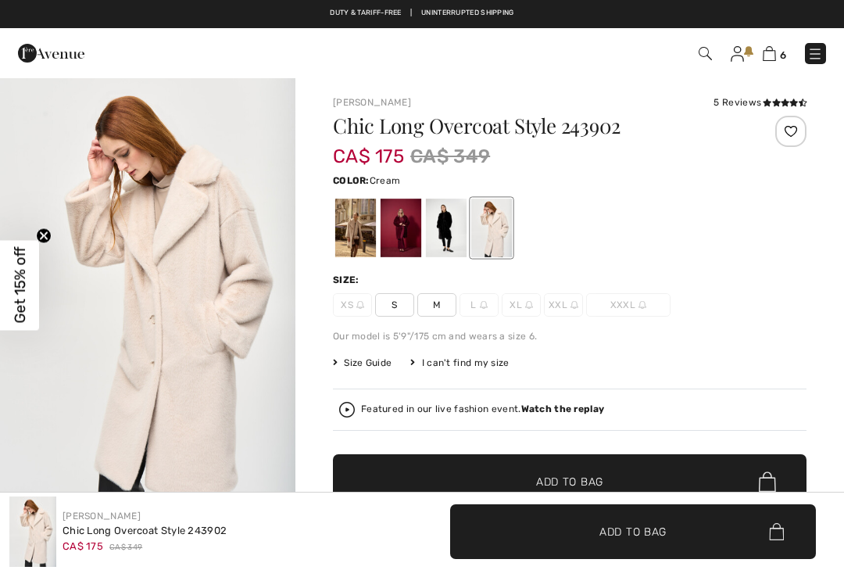
checkbox input "true"
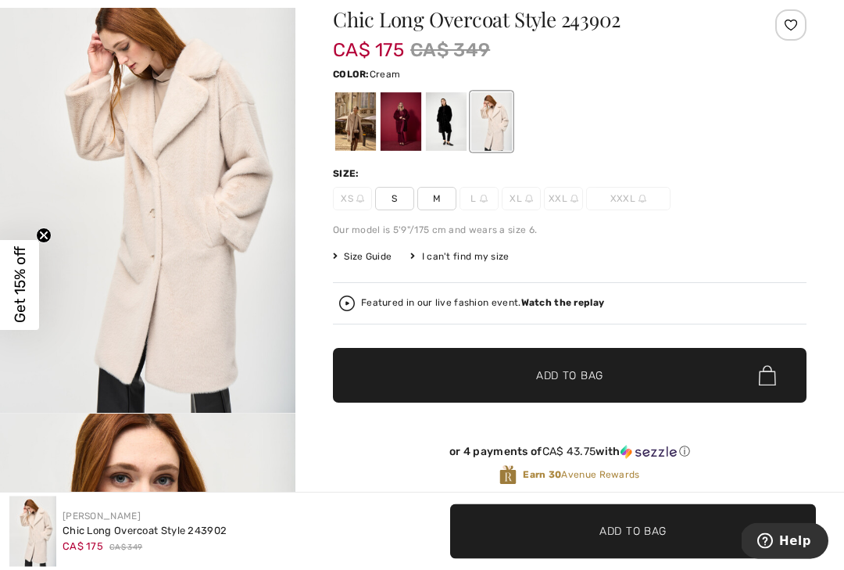
scroll to position [116, 0]
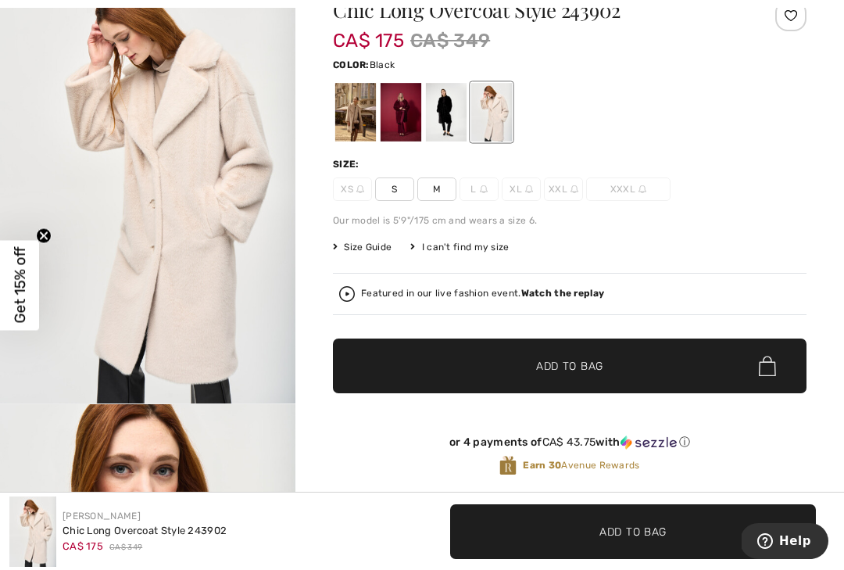
click at [441, 113] on div at bounding box center [446, 112] width 41 height 59
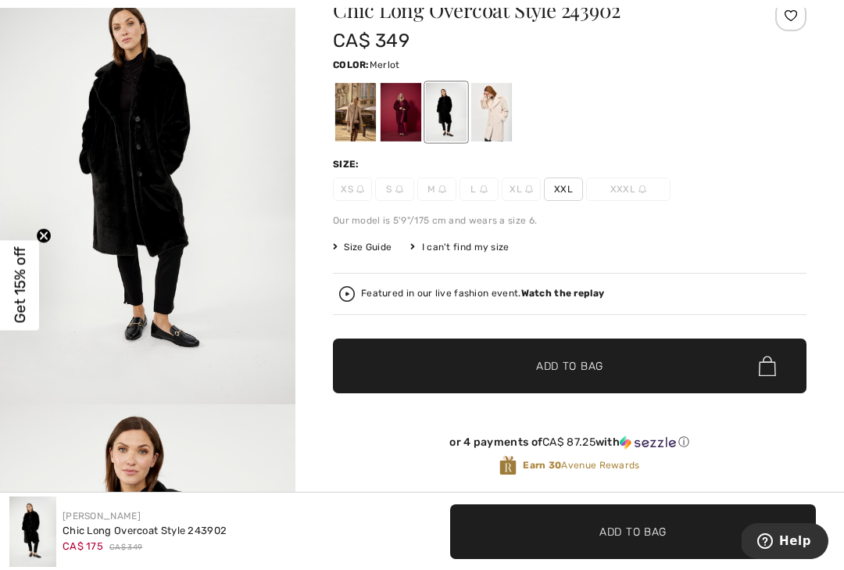
click at [392, 109] on div at bounding box center [401, 112] width 41 height 59
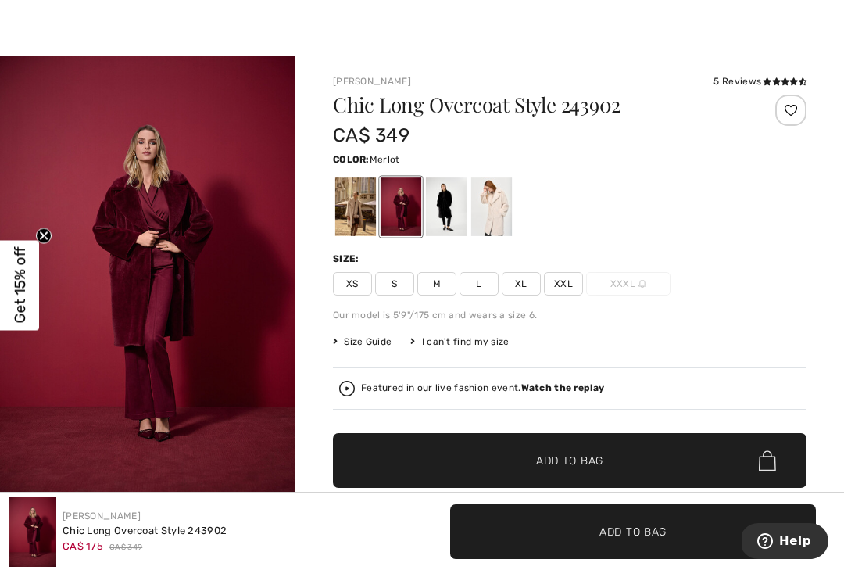
scroll to position [23, 0]
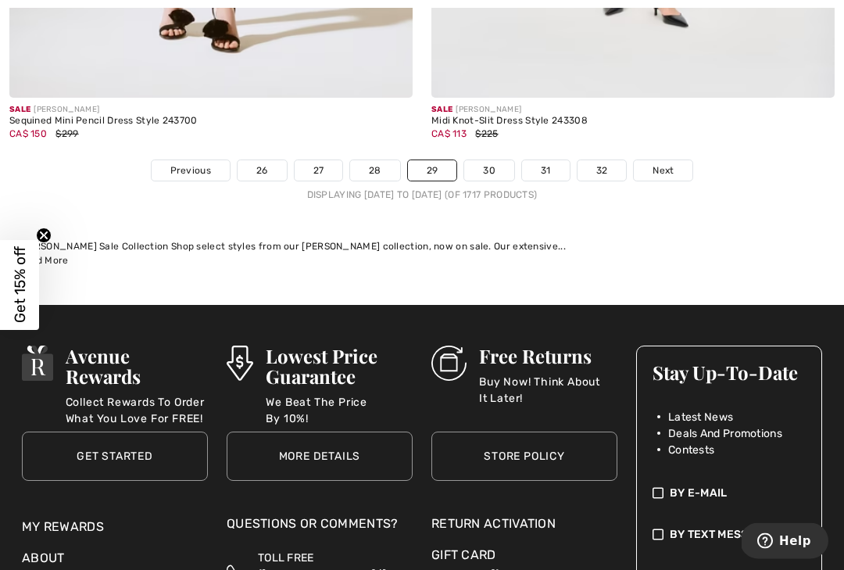
scroll to position [12615, 0]
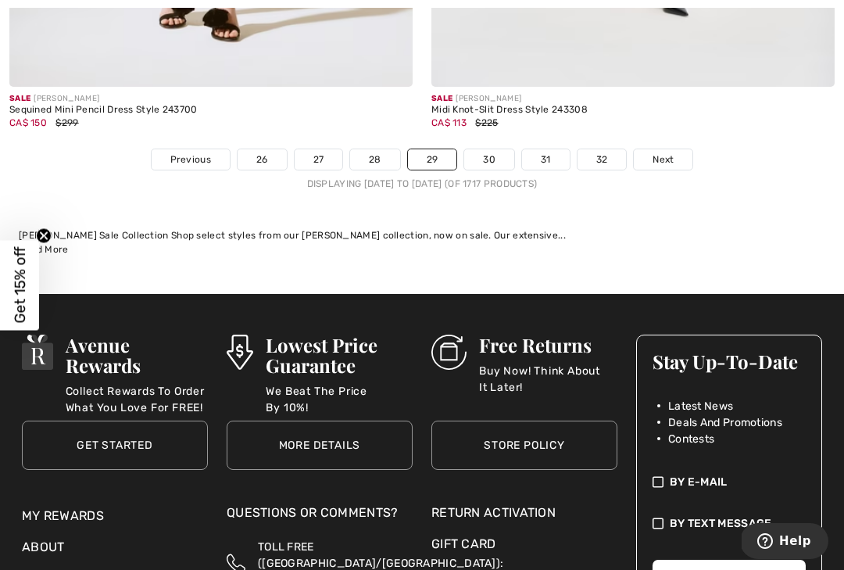
click at [672, 152] on span "Next" at bounding box center [663, 159] width 21 height 14
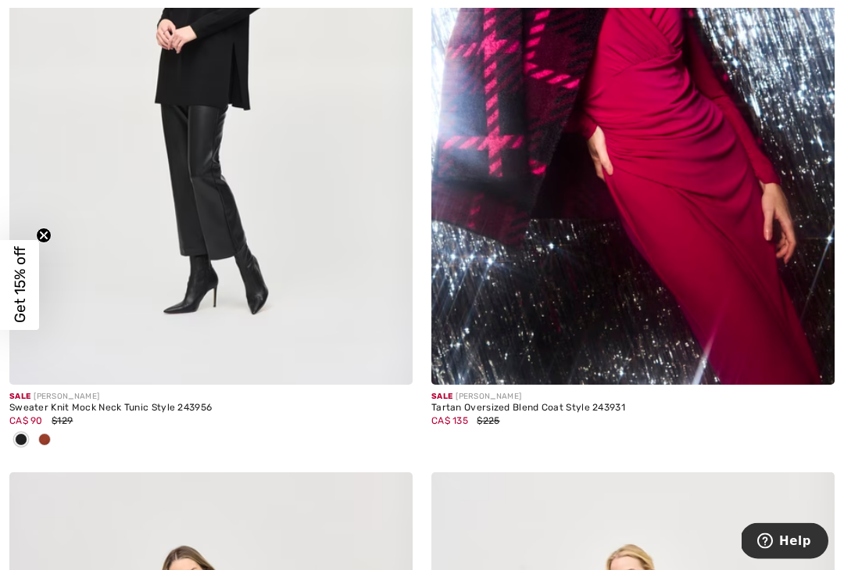
scroll to position [3252, 0]
click at [780, 328] on div at bounding box center [802, 352] width 65 height 65
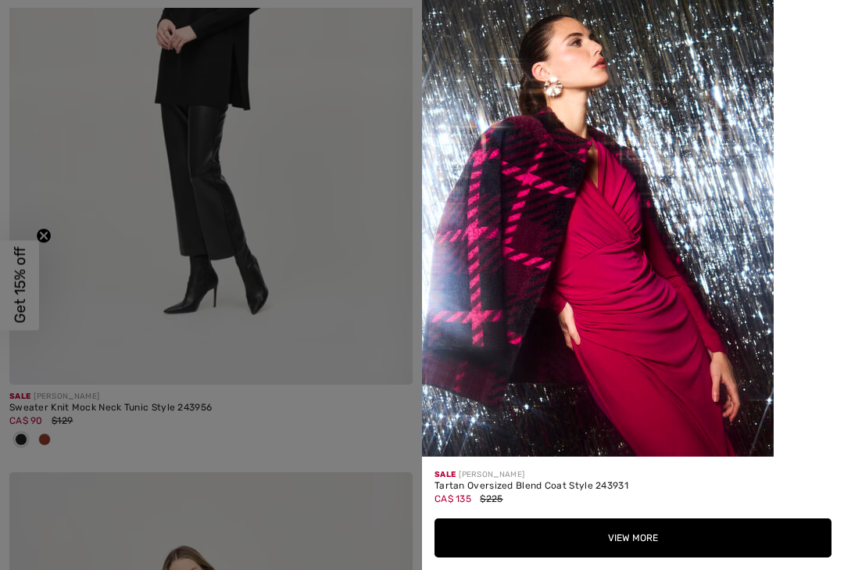
click at [721, 557] on button "View More" at bounding box center [633, 537] width 397 height 39
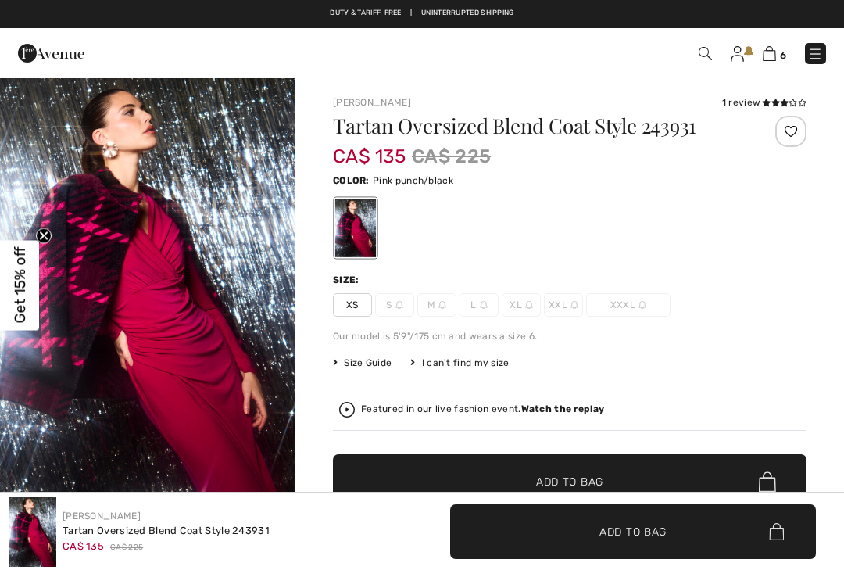
checkbox input "true"
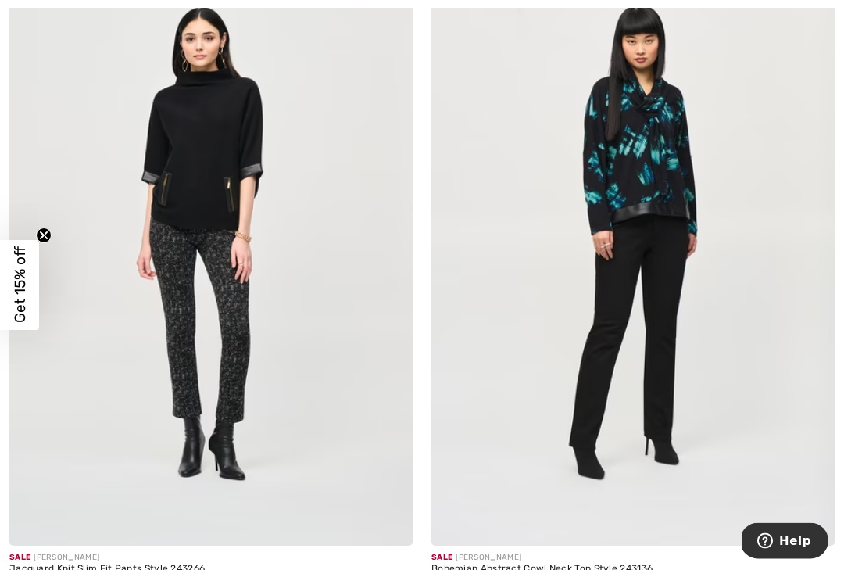
scroll to position [11438, 0]
click at [676, 193] on img at bounding box center [633, 243] width 403 height 605
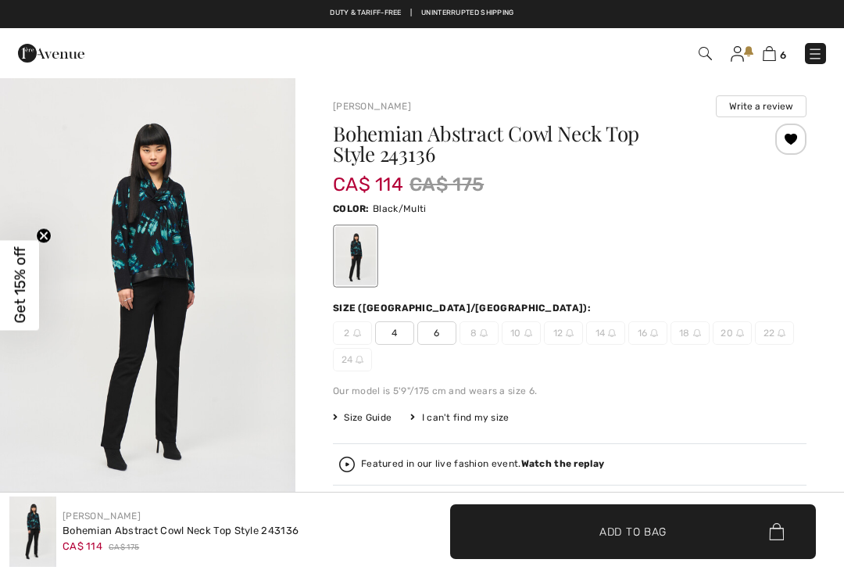
checkbox input "true"
click at [790, 144] on div at bounding box center [791, 139] width 31 height 31
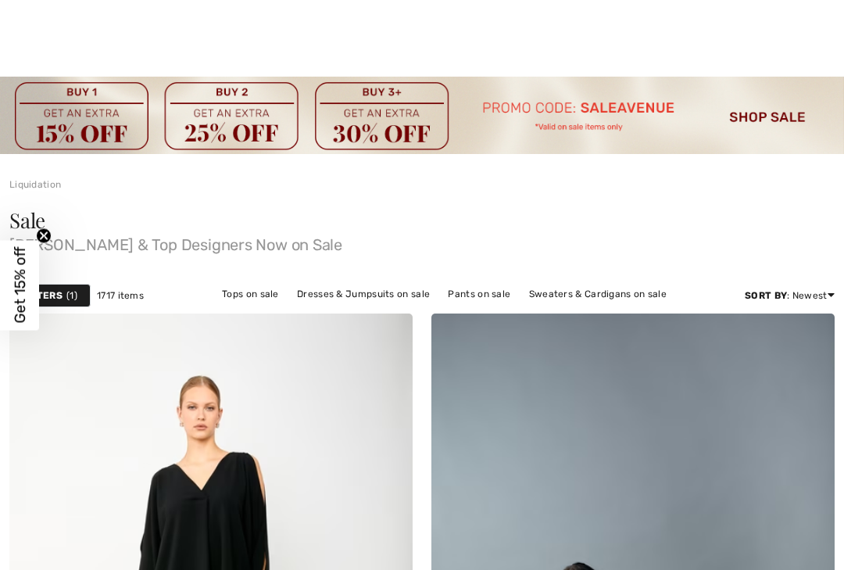
checkbox input "true"
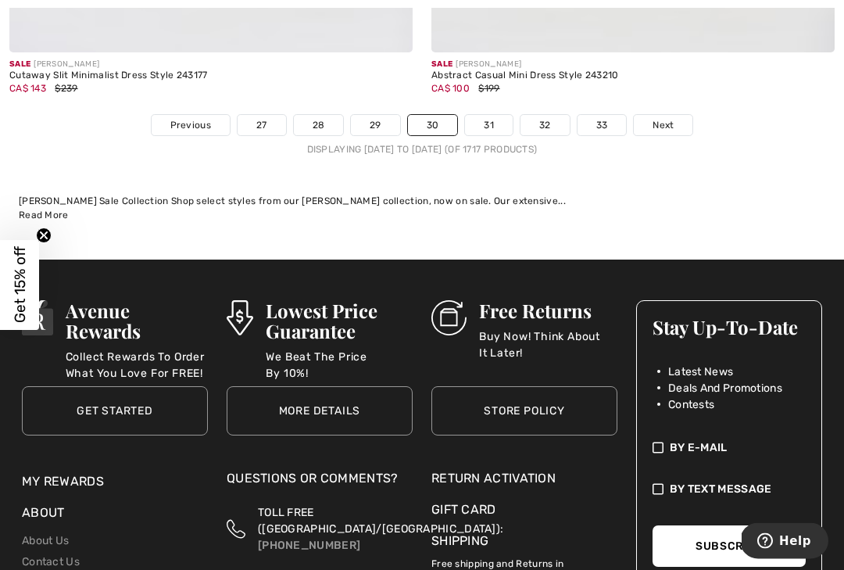
scroll to position [12598, 0]
click at [677, 115] on link "Next" at bounding box center [663, 125] width 59 height 20
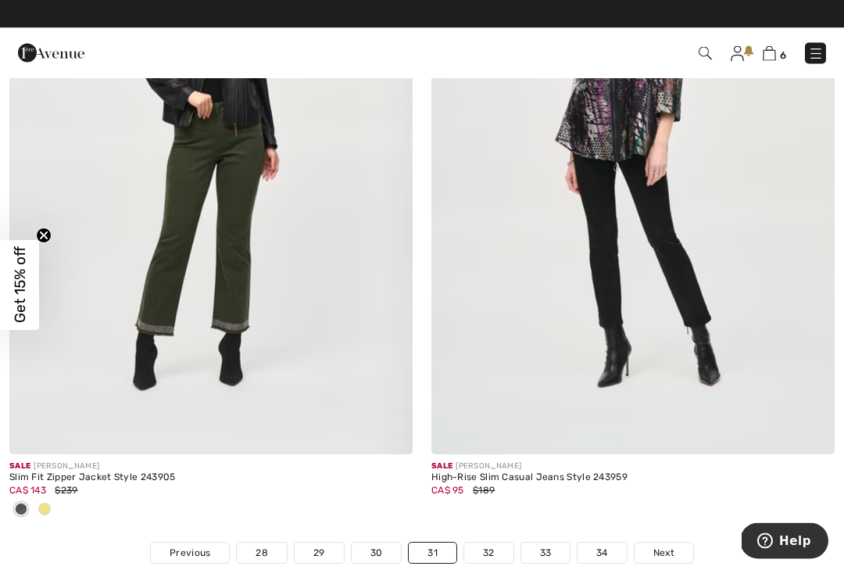
scroll to position [12222, 0]
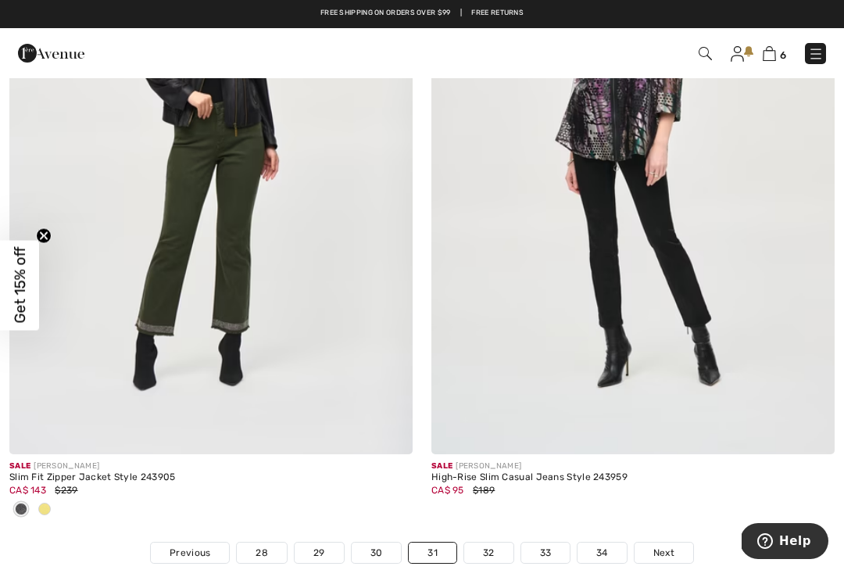
click at [199, 238] on img at bounding box center [210, 151] width 403 height 605
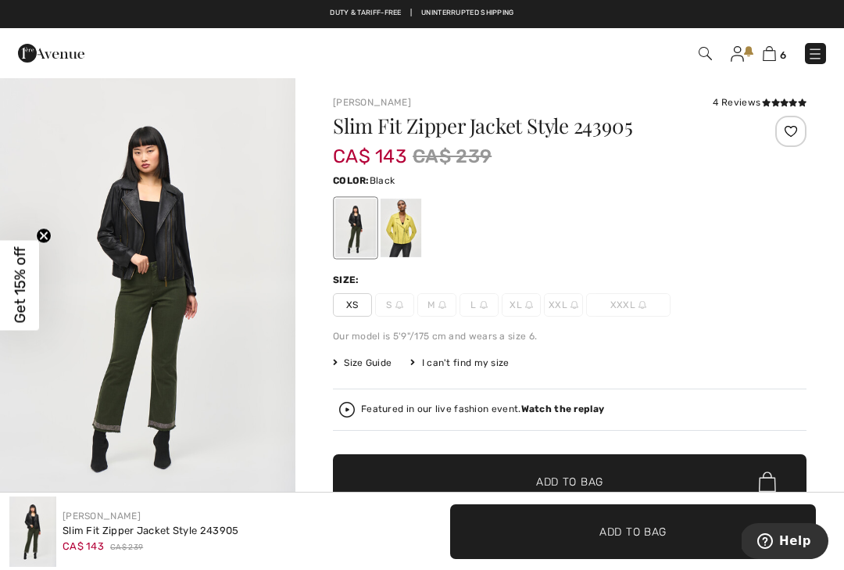
click at [398, 234] on div at bounding box center [401, 228] width 41 height 59
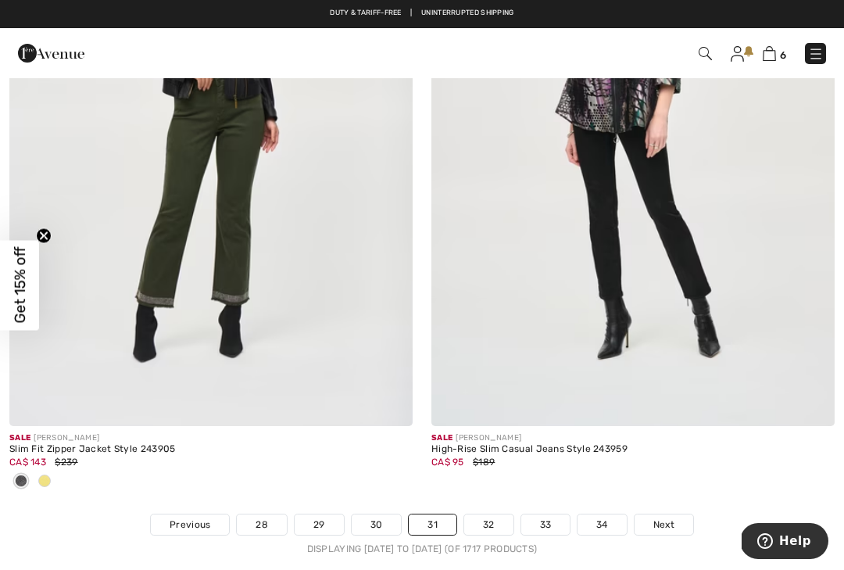
click at [669, 518] on span "Next" at bounding box center [664, 525] width 21 height 14
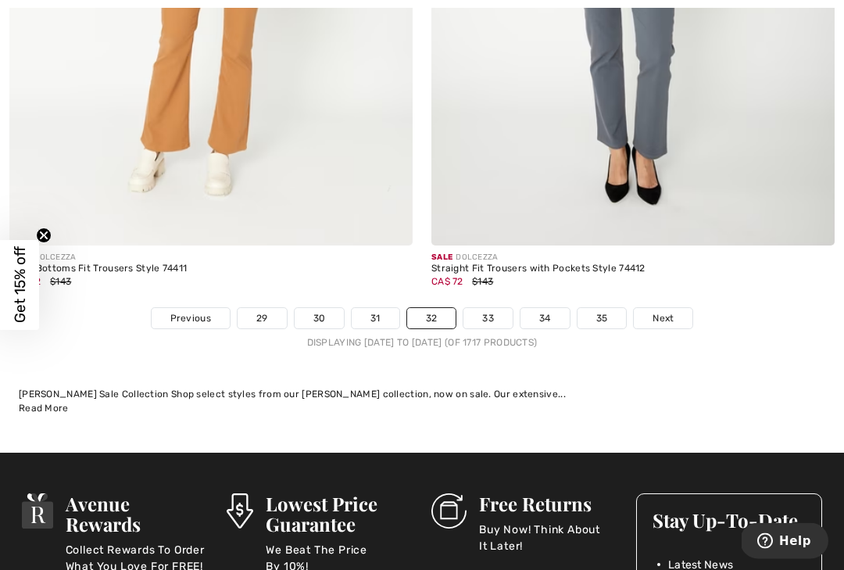
scroll to position [12408, 0]
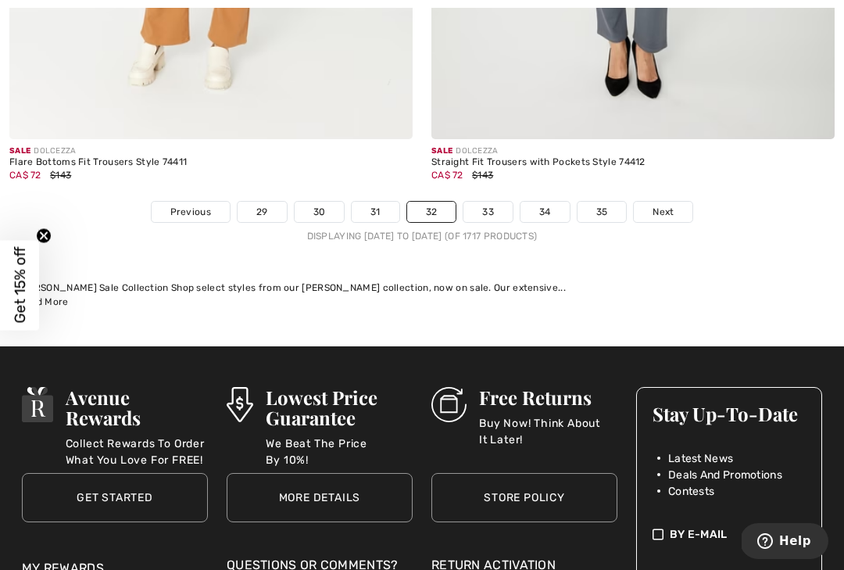
click at [669, 205] on span "Next" at bounding box center [663, 212] width 21 height 14
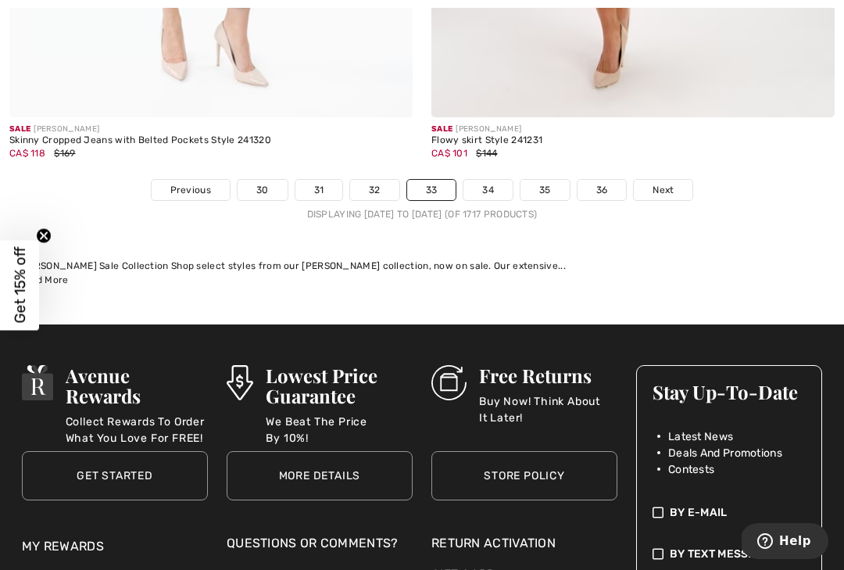
scroll to position [12502, 0]
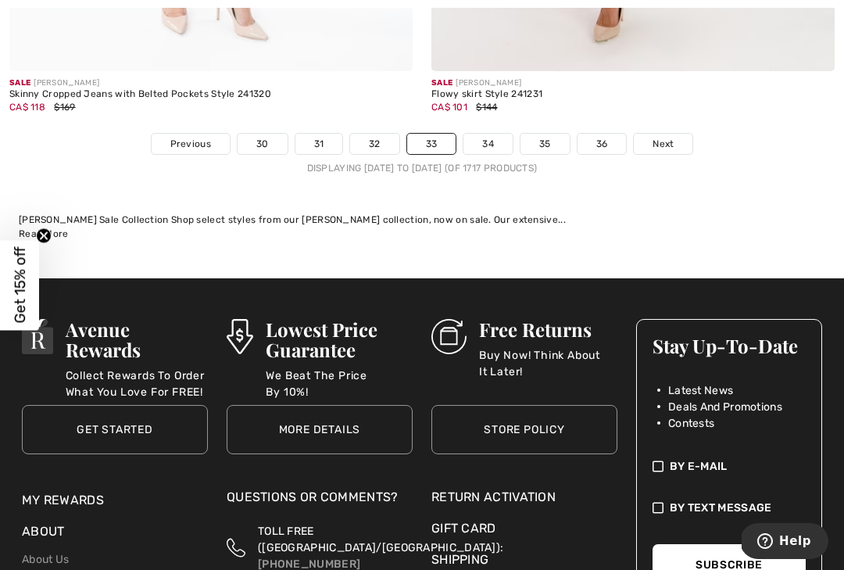
click at [673, 137] on span "Next" at bounding box center [663, 144] width 21 height 14
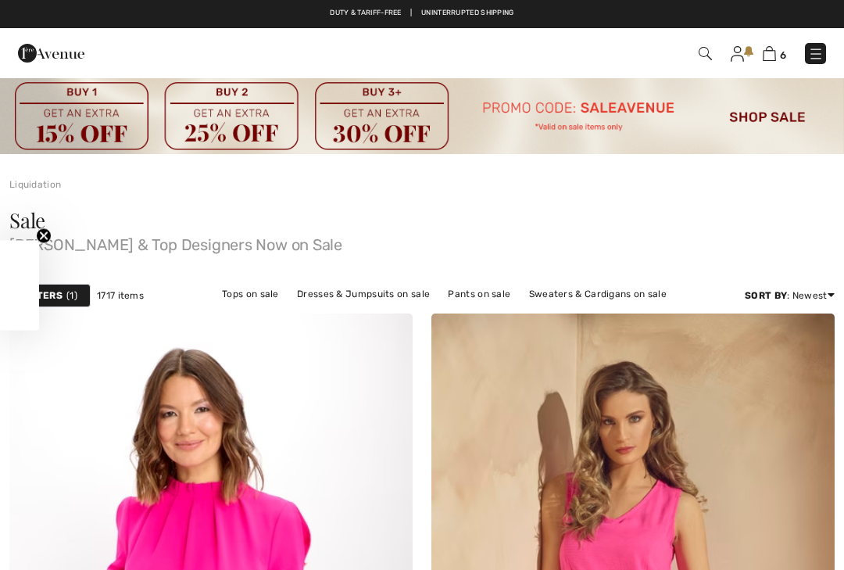
checkbox input "true"
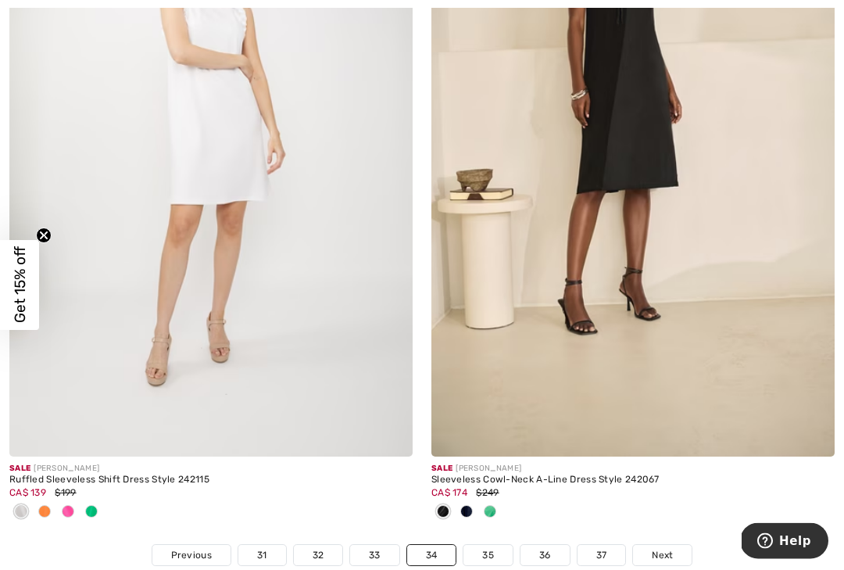
scroll to position [12452, 0]
click at [683, 220] on img at bounding box center [633, 153] width 403 height 605
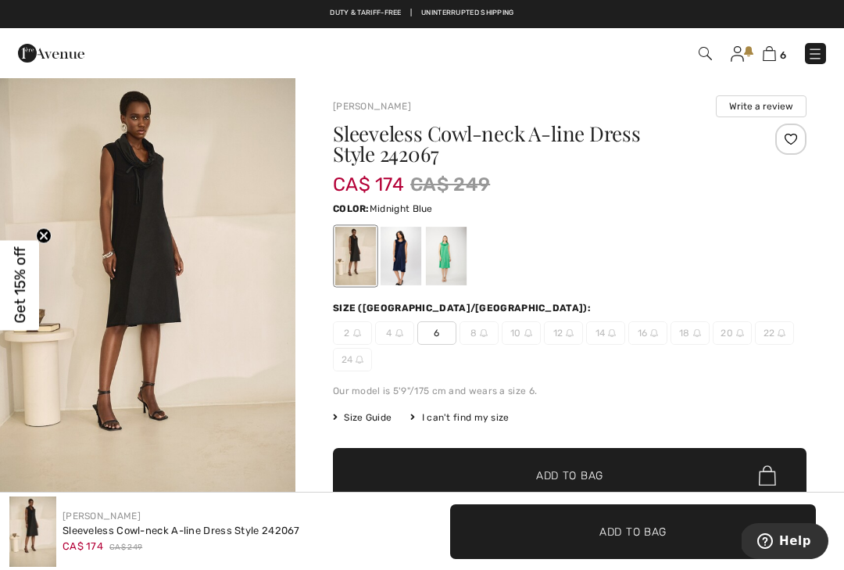
click at [412, 274] on div at bounding box center [401, 256] width 41 height 59
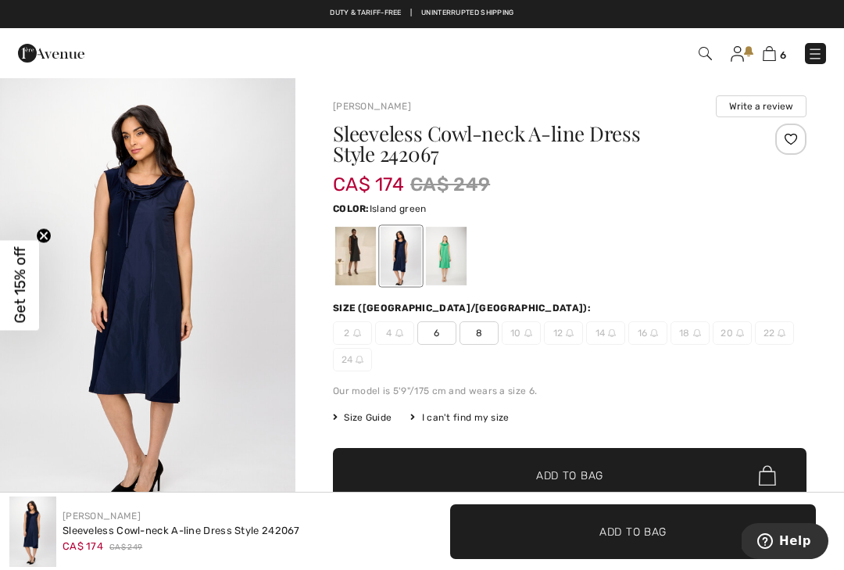
click at [464, 268] on div at bounding box center [446, 256] width 41 height 59
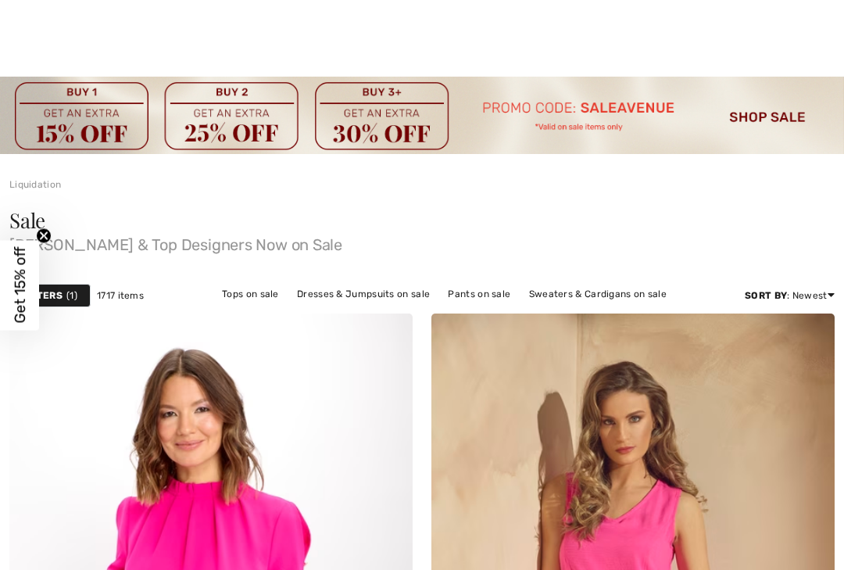
checkbox input "true"
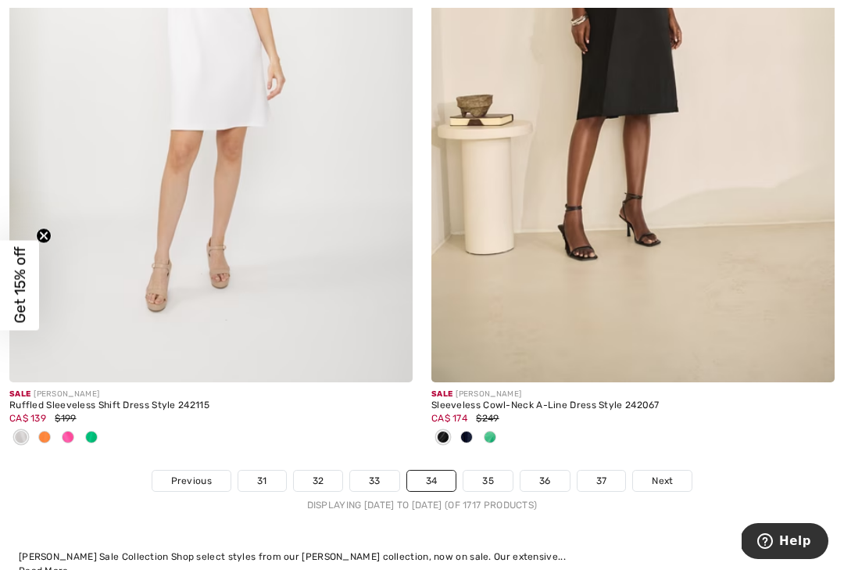
click at [670, 474] on span "Next" at bounding box center [662, 481] width 21 height 14
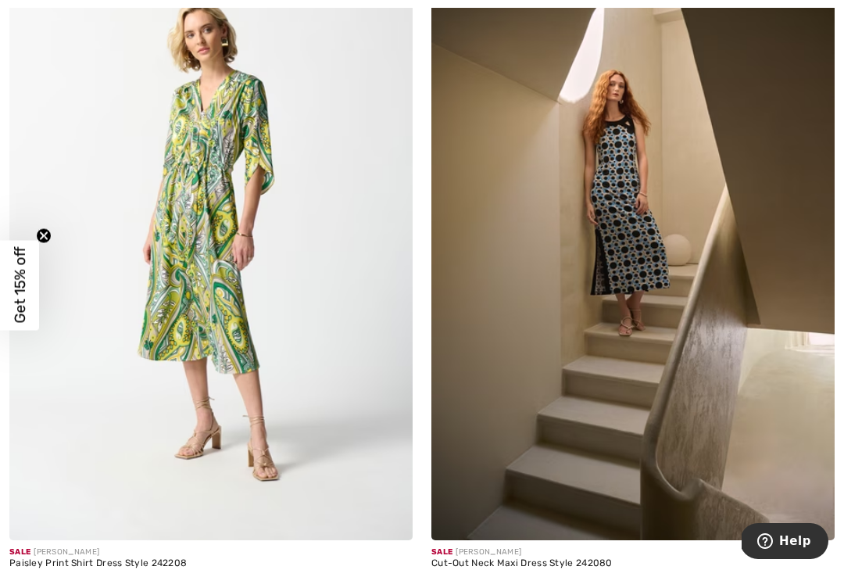
scroll to position [8943, 0]
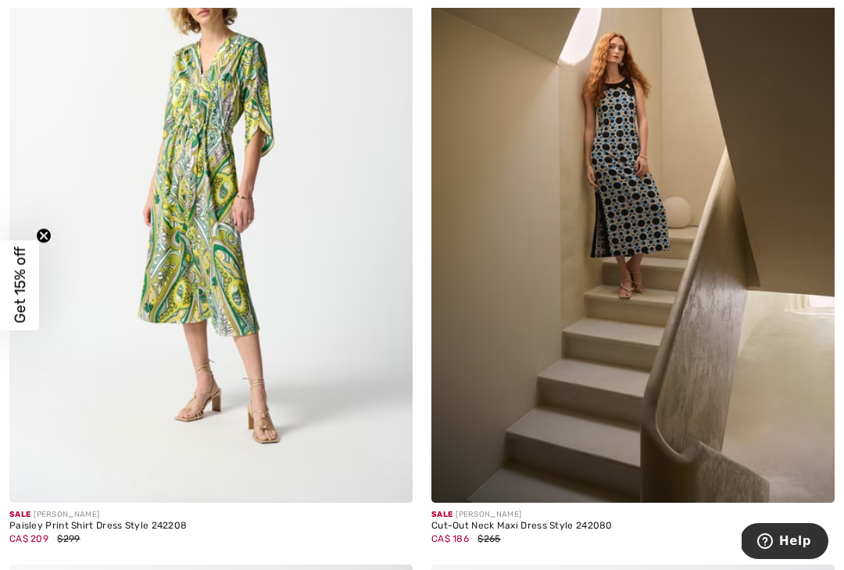
click at [725, 385] on img at bounding box center [633, 200] width 403 height 605
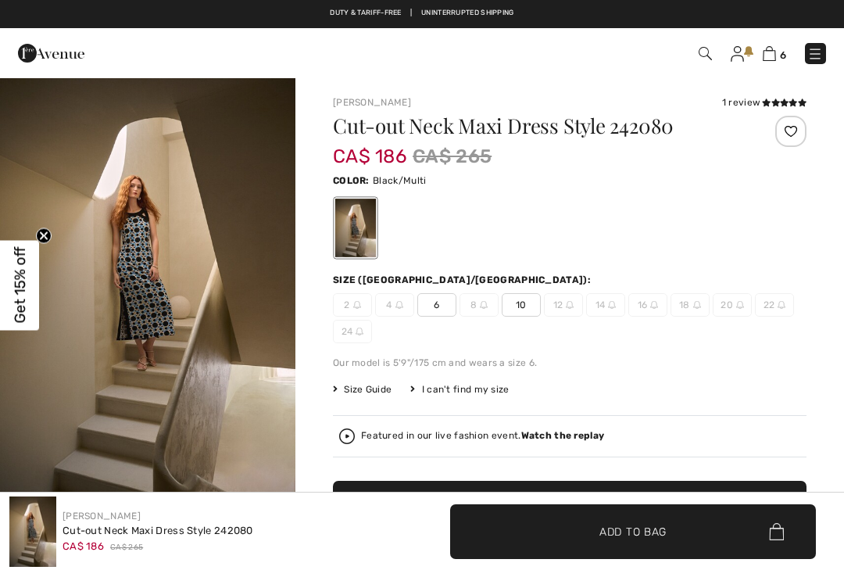
checkbox input "true"
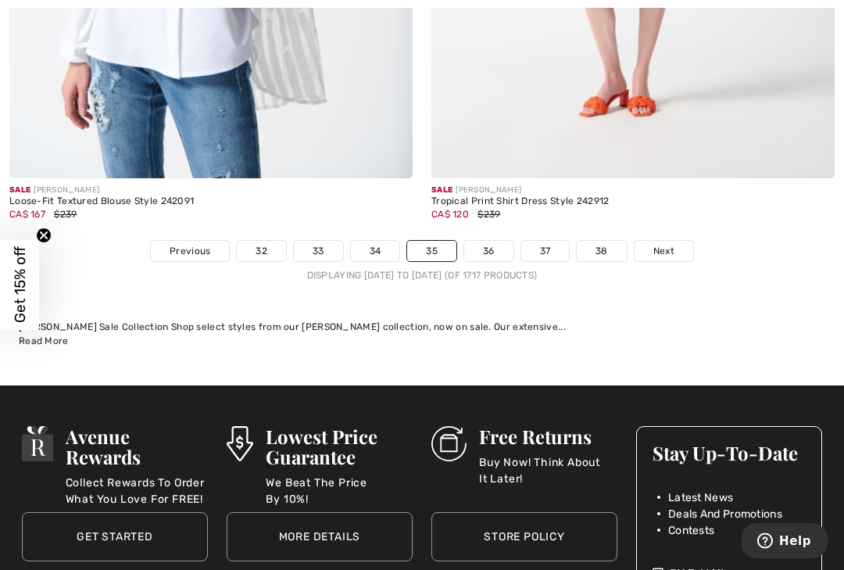
scroll to position [12652, 0]
click at [673, 244] on span "Next" at bounding box center [664, 251] width 21 height 14
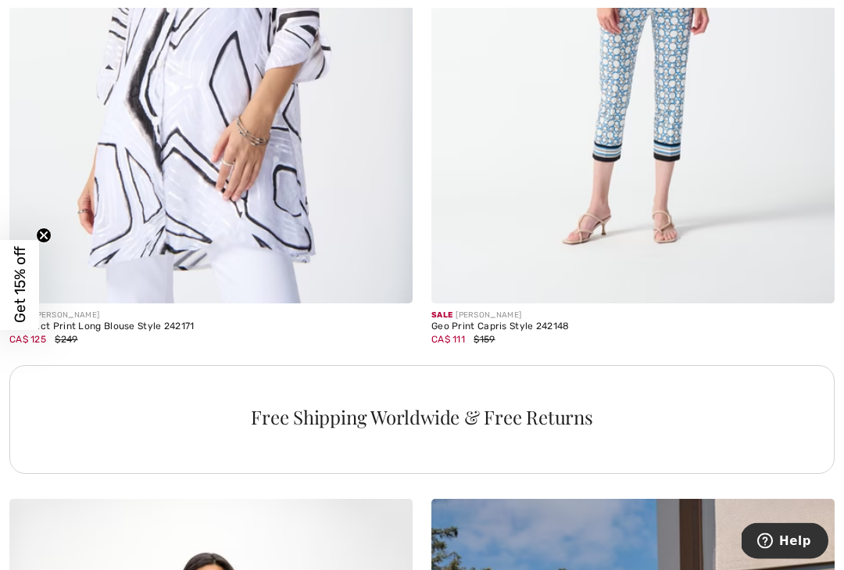
scroll to position [3950, 0]
click at [697, 192] on img at bounding box center [633, -1] width 403 height 605
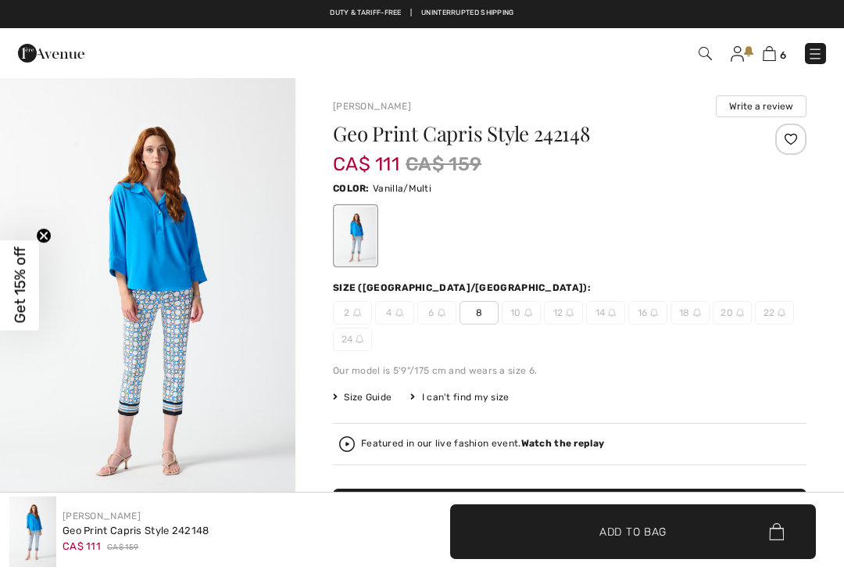
checkbox input "true"
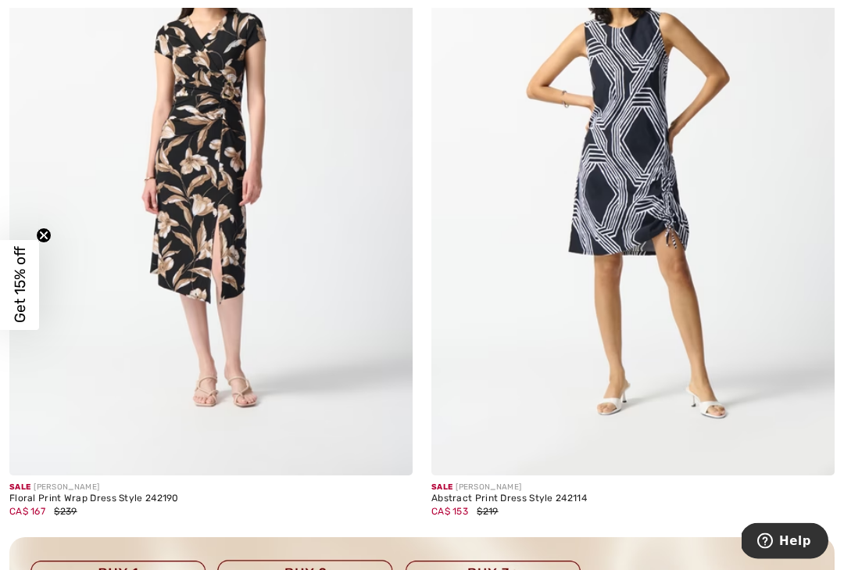
scroll to position [7937, 0]
click at [725, 345] on img at bounding box center [633, 172] width 403 height 605
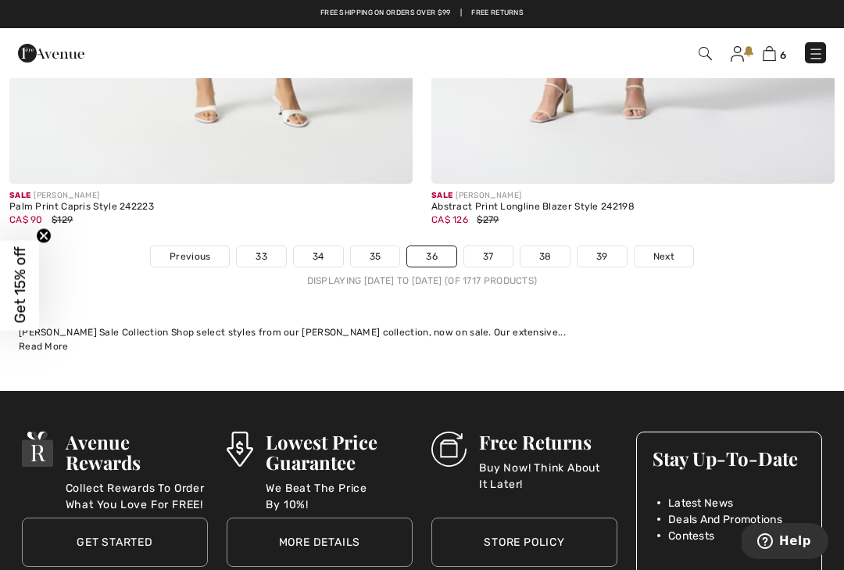
scroll to position [12259, 0]
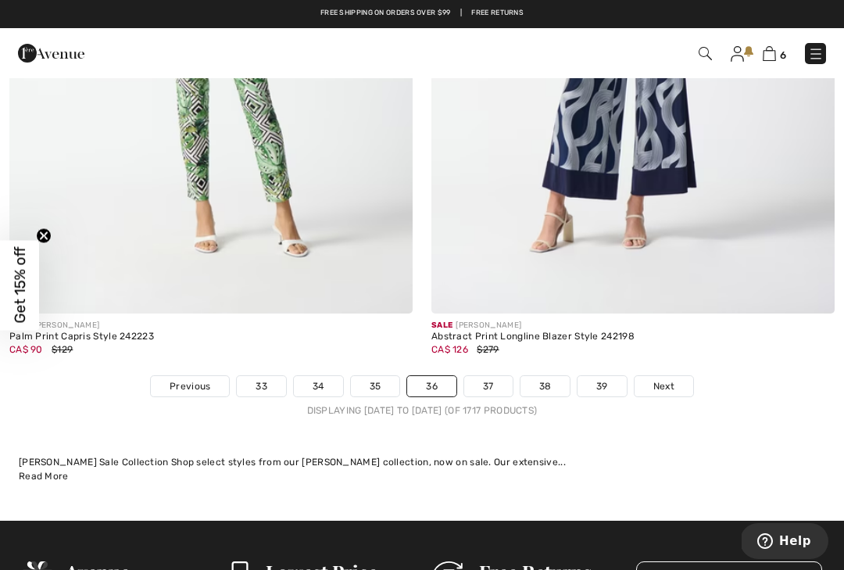
click at [487, 376] on link "37" at bounding box center [488, 386] width 48 height 20
click at [497, 382] on link "37" at bounding box center [488, 386] width 48 height 20
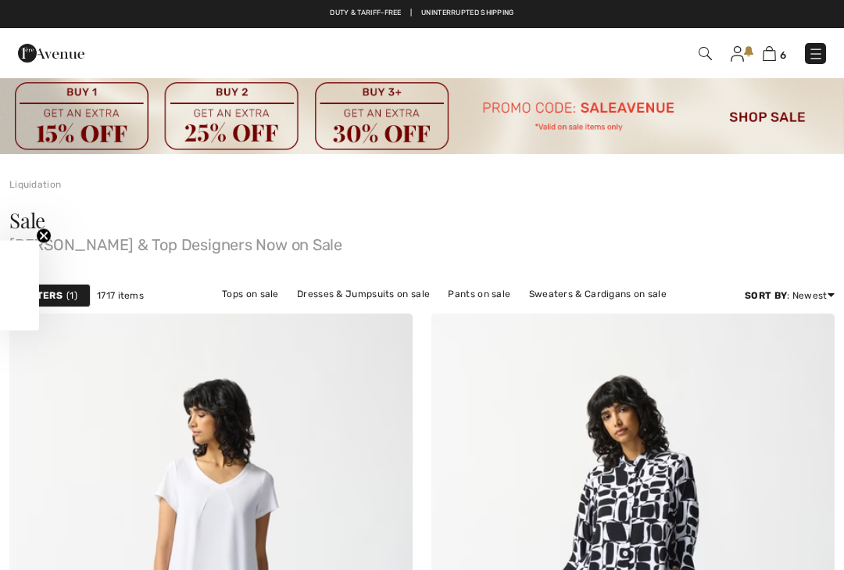
checkbox input "true"
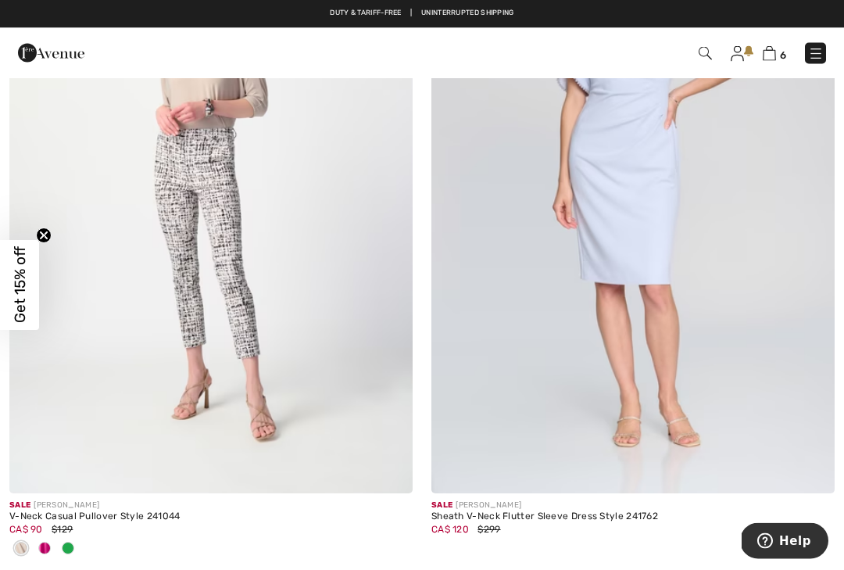
scroll to position [3862, 0]
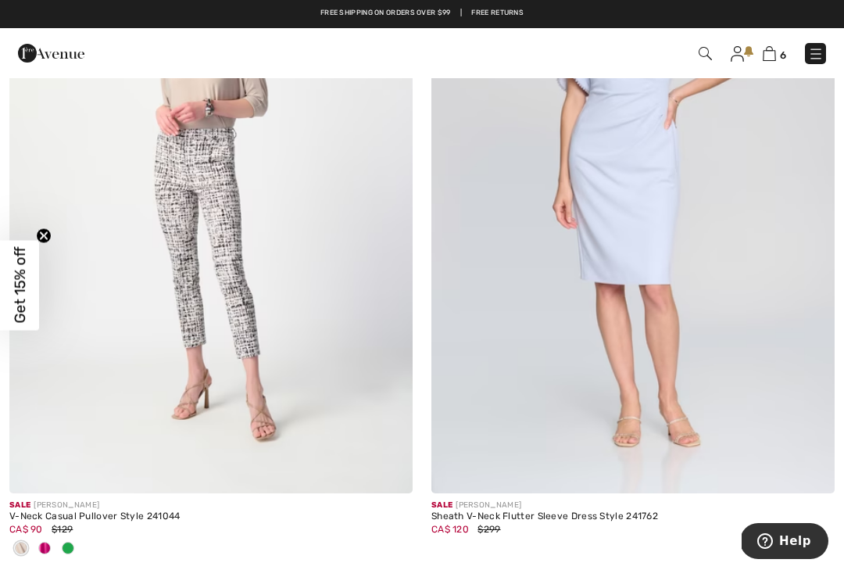
click at [246, 332] on img at bounding box center [210, 190] width 403 height 605
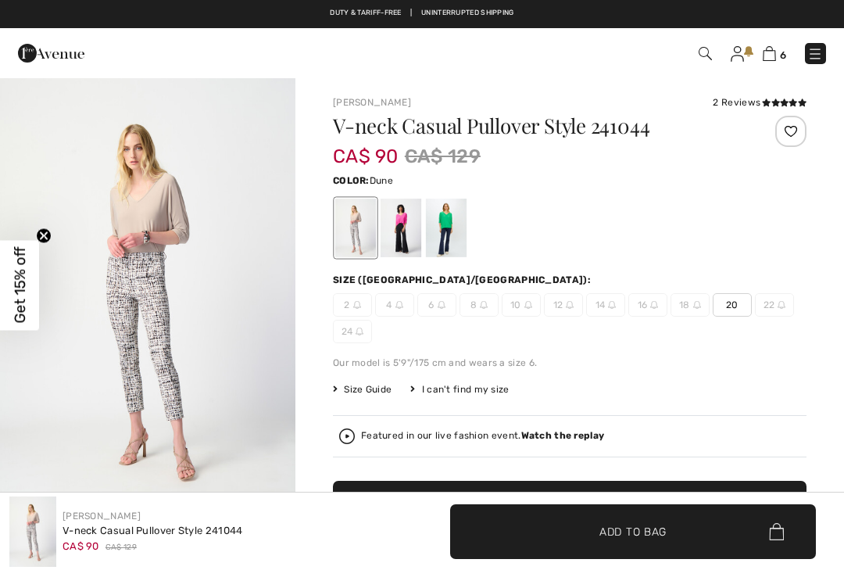
checkbox input "true"
click at [410, 229] on div at bounding box center [401, 228] width 41 height 59
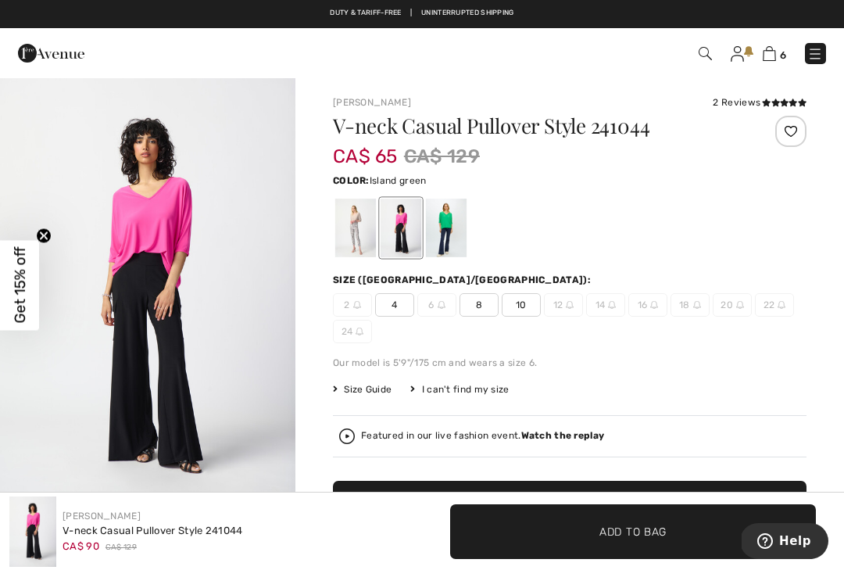
click at [441, 240] on div at bounding box center [446, 228] width 41 height 59
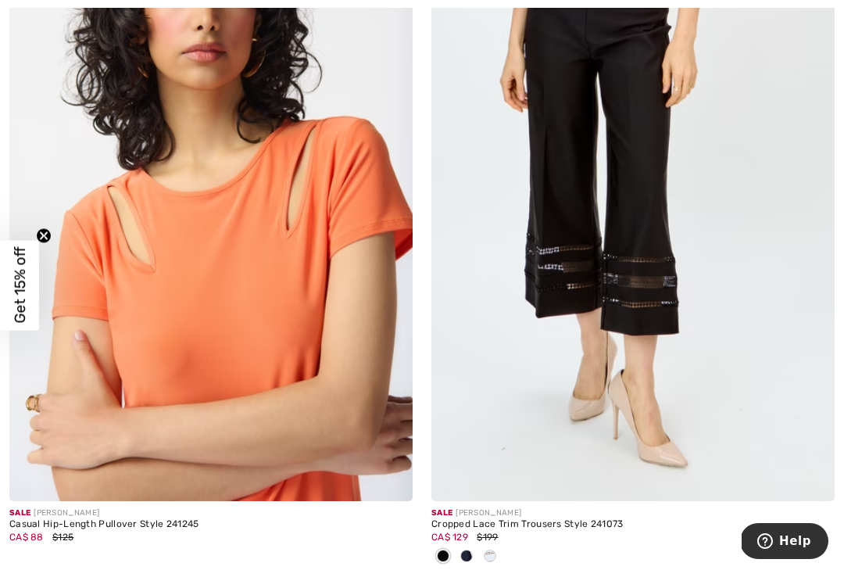
scroll to position [12503, 0]
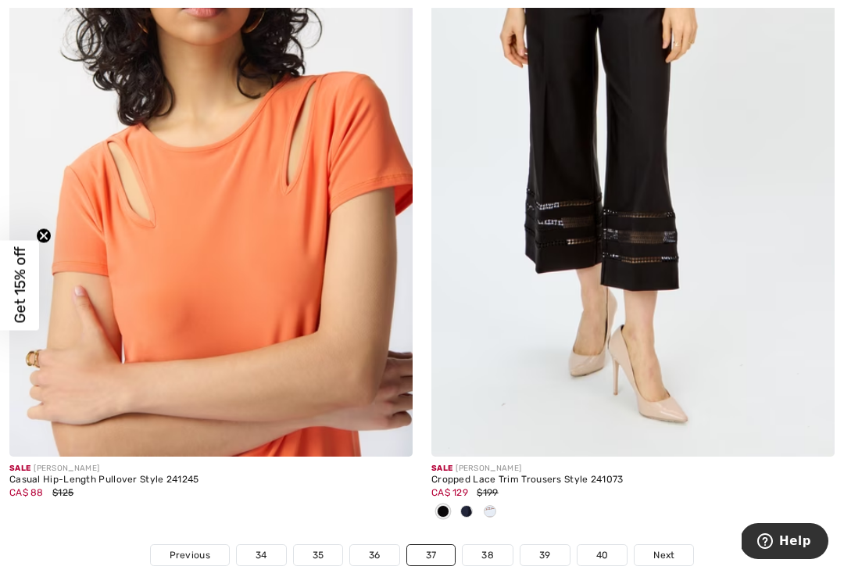
click at [319, 326] on img at bounding box center [210, 153] width 403 height 605
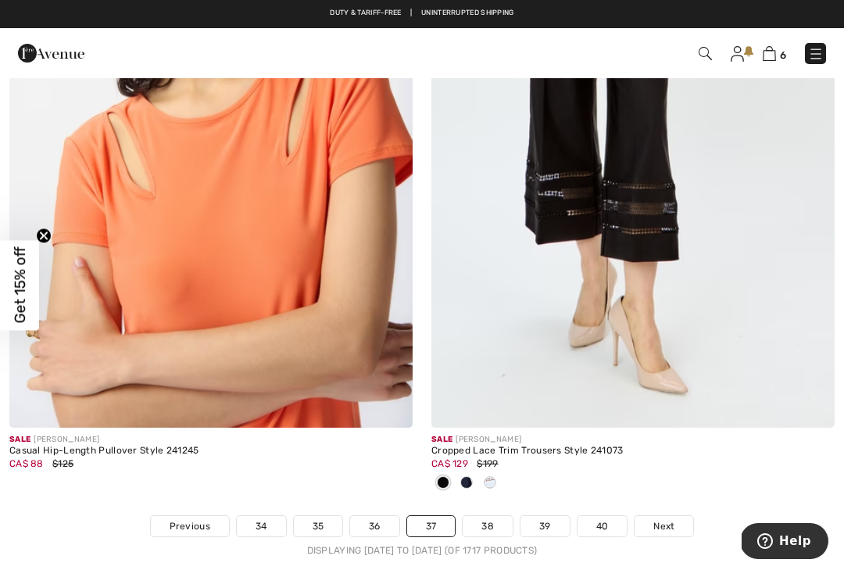
click at [667, 519] on span "Next" at bounding box center [664, 526] width 21 height 14
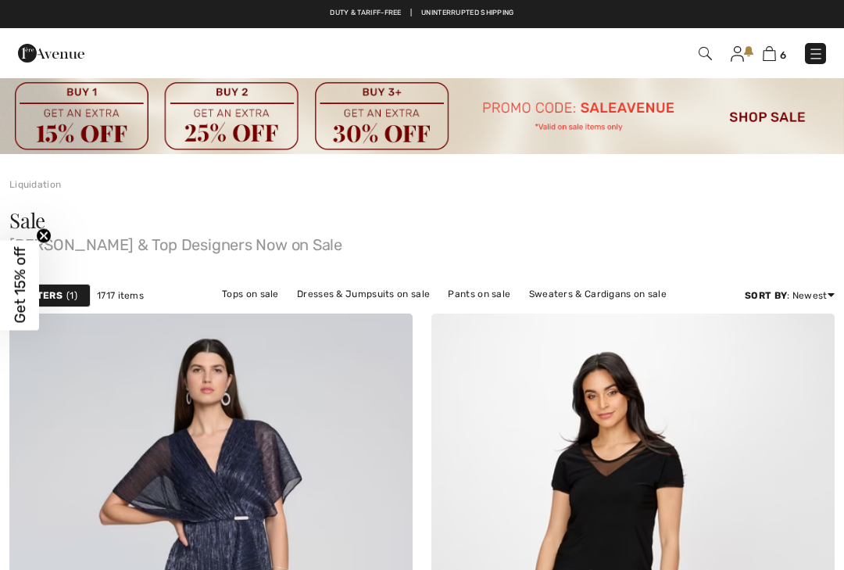
checkbox input "true"
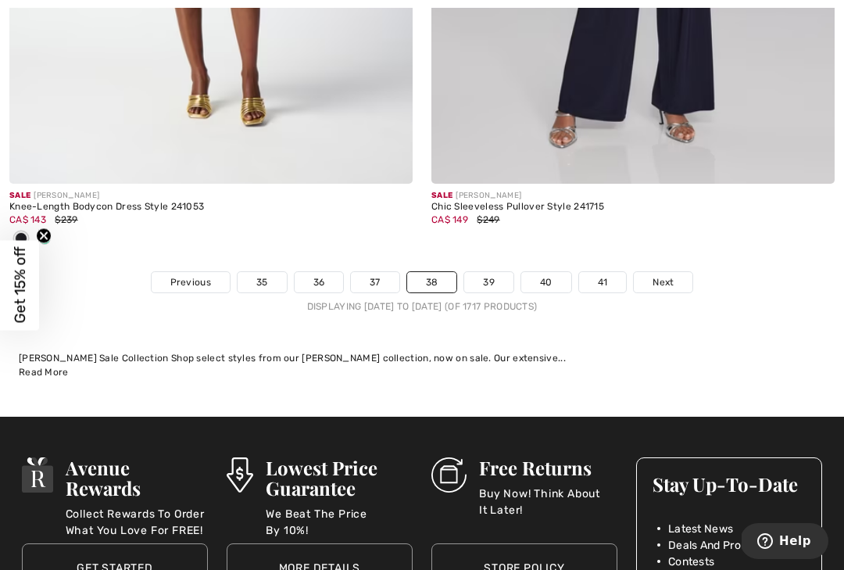
scroll to position [12779, 0]
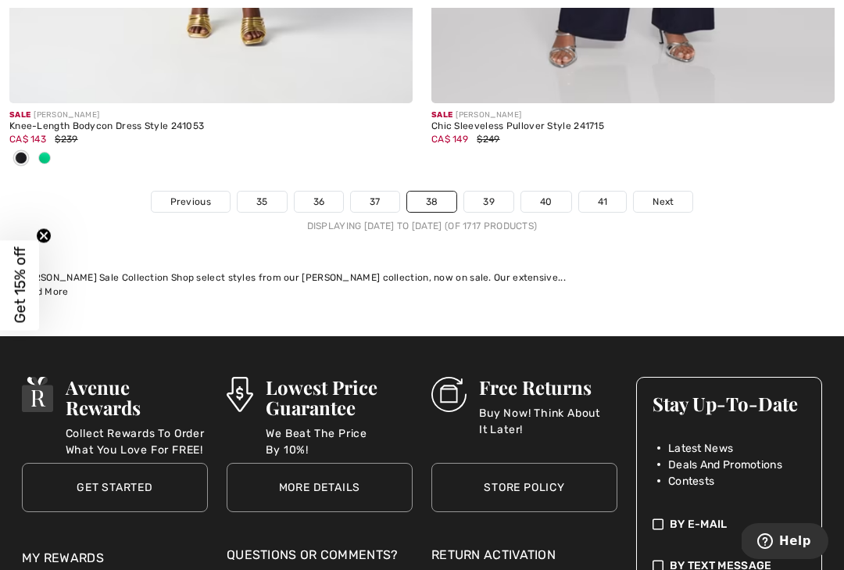
click at [671, 195] on span "Next" at bounding box center [663, 202] width 21 height 14
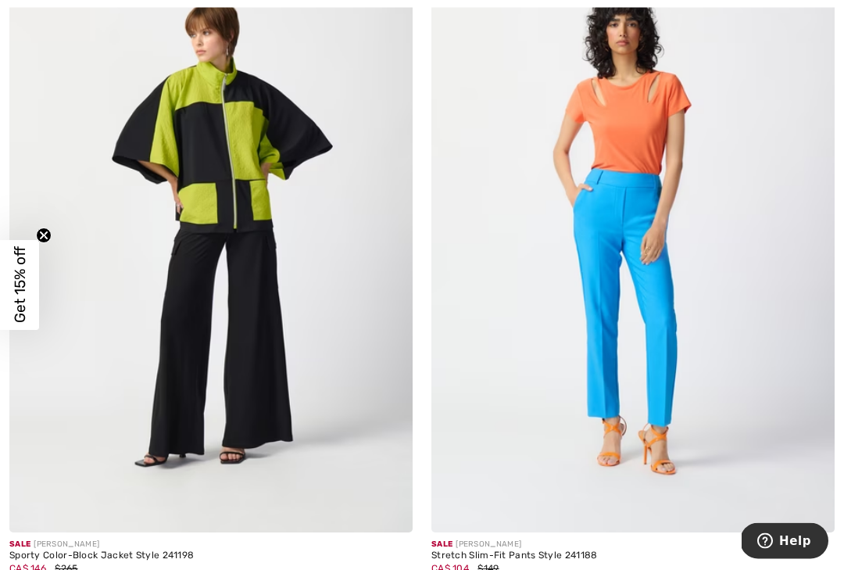
scroll to position [1053, 0]
click at [664, 316] on img at bounding box center [633, 229] width 403 height 605
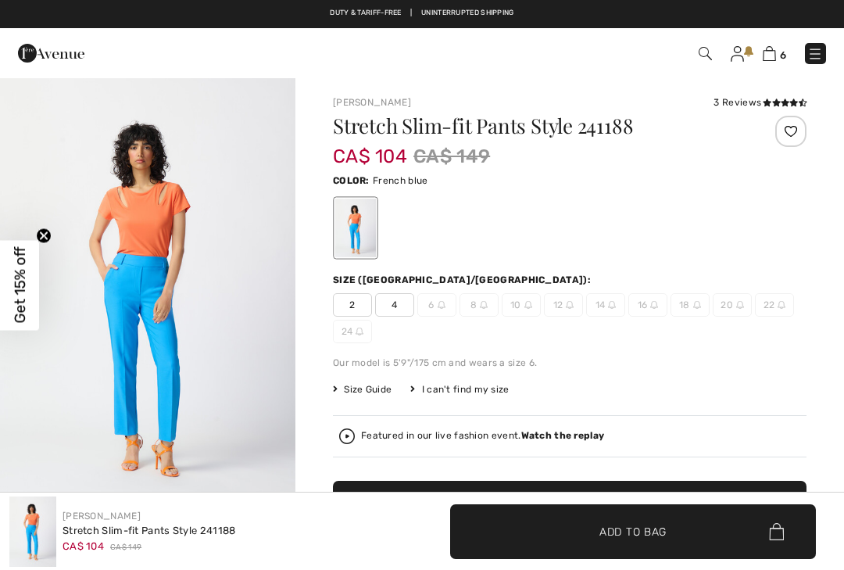
checkbox input "true"
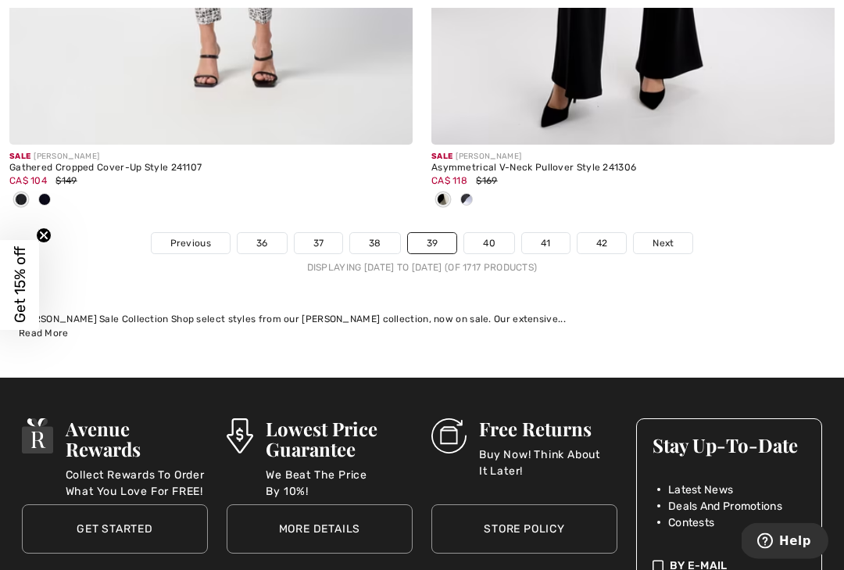
scroll to position [12634, 0]
click at [676, 236] on link "Next" at bounding box center [663, 243] width 59 height 20
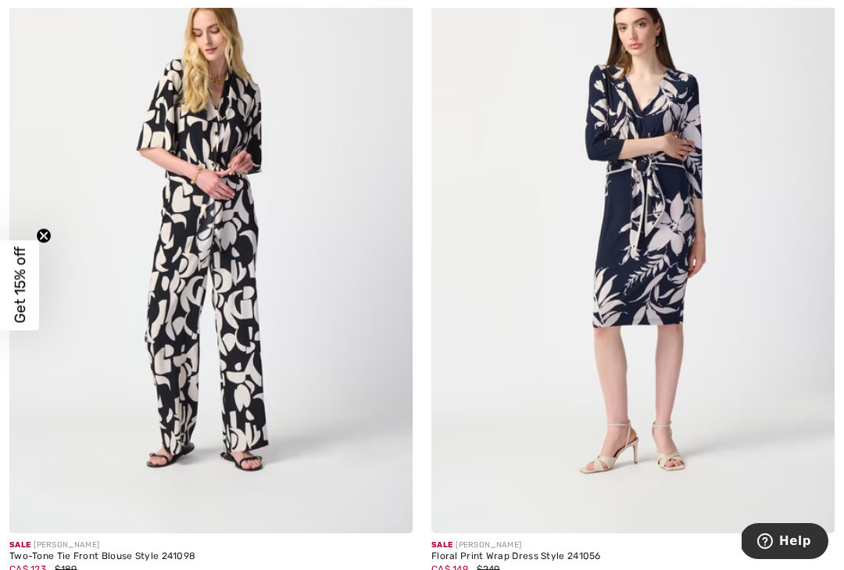
scroll to position [1091, 0]
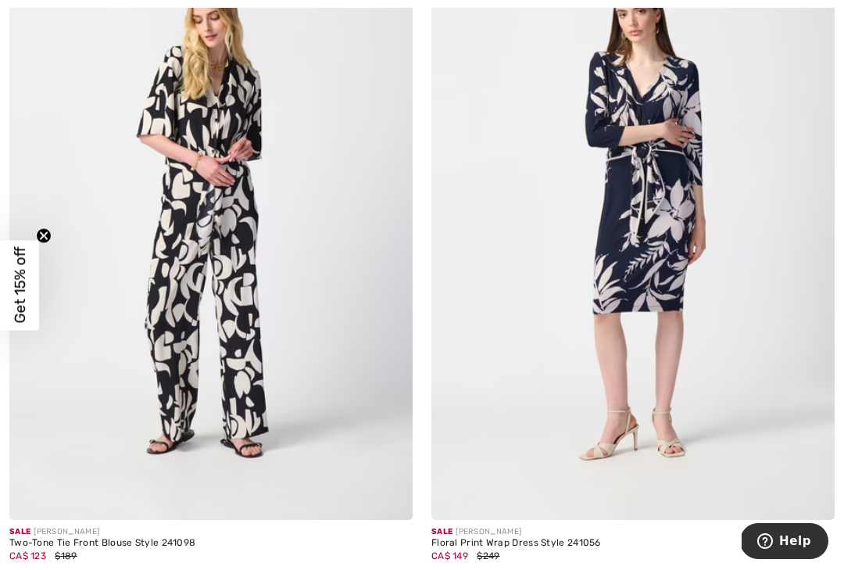
click at [238, 268] on img at bounding box center [210, 217] width 403 height 605
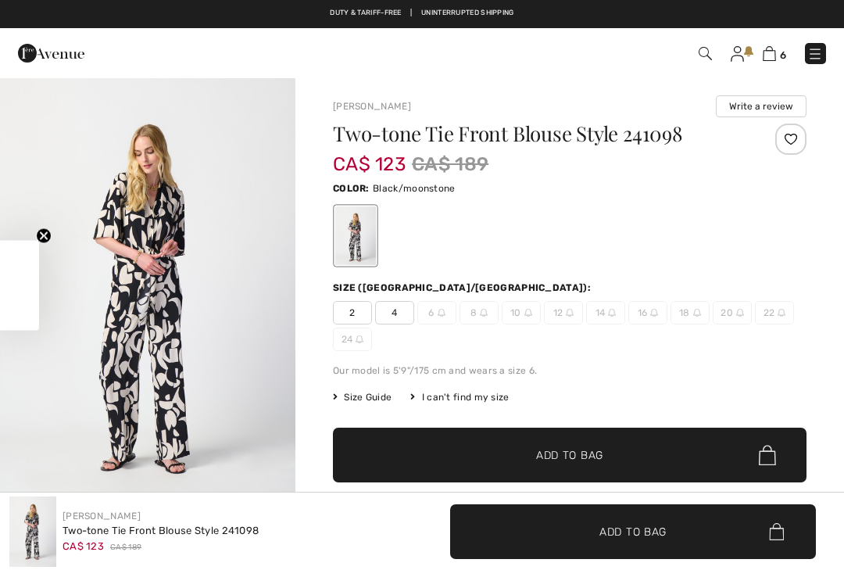
checkbox input "true"
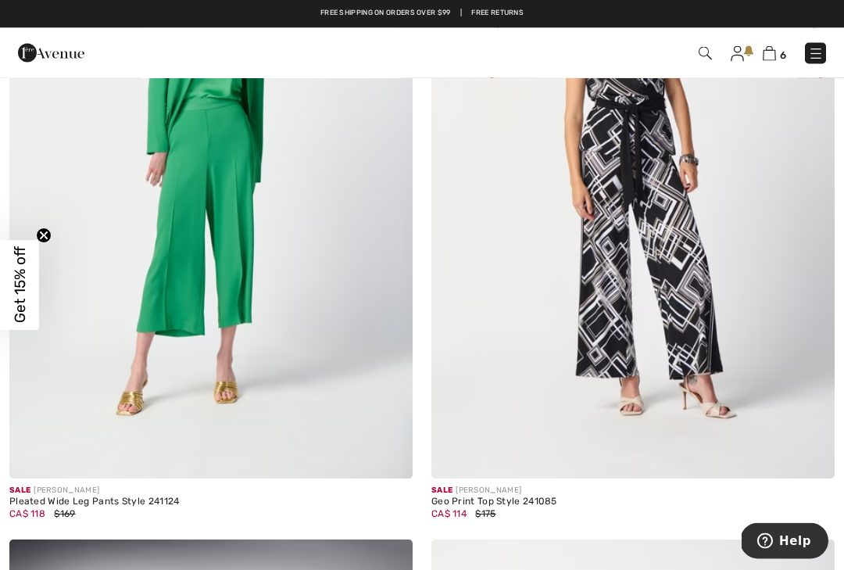
scroll to position [1800, 0]
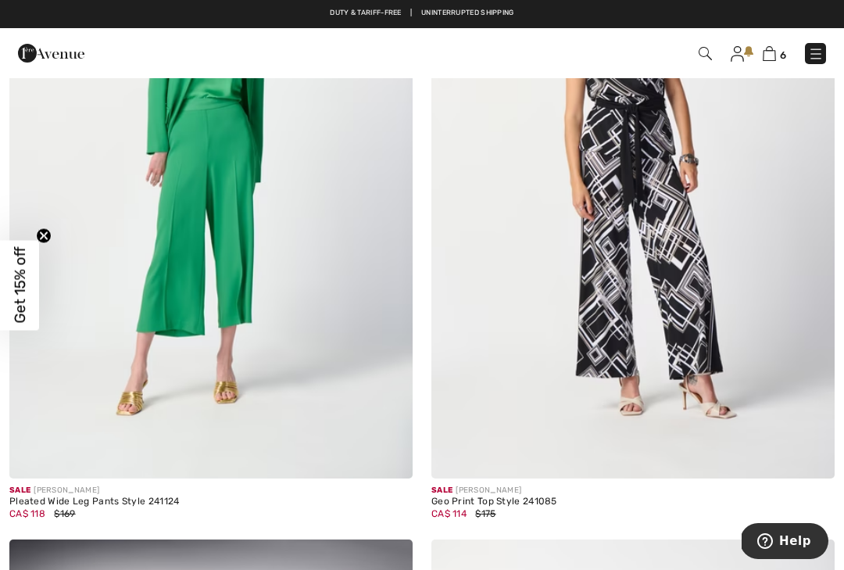
click at [188, 247] on img at bounding box center [210, 175] width 403 height 605
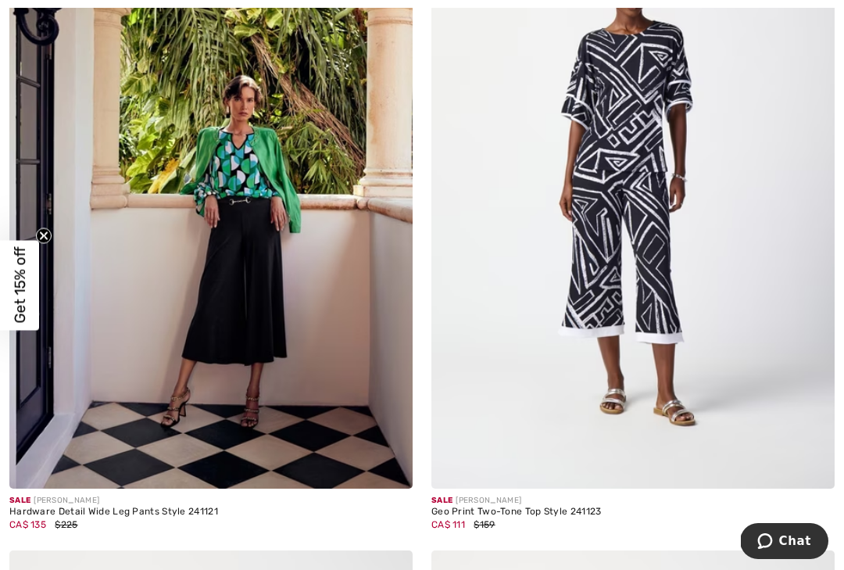
scroll to position [11484, 0]
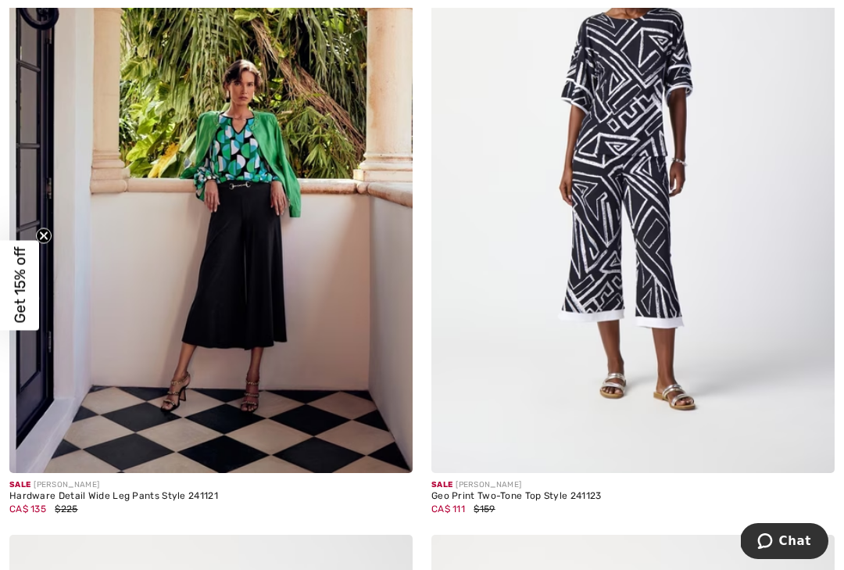
click at [265, 273] on img at bounding box center [210, 170] width 403 height 605
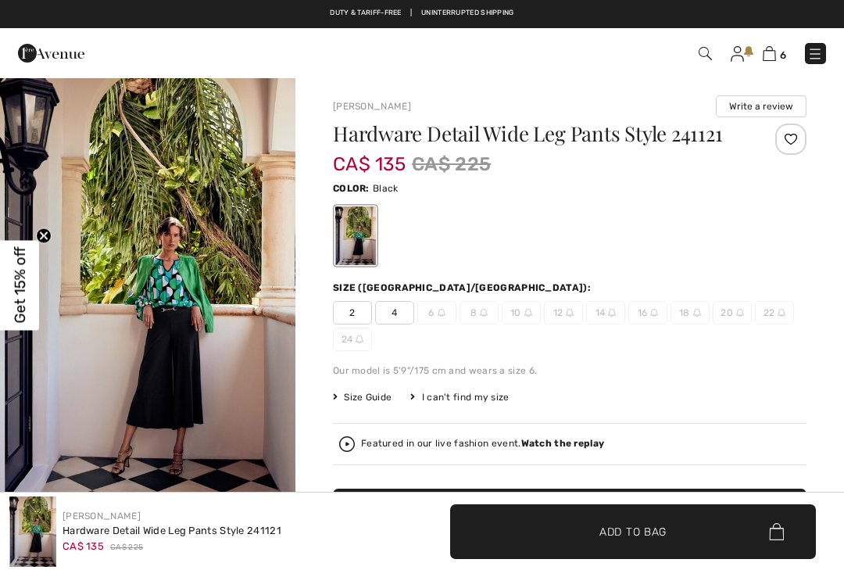
checkbox input "true"
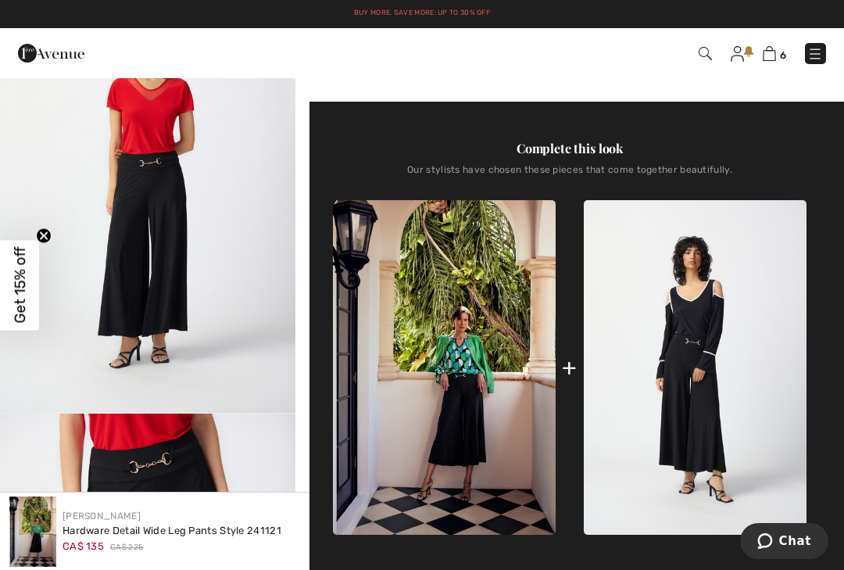
scroll to position [540, 0]
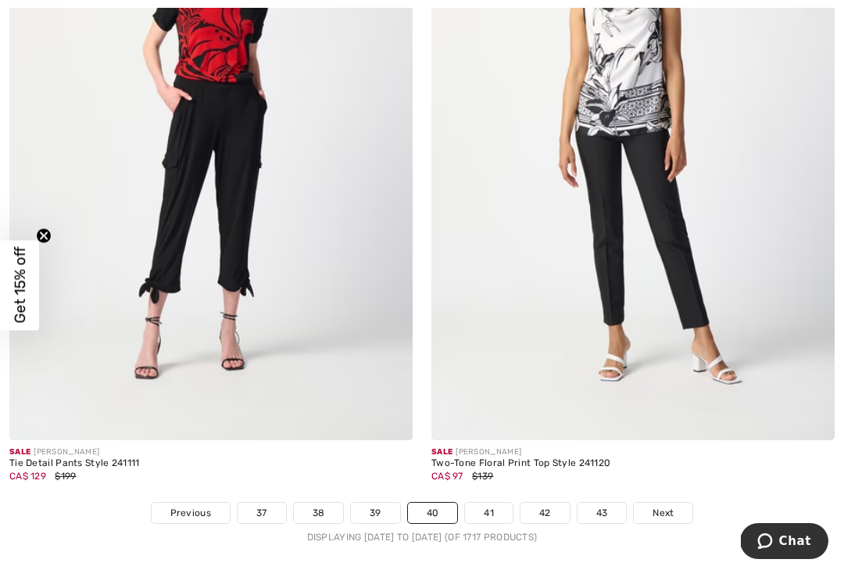
scroll to position [12183, 0]
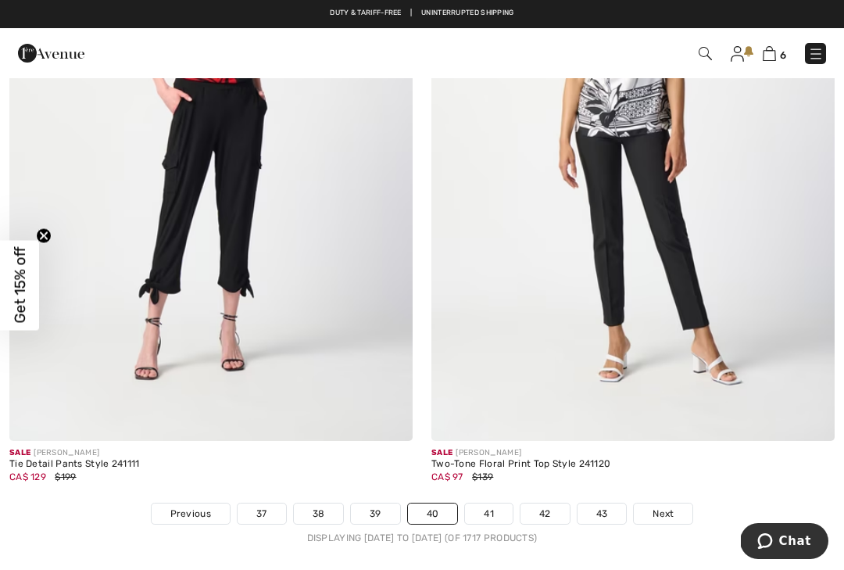
click at [223, 151] on img at bounding box center [210, 138] width 403 height 605
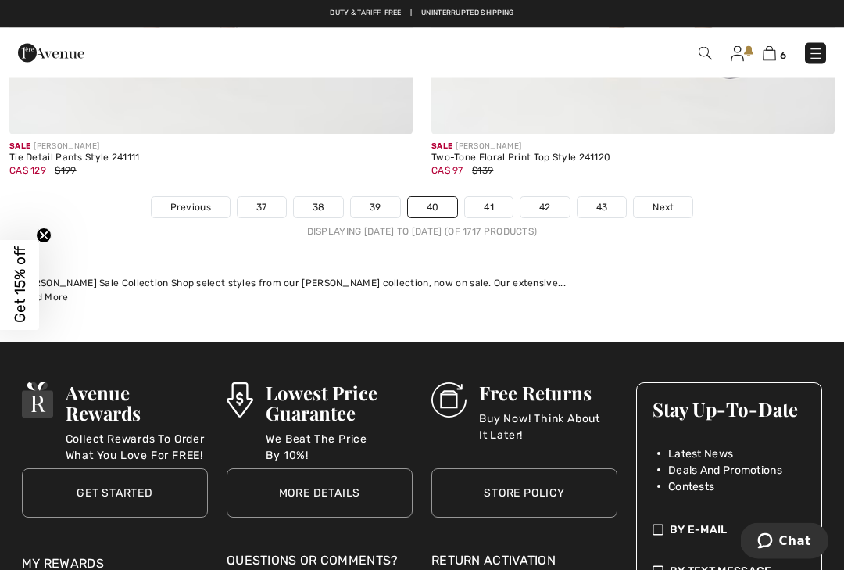
scroll to position [12490, 0]
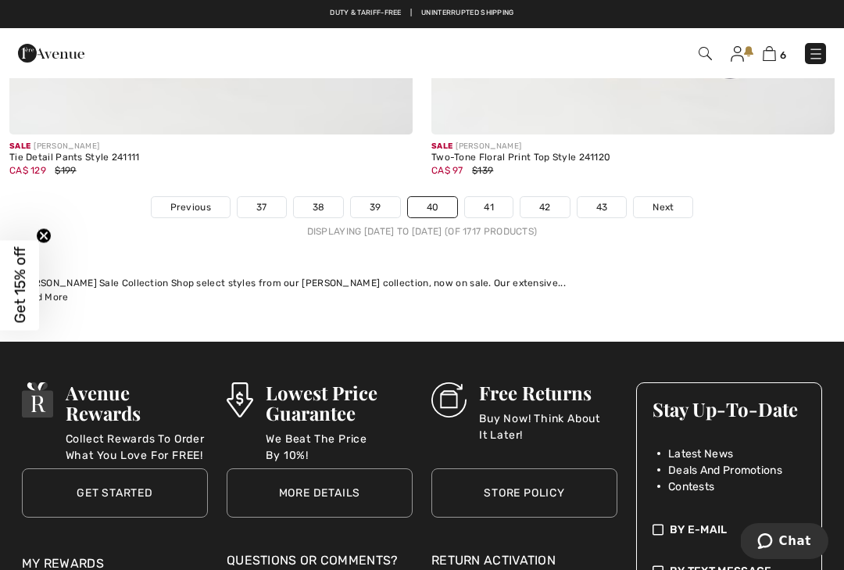
click at [665, 200] on span "Next" at bounding box center [663, 207] width 21 height 14
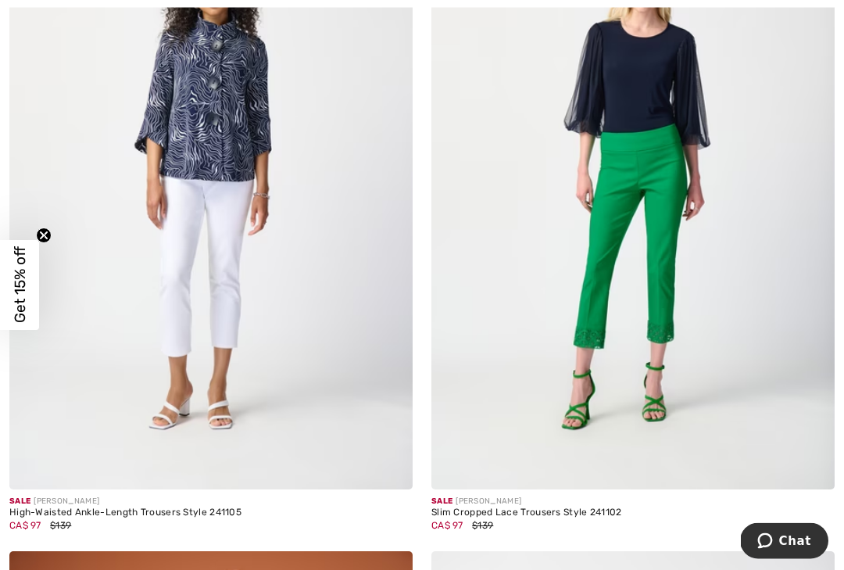
scroll to position [1097, 0]
click at [664, 316] on img at bounding box center [633, 186] width 403 height 605
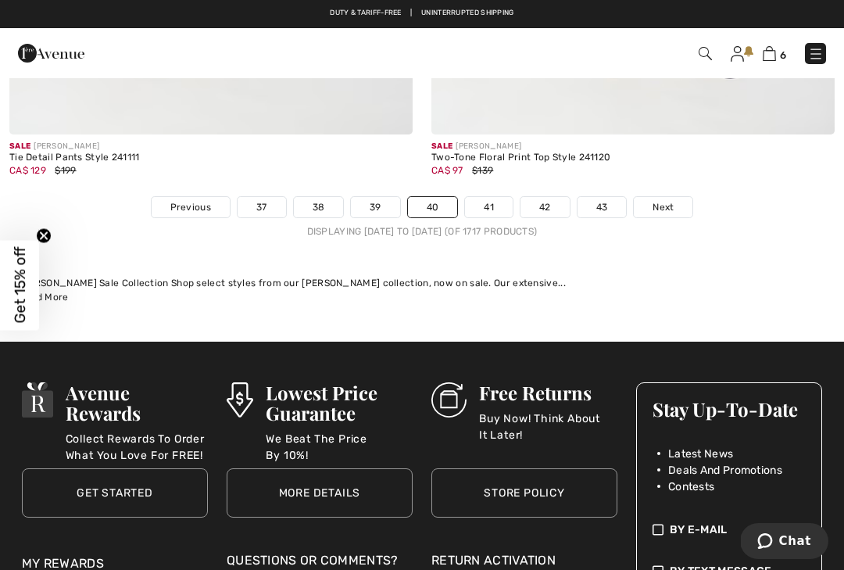
click at [484, 202] on link "41" at bounding box center [489, 207] width 48 height 20
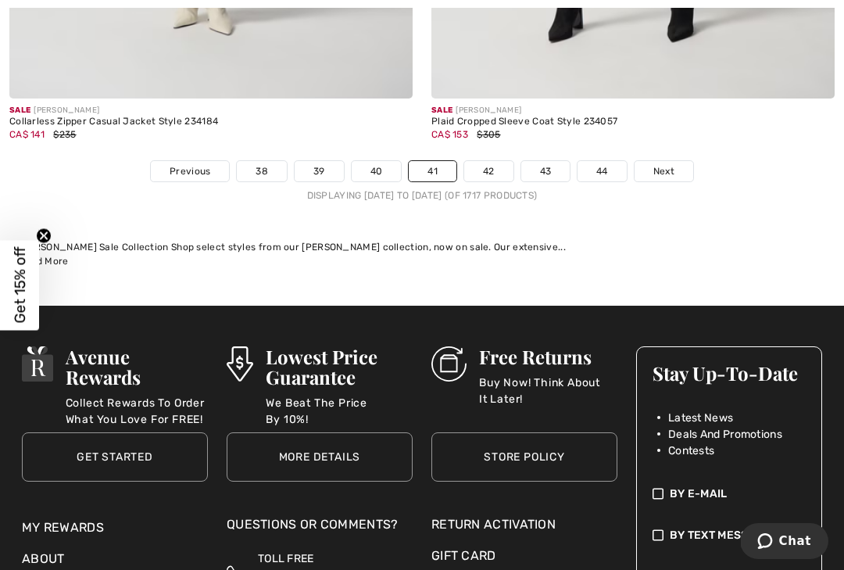
scroll to position [12531, 0]
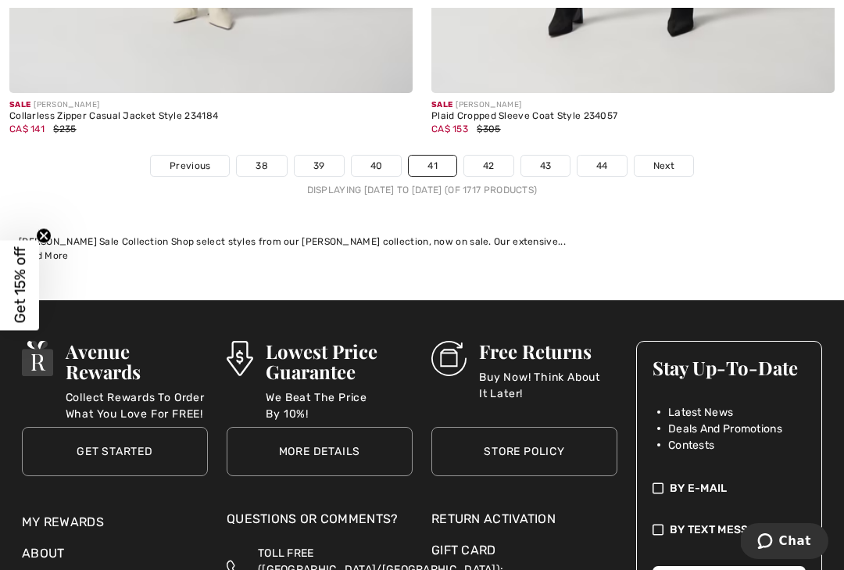
click at [489, 156] on link "42" at bounding box center [488, 166] width 49 height 20
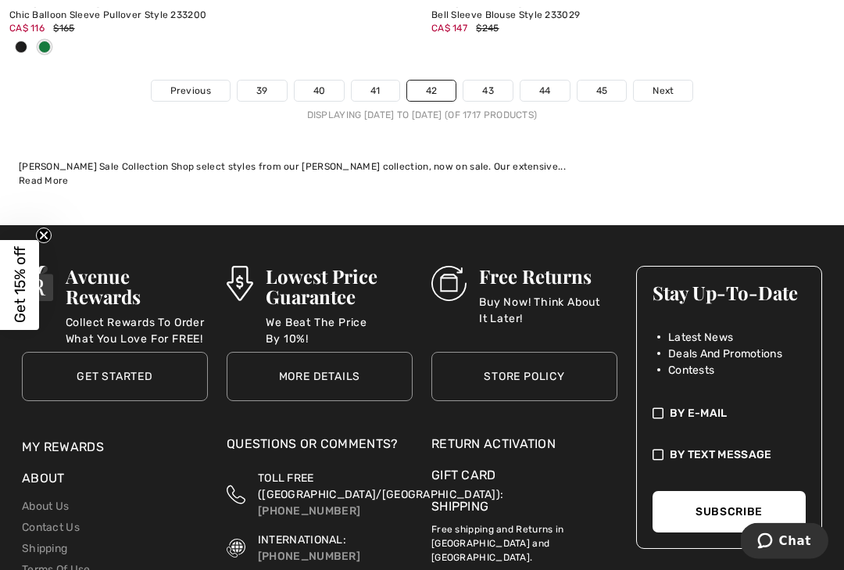
scroll to position [12735, 0]
click at [665, 84] on span "Next" at bounding box center [663, 91] width 21 height 14
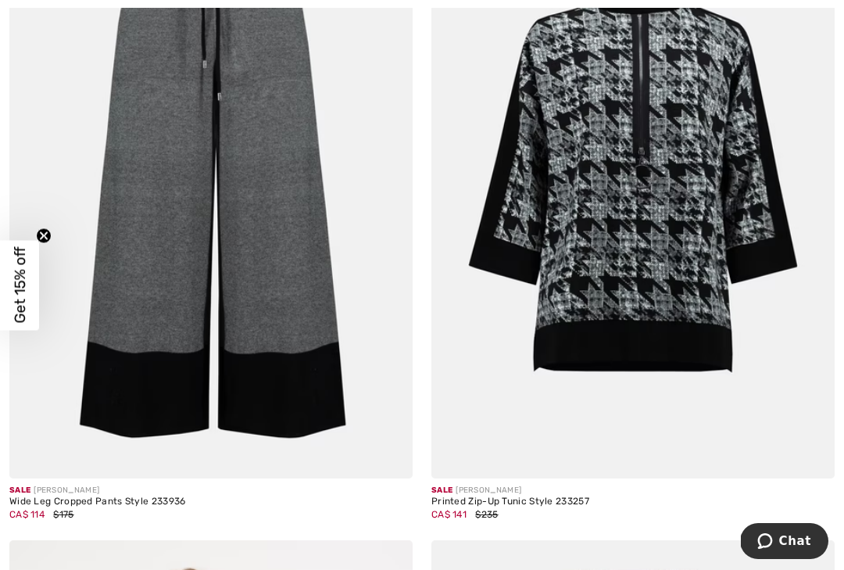
scroll to position [2495, 0]
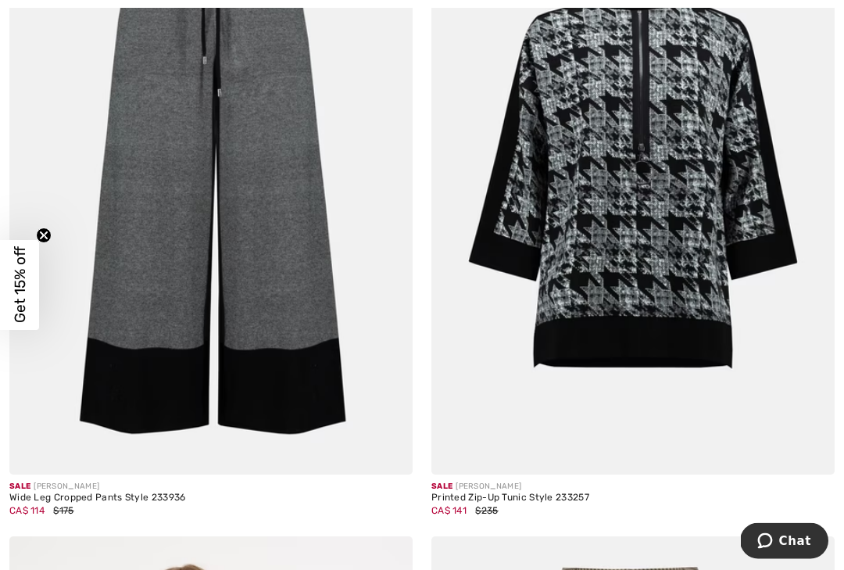
click at [674, 253] on img at bounding box center [633, 172] width 403 height 605
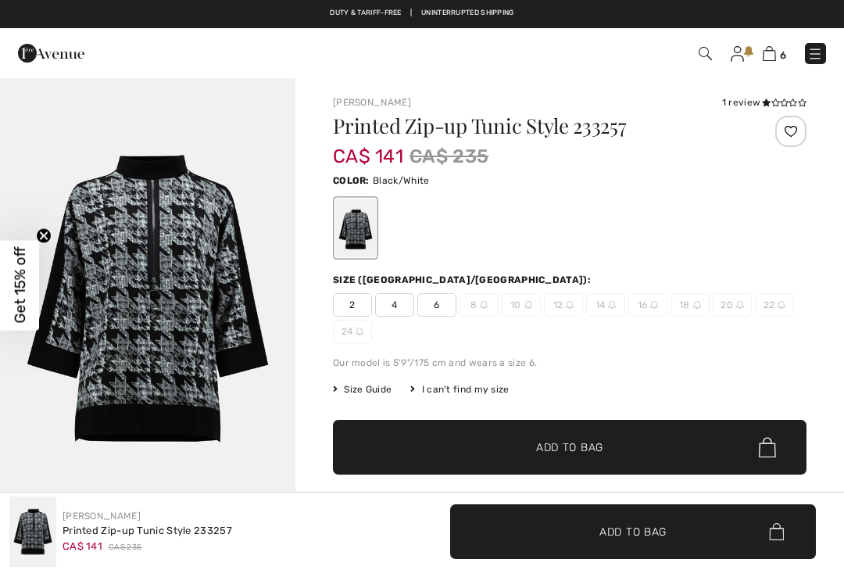
checkbox input "true"
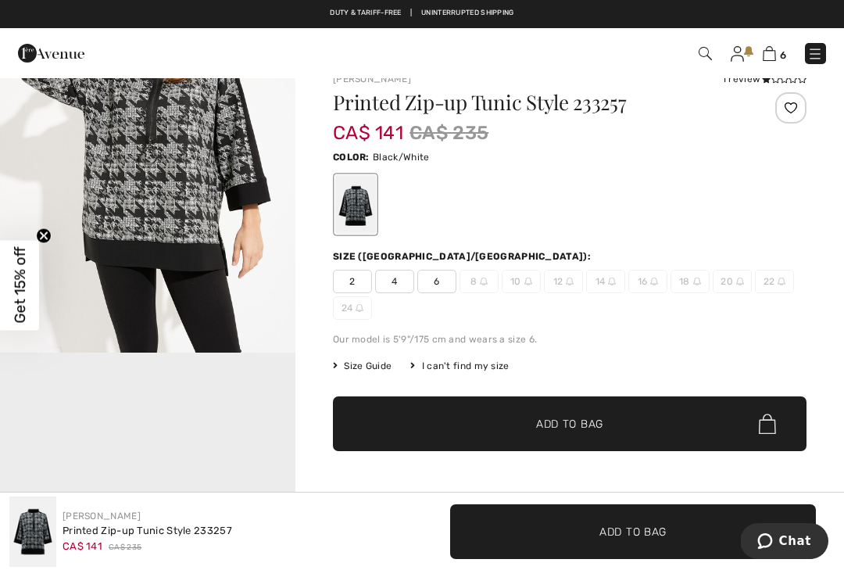
scroll to position [23, 0]
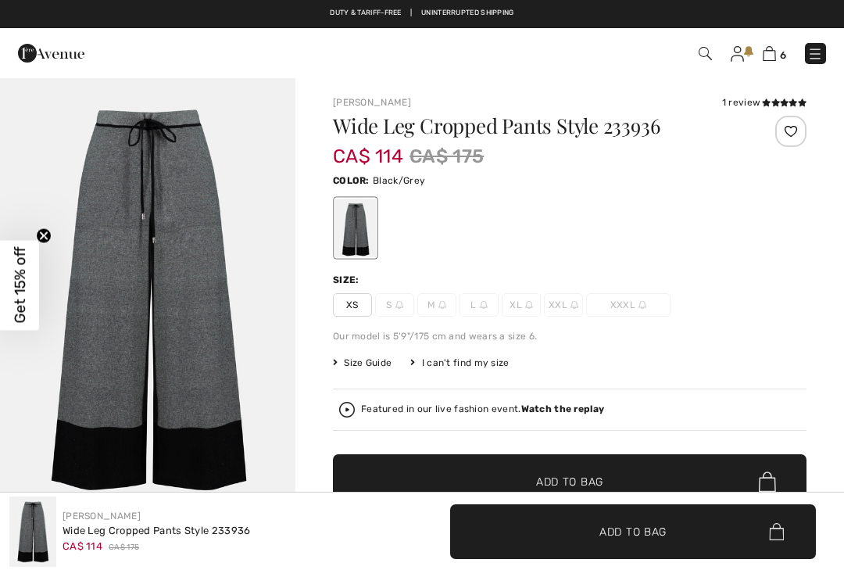
checkbox input "true"
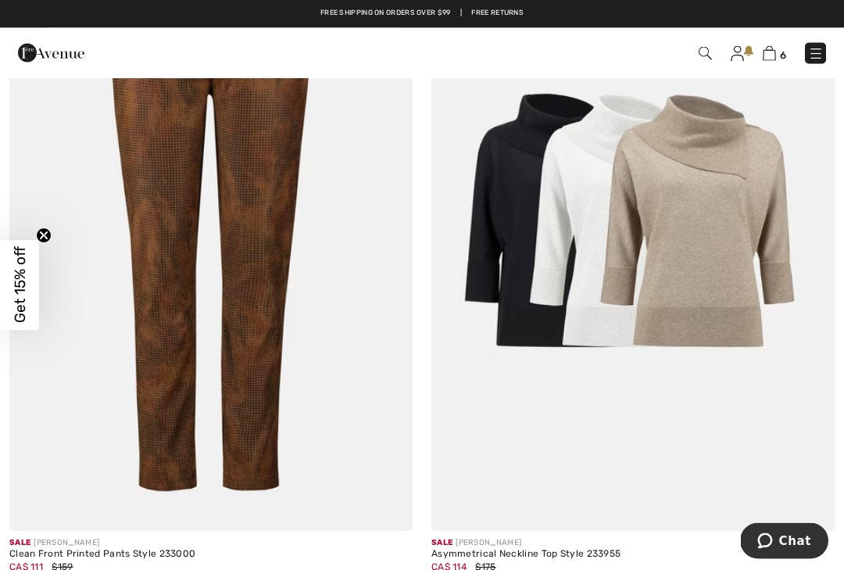
scroll to position [4546, 0]
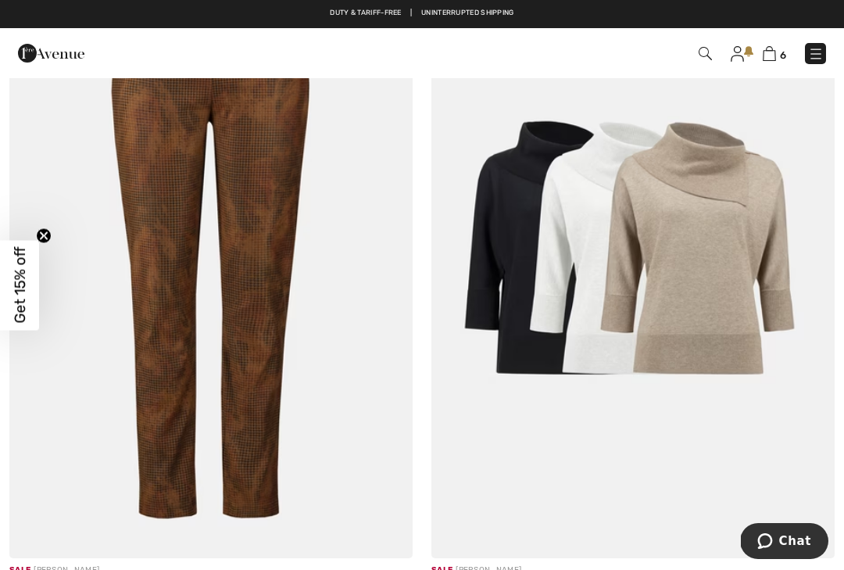
click at [703, 289] on img at bounding box center [633, 255] width 403 height 605
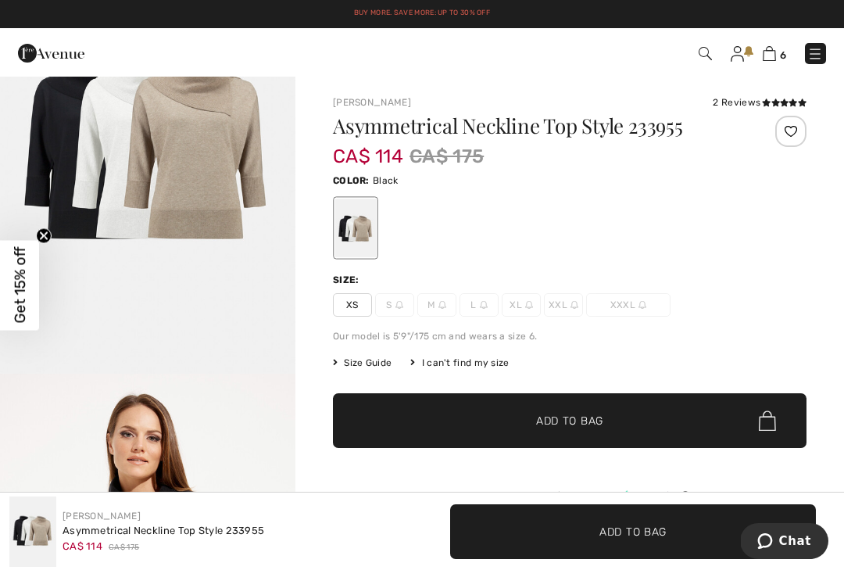
scroll to position [131, 0]
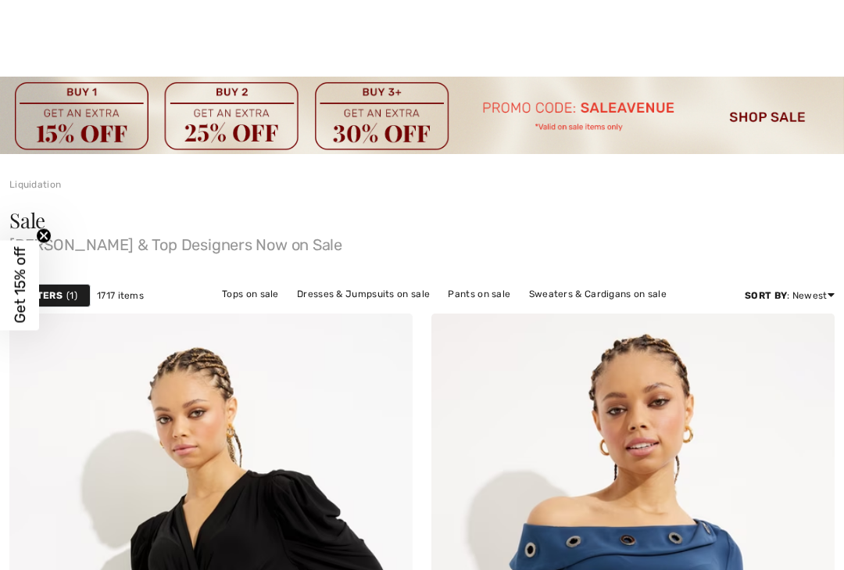
checkbox input "true"
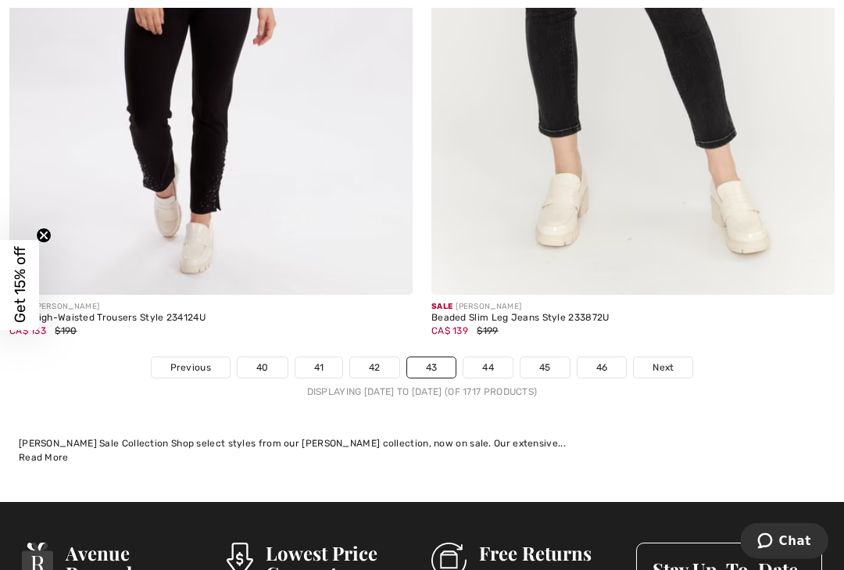
scroll to position [12344, 0]
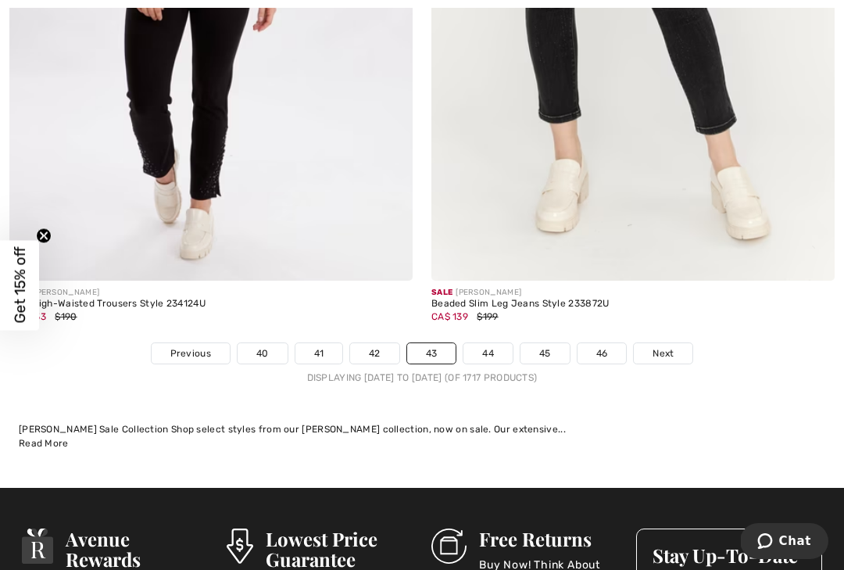
click at [493, 343] on link "44" at bounding box center [488, 353] width 49 height 20
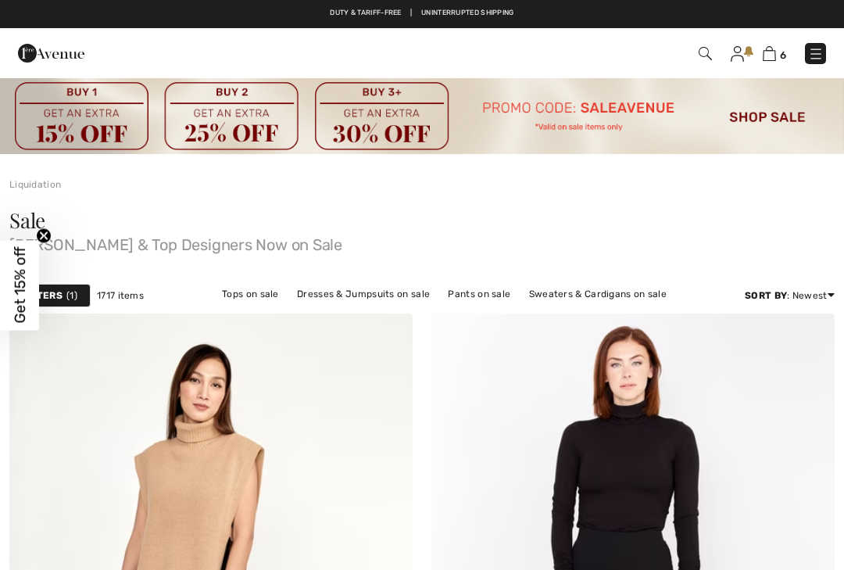
checkbox input "true"
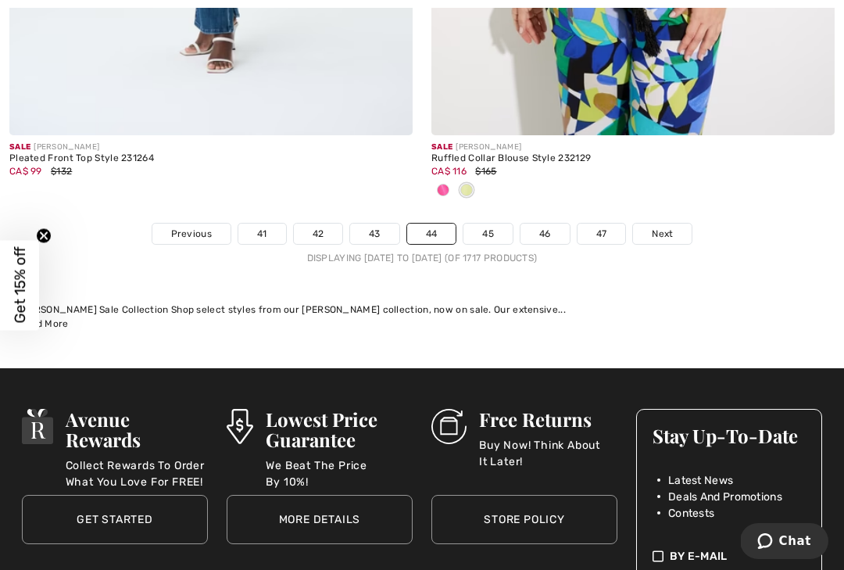
scroll to position [12666, 0]
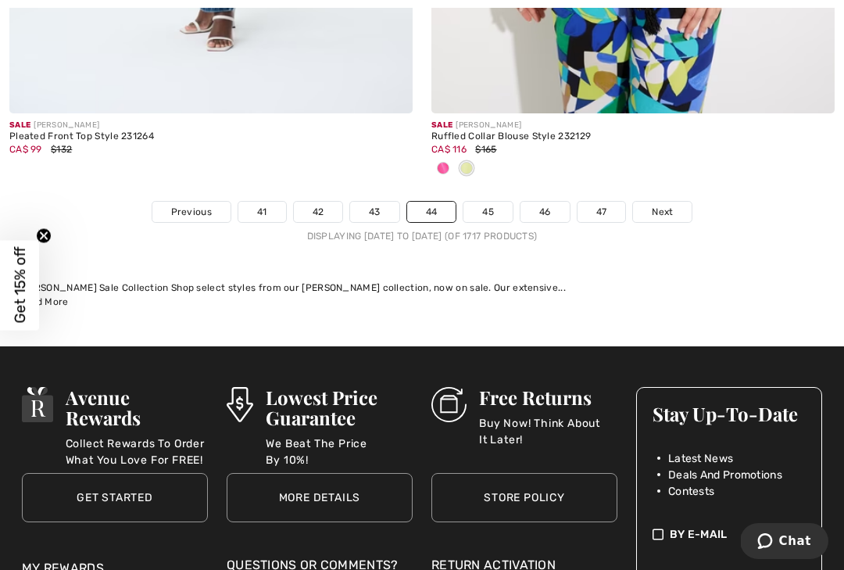
click at [488, 202] on link "45" at bounding box center [488, 212] width 49 height 20
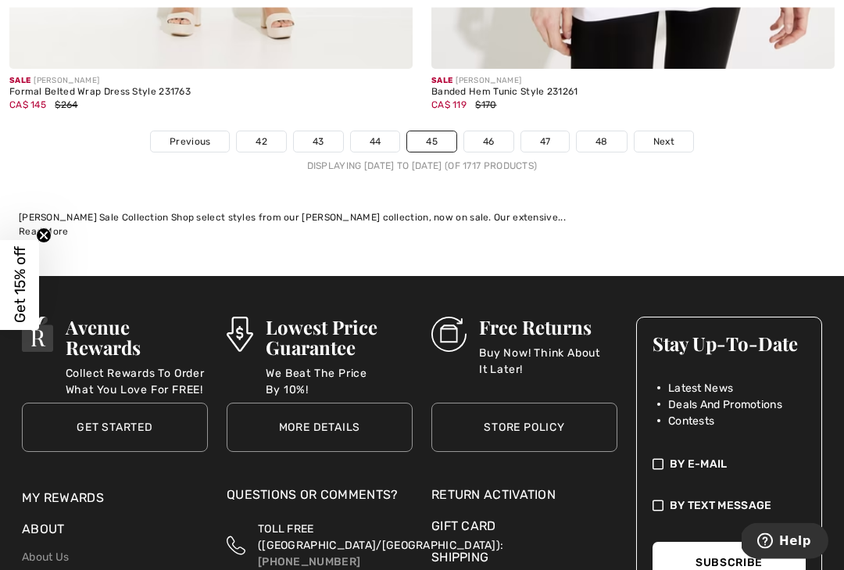
scroll to position [12577, 0]
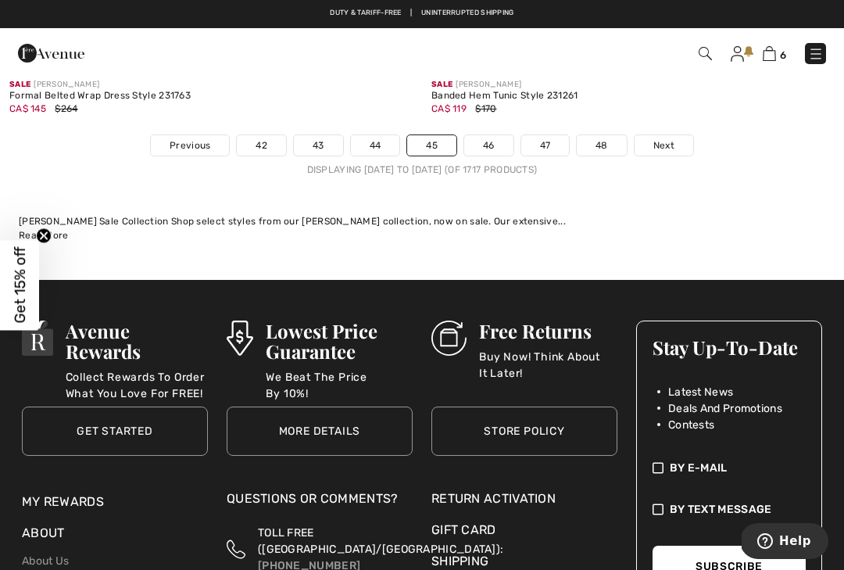
click at [495, 135] on link "46" at bounding box center [488, 145] width 49 height 20
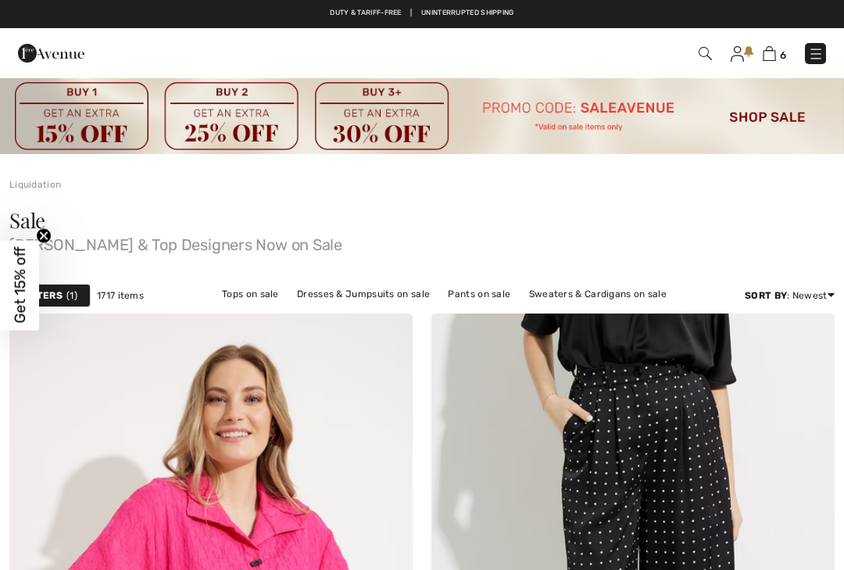
checkbox input "true"
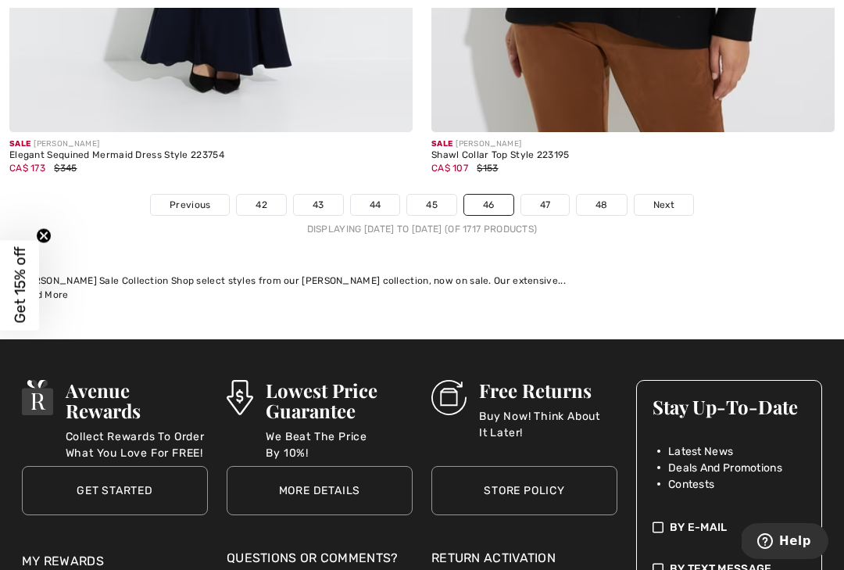
scroll to position [12587, 0]
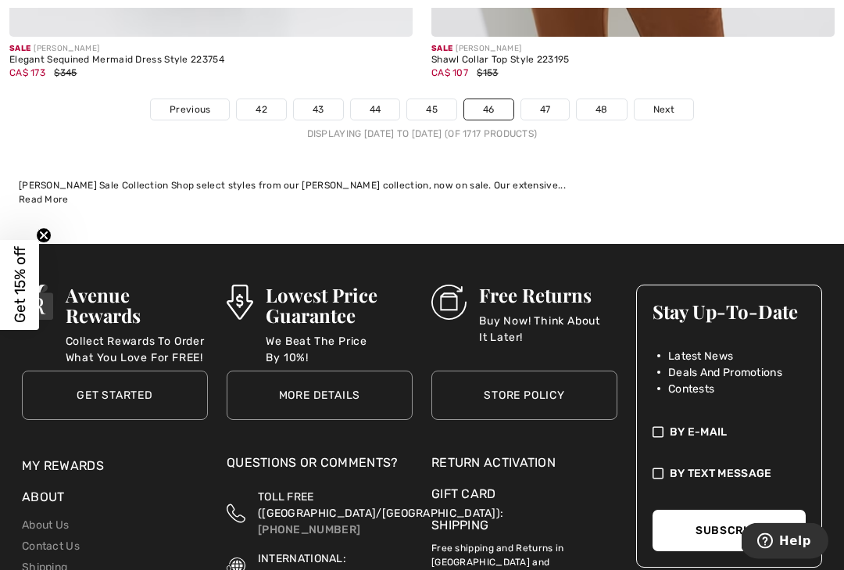
click at [552, 100] on link "47" at bounding box center [545, 110] width 48 height 20
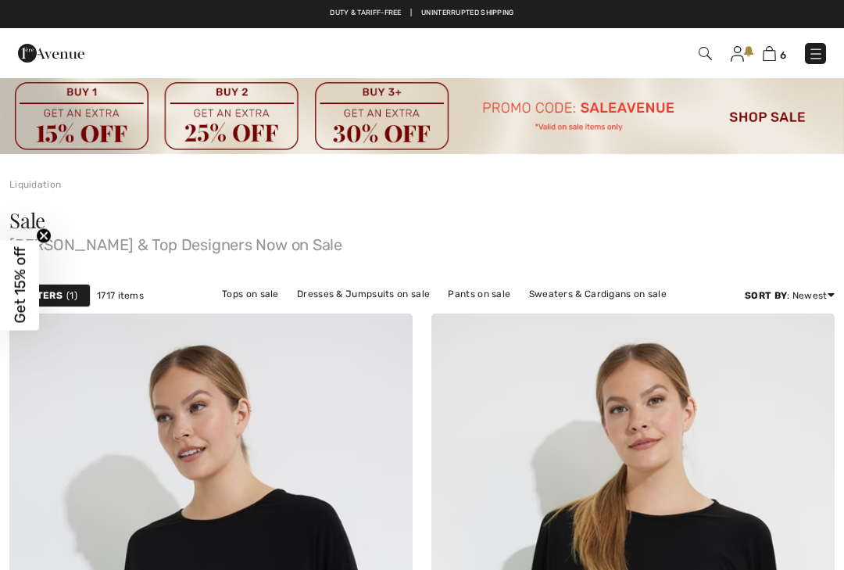
checkbox input "true"
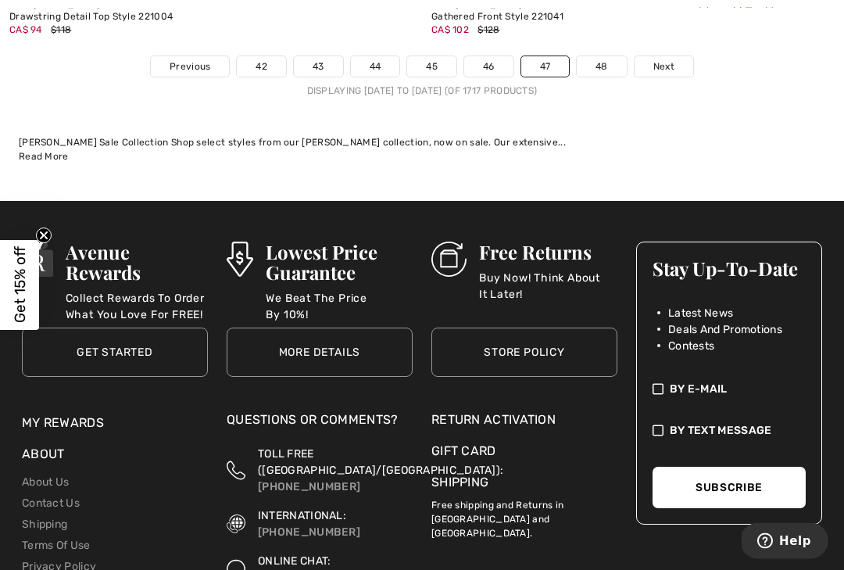
scroll to position [12605, 0]
click at [600, 56] on link "48" at bounding box center [602, 66] width 50 height 20
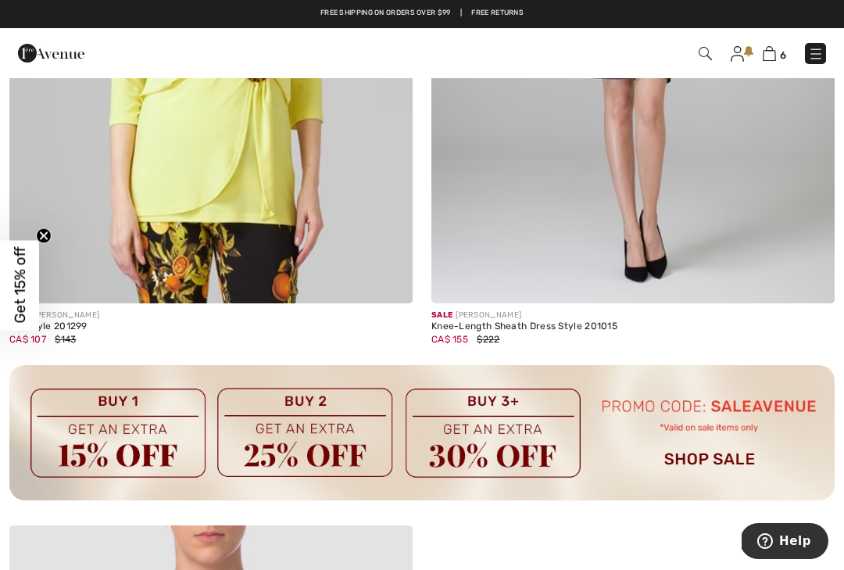
scroll to position [8082, 0]
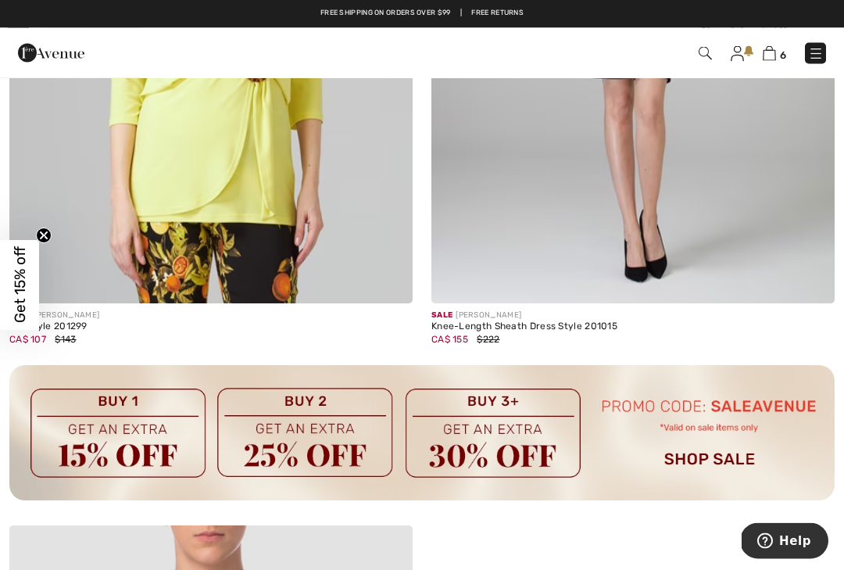
click at [818, 50] on img at bounding box center [816, 54] width 16 height 16
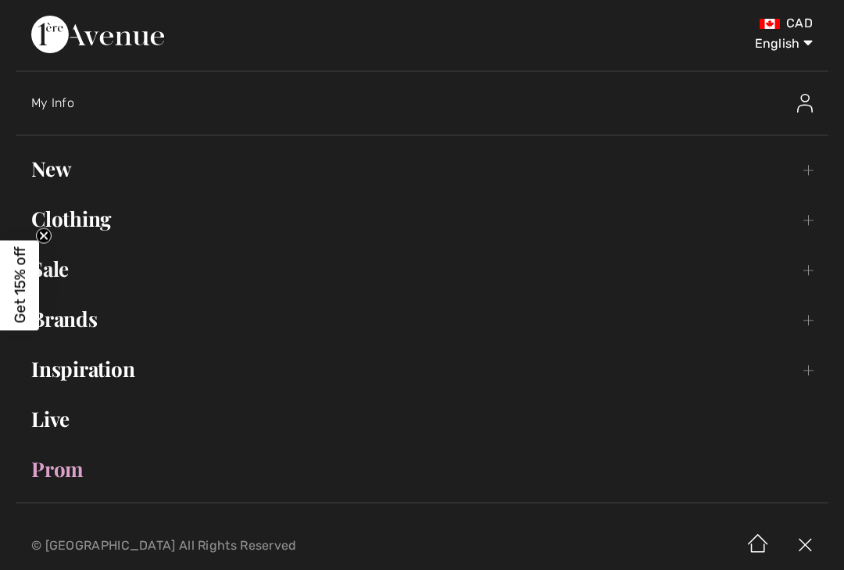
click at [63, 164] on link "New Toggle submenu" at bounding box center [422, 169] width 813 height 34
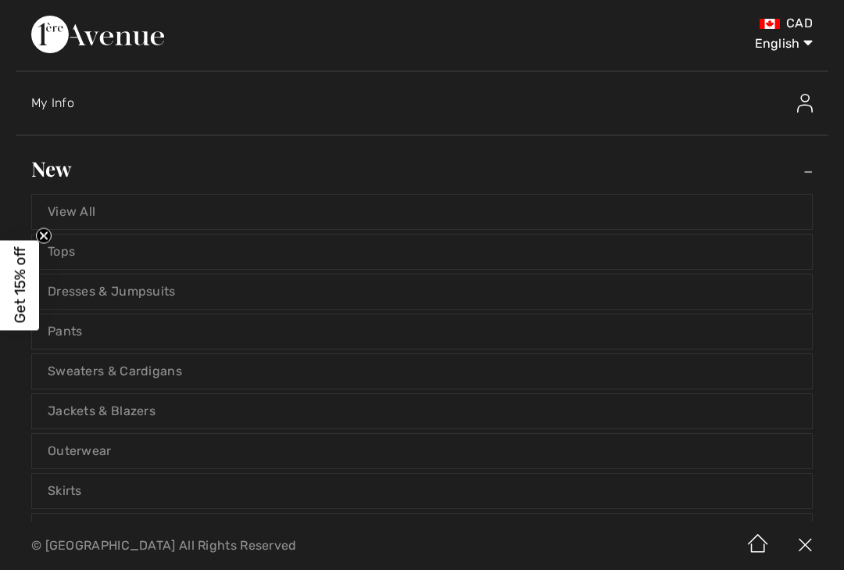
click at [82, 210] on link "View All" at bounding box center [422, 212] width 780 height 34
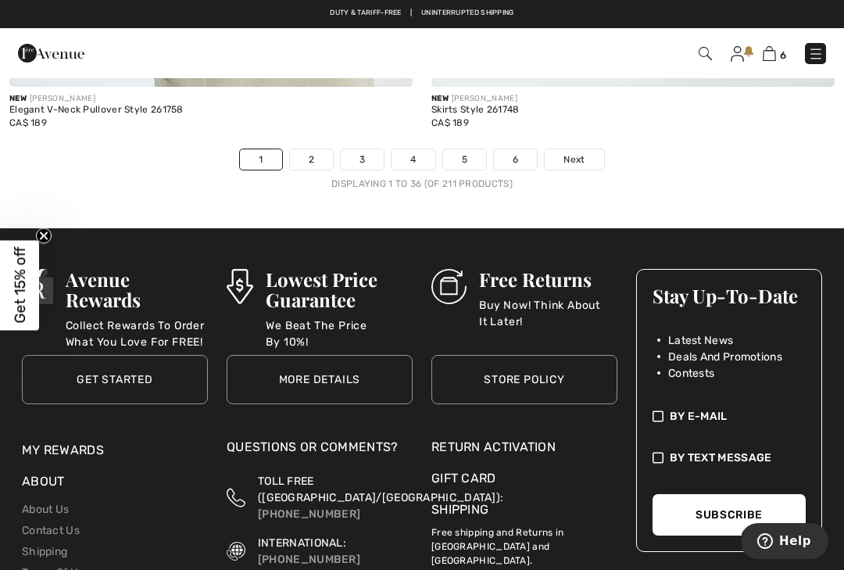
scroll to position [12640, 0]
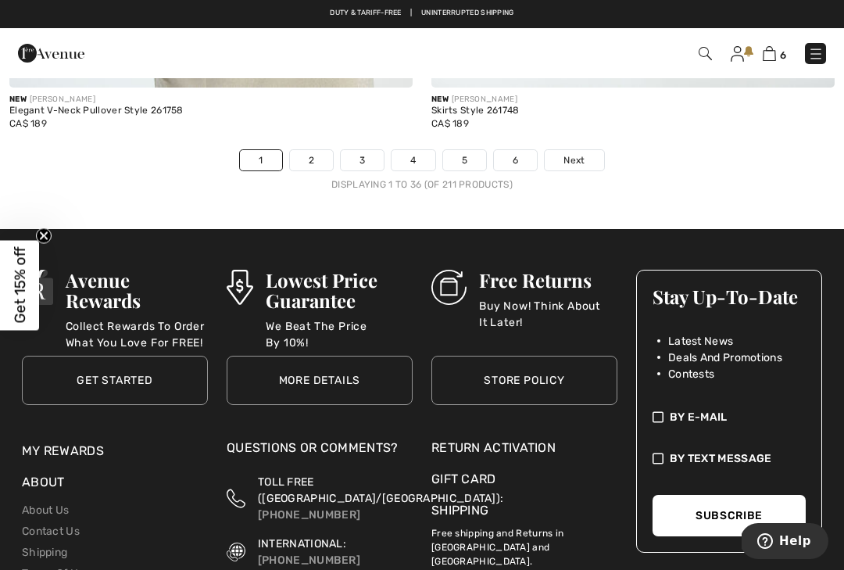
click at [306, 150] on link "2" at bounding box center [311, 160] width 43 height 20
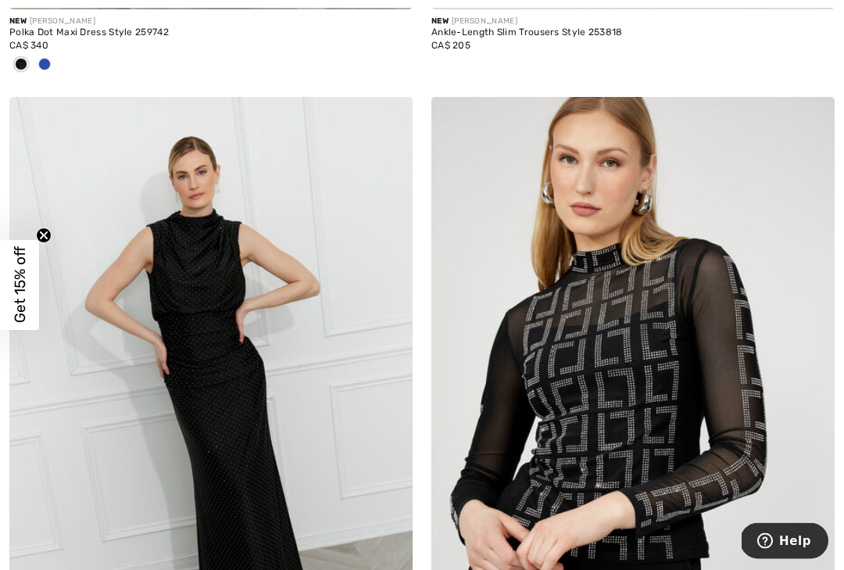
scroll to position [3653, 0]
